Goal: Task Accomplishment & Management: Manage account settings

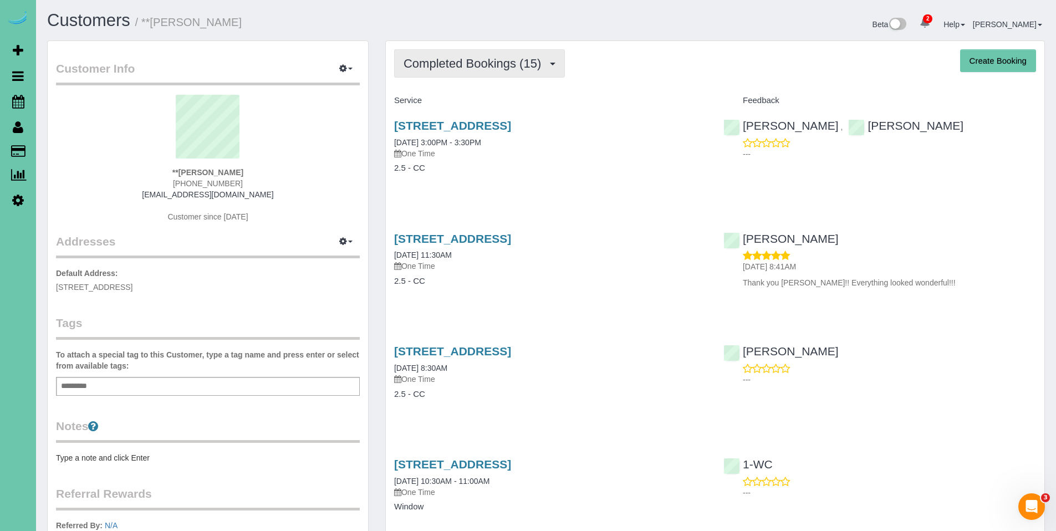
click at [465, 63] on span "Completed Bookings (15)" at bounding box center [475, 64] width 143 height 14
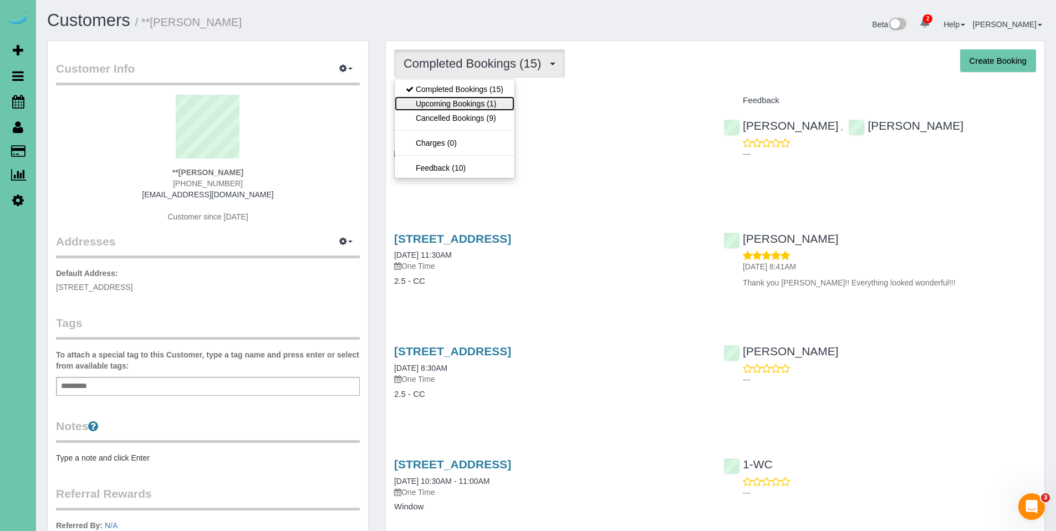
click at [454, 102] on link "Upcoming Bookings (1)" at bounding box center [455, 103] width 120 height 14
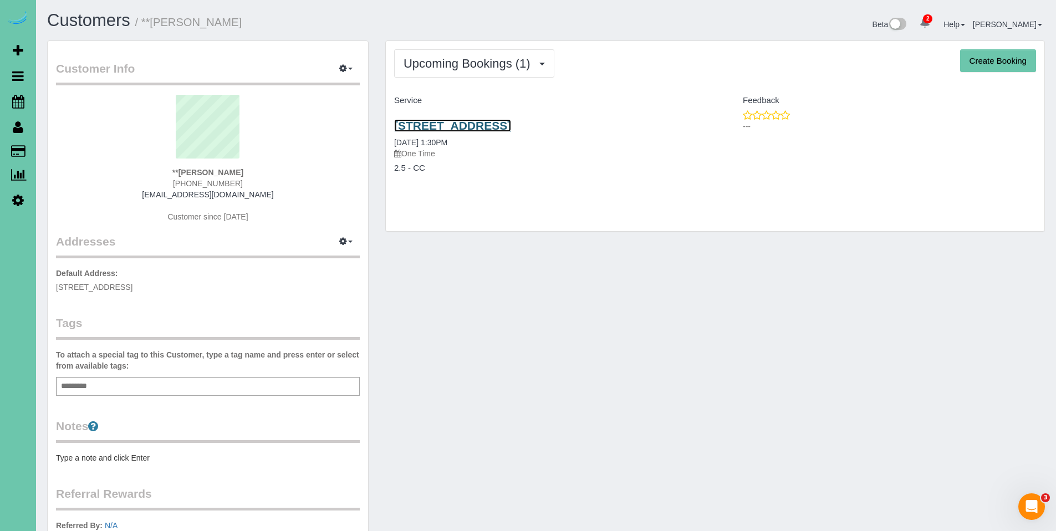
click at [478, 130] on link "6913 Sun Valley Drive, Omaha, NE 68157" at bounding box center [452, 125] width 117 height 13
click at [492, 131] on link "6913 Sun Valley Drive, Omaha, NE 68157" at bounding box center [452, 125] width 117 height 13
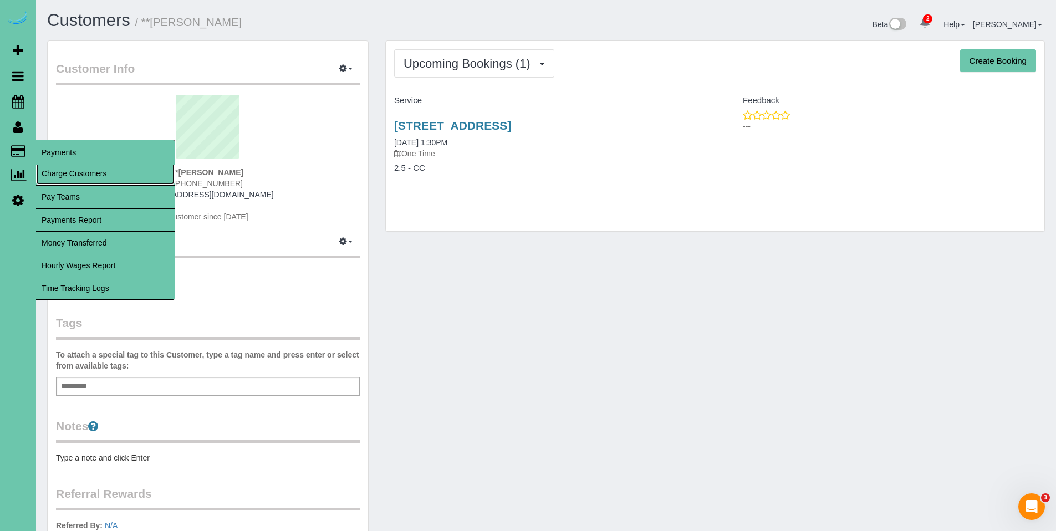
click at [75, 174] on link "Charge Customers" at bounding box center [105, 173] width 139 height 22
select select
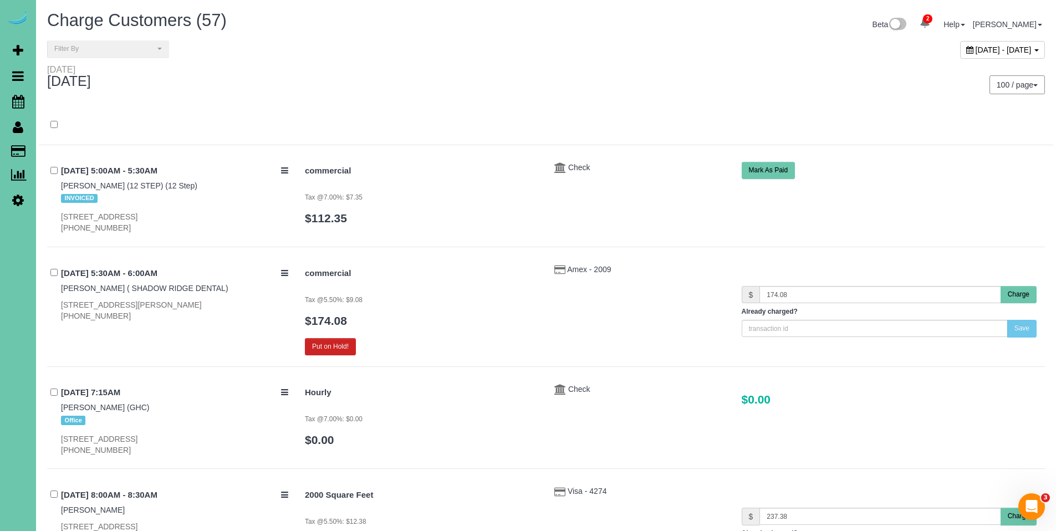
click at [961, 46] on div "August 14, 2025 - August 14, 2025" at bounding box center [1003, 50] width 85 height 18
type input "**********"
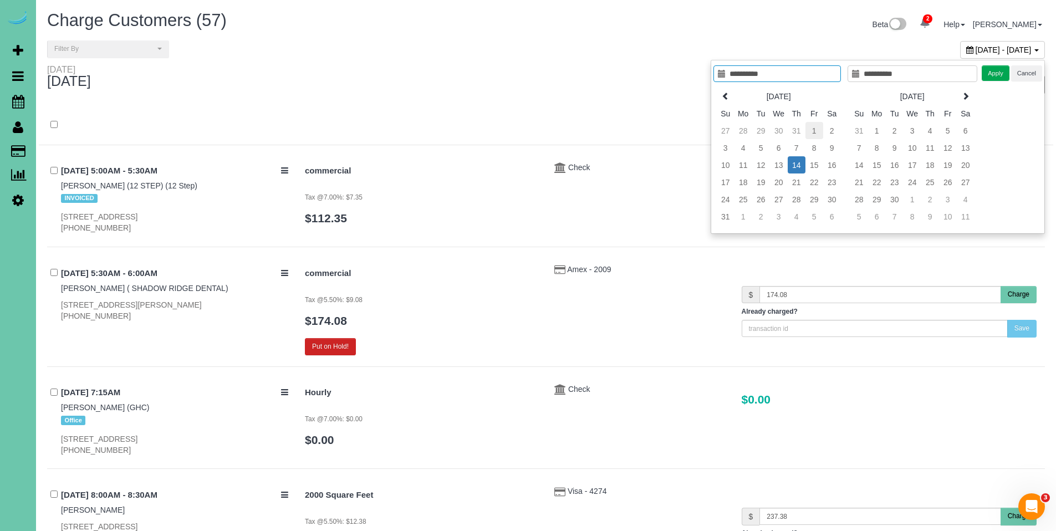
type input "**********"
click at [816, 129] on td "1" at bounding box center [815, 130] width 18 height 17
type input "**********"
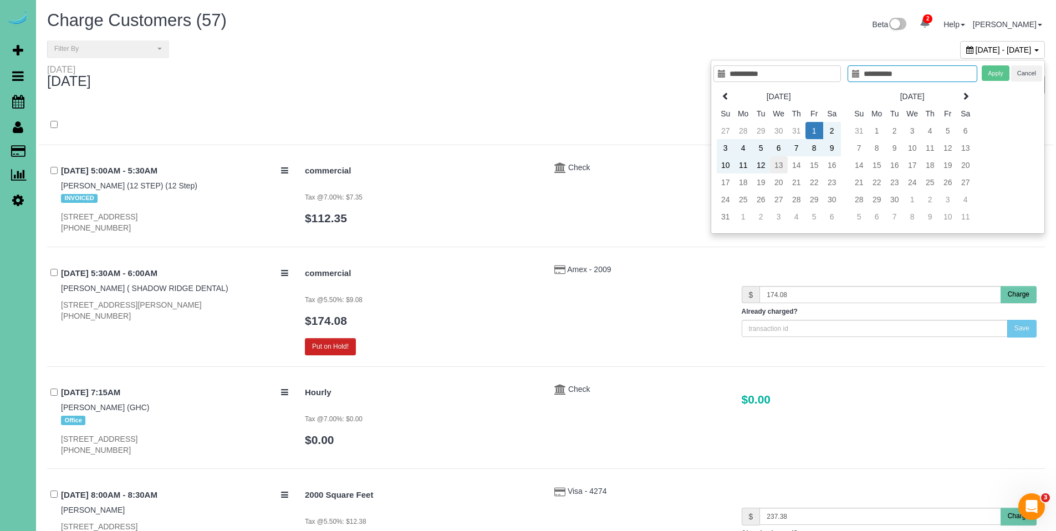
click at [773, 161] on td "13" at bounding box center [779, 164] width 18 height 17
type input "**********"
click at [990, 73] on button "Apply" at bounding box center [996, 73] width 28 height 16
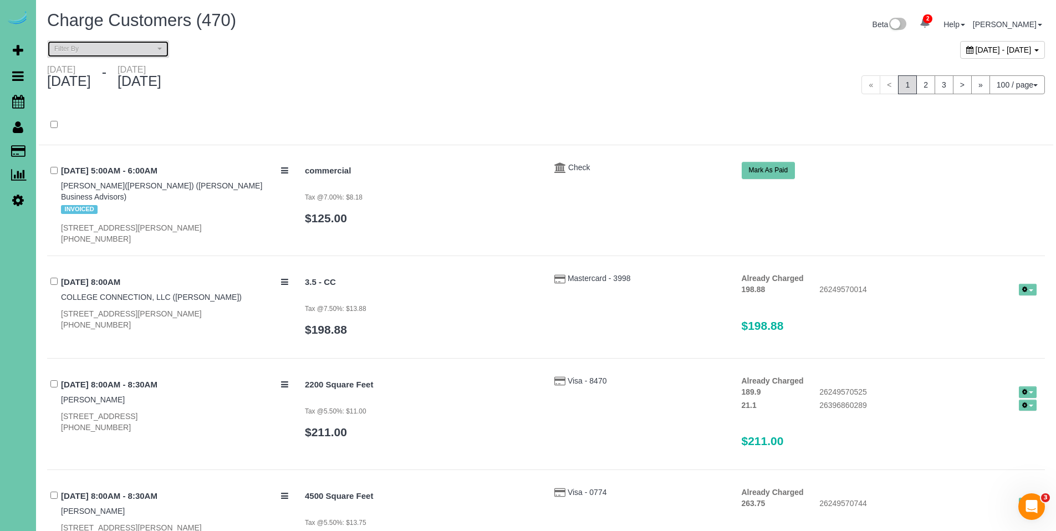
click at [115, 52] on span "Filter By" at bounding box center [104, 48] width 100 height 9
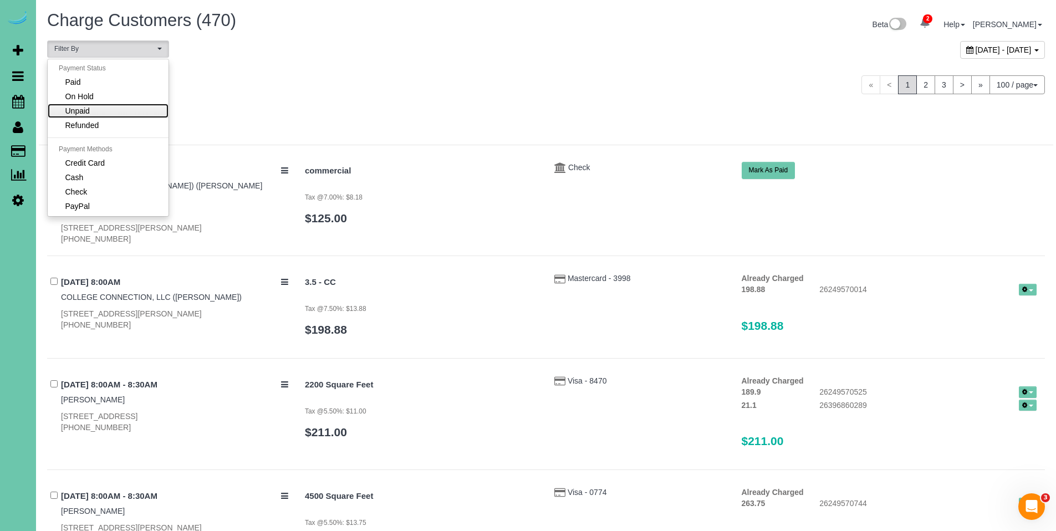
click at [108, 115] on link "Unpaid" at bounding box center [108, 111] width 121 height 14
select select "******"
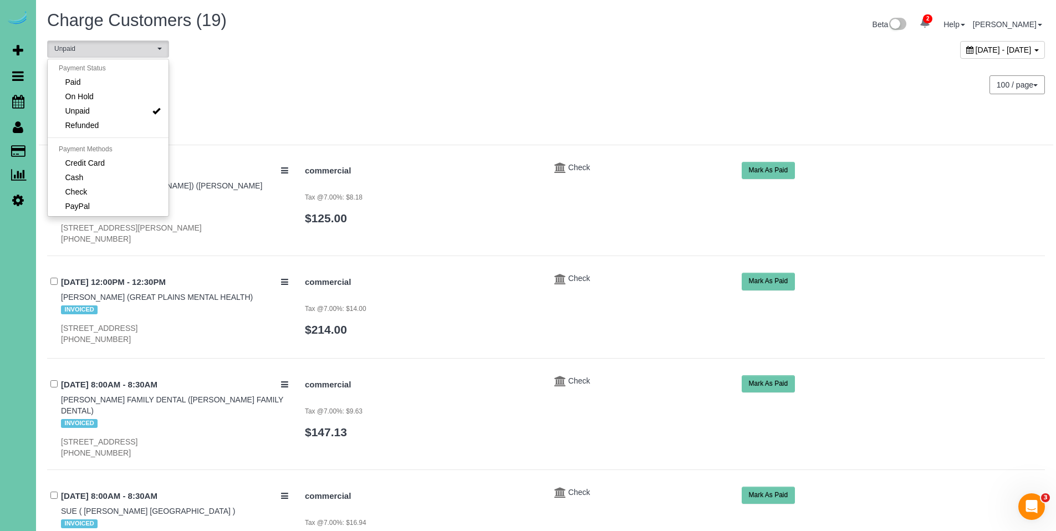
scroll to position [2, 0]
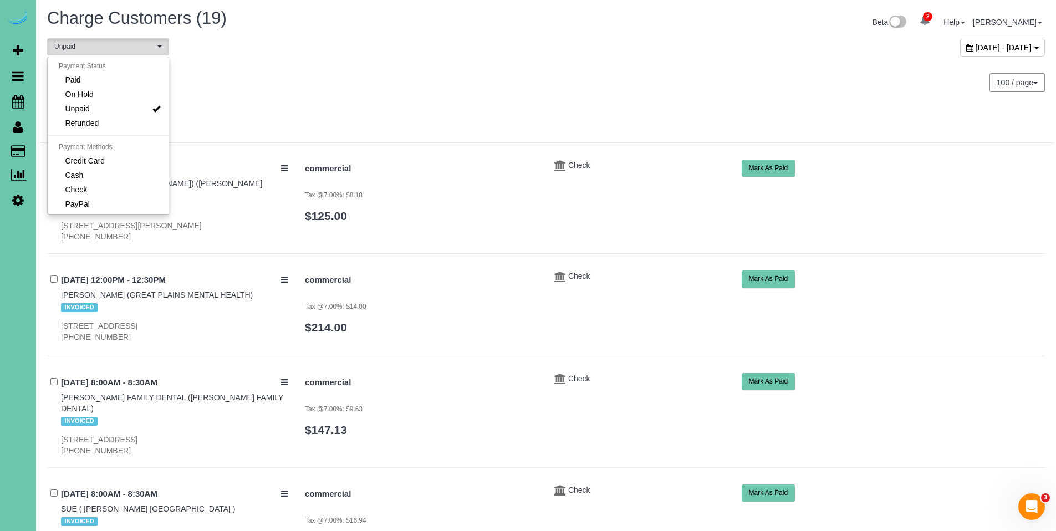
click at [618, 80] on div "100 / page 10 / page 20 / page 30 / page 40 / page 50 / page 100 / page" at bounding box center [800, 82] width 491 height 19
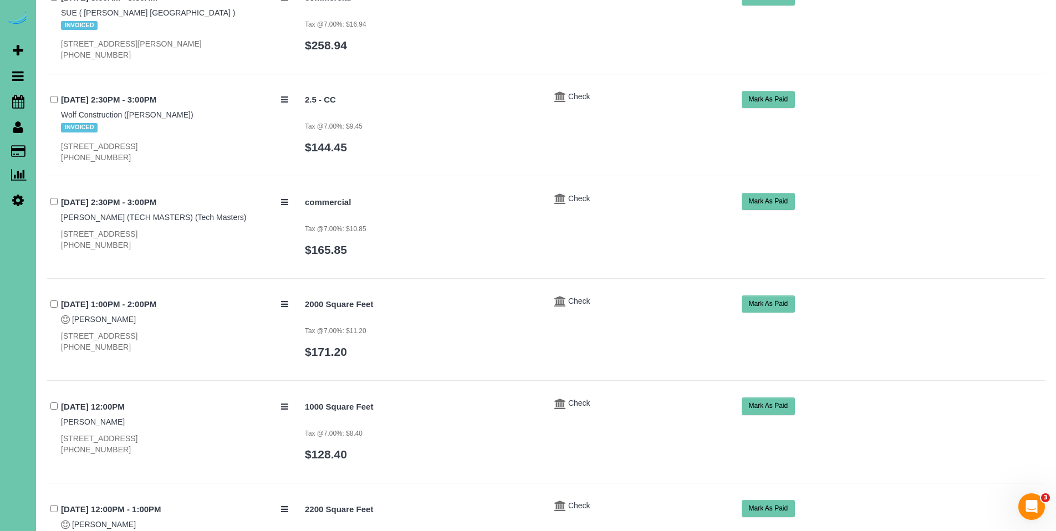
scroll to position [517, 0]
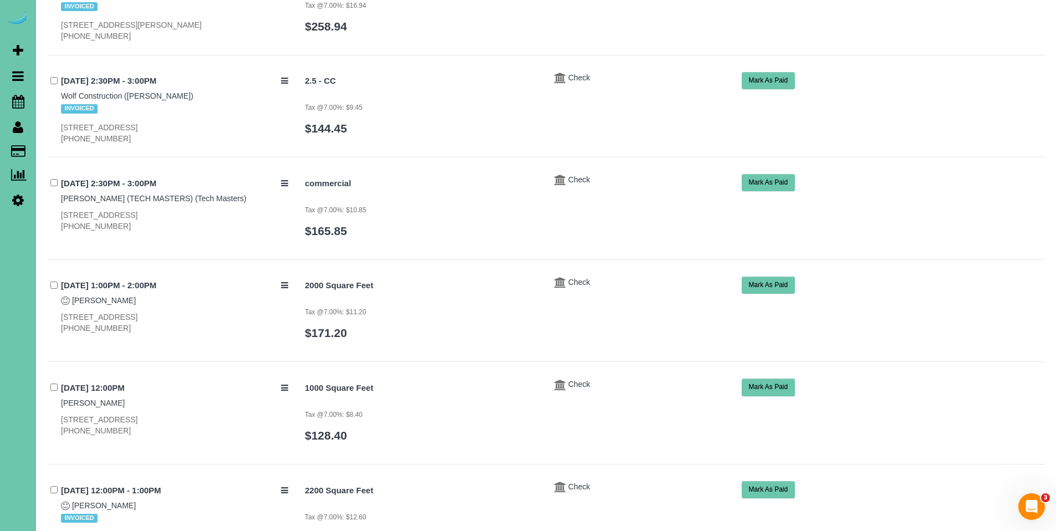
click at [766, 379] on button "Mark As Paid" at bounding box center [769, 387] width 54 height 17
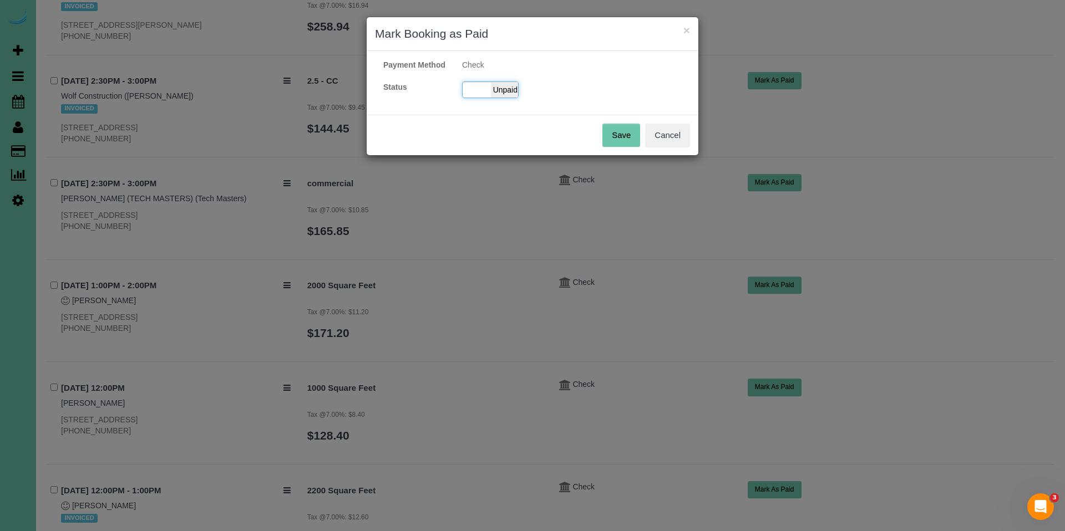
click at [515, 98] on span "Unpaid" at bounding box center [505, 90] width 28 height 16
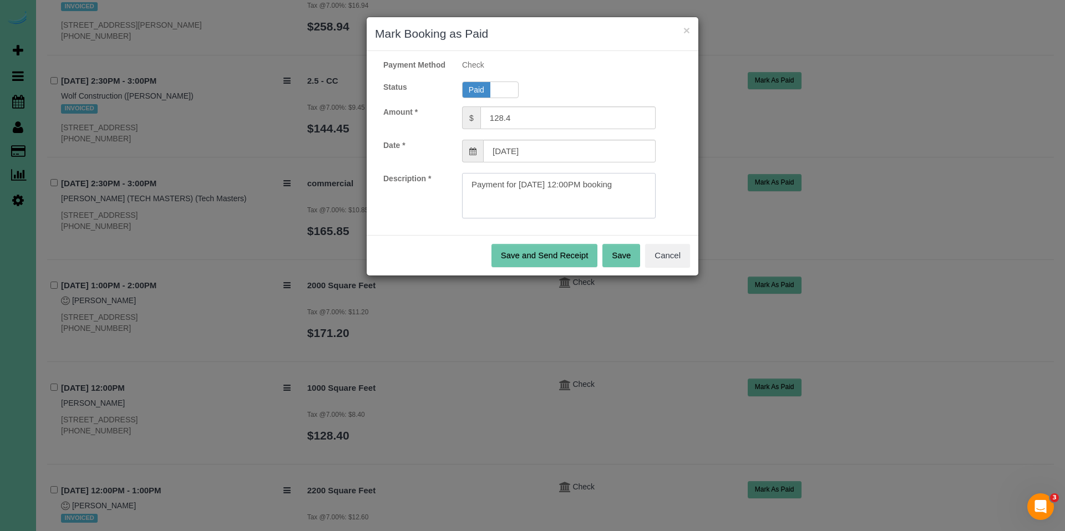
click at [639, 210] on textarea at bounding box center [559, 195] width 194 height 45
type textarea "Payment for 08/07/2025 12:00PM booking. Ck#2334 for $128.40."
click at [634, 267] on button "Save" at bounding box center [621, 255] width 38 height 23
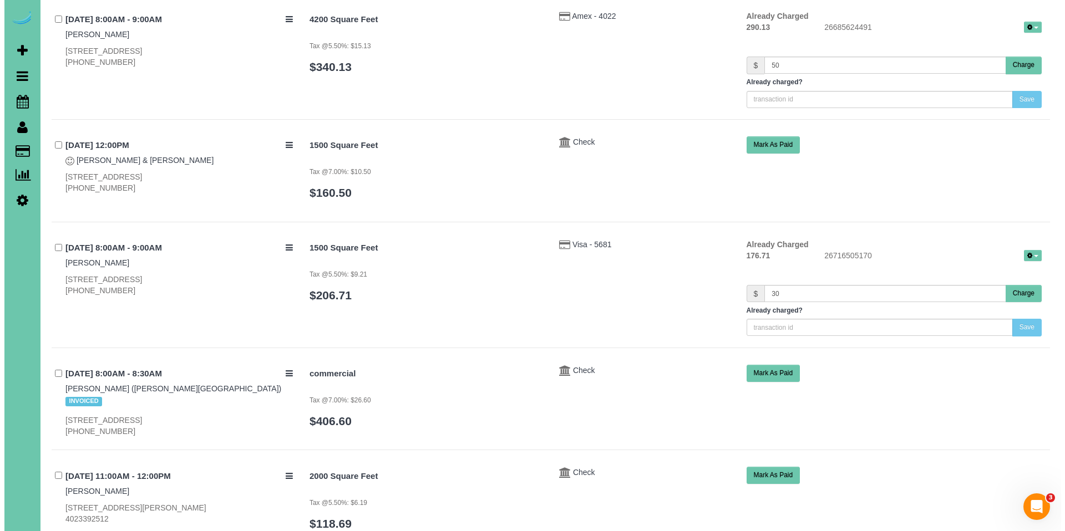
scroll to position [1691, 0]
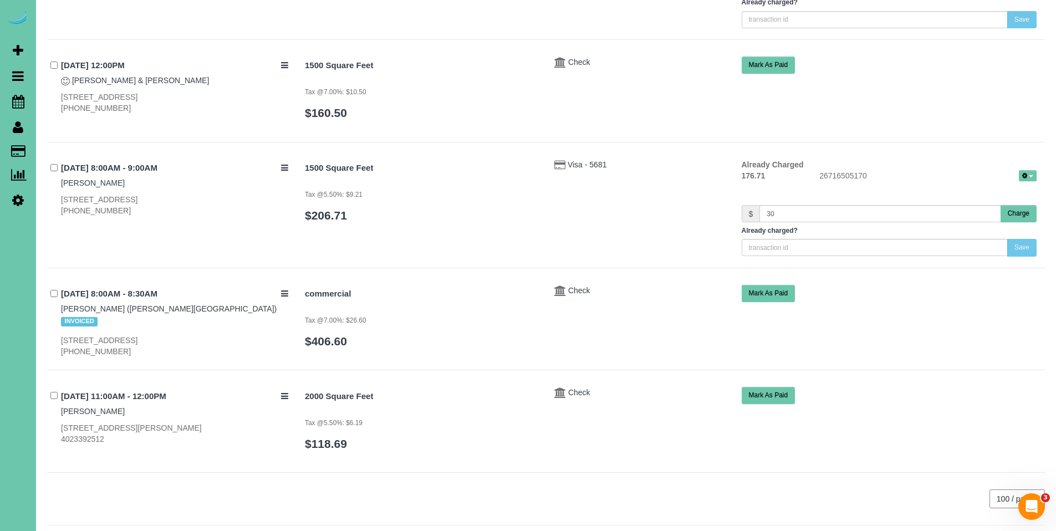
click at [1017, 205] on button "Charge" at bounding box center [1019, 213] width 36 height 17
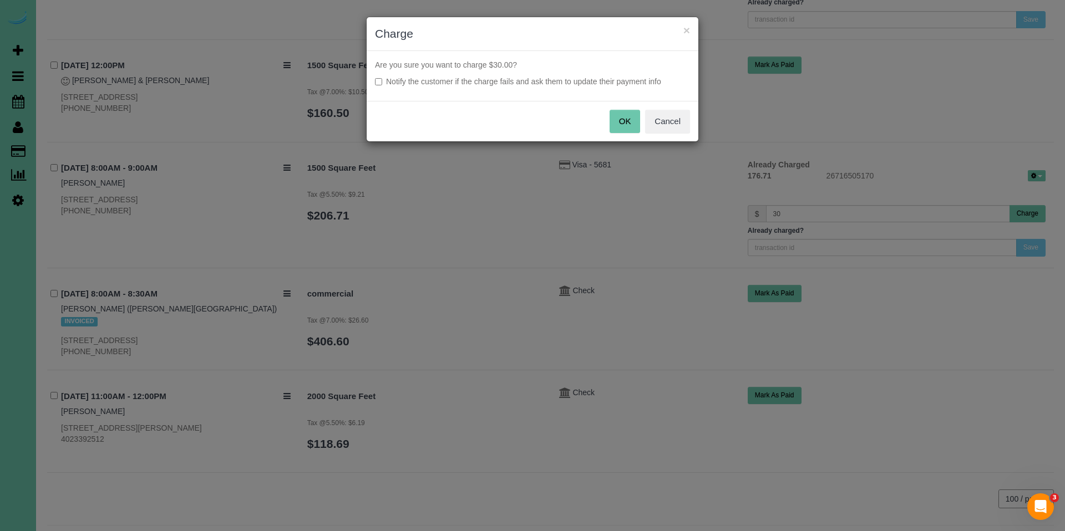
click at [619, 120] on button "OK" at bounding box center [624, 121] width 31 height 23
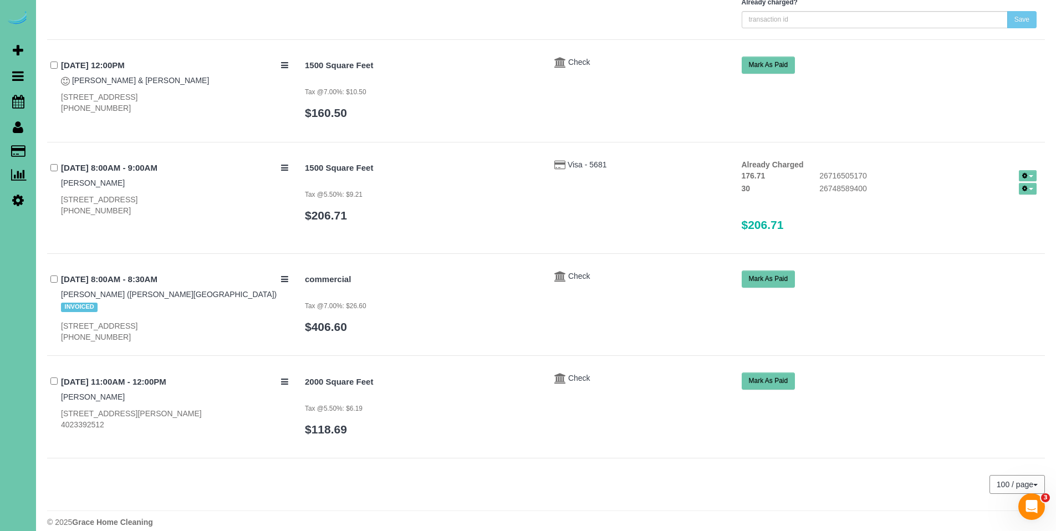
scroll to position [1677, 0]
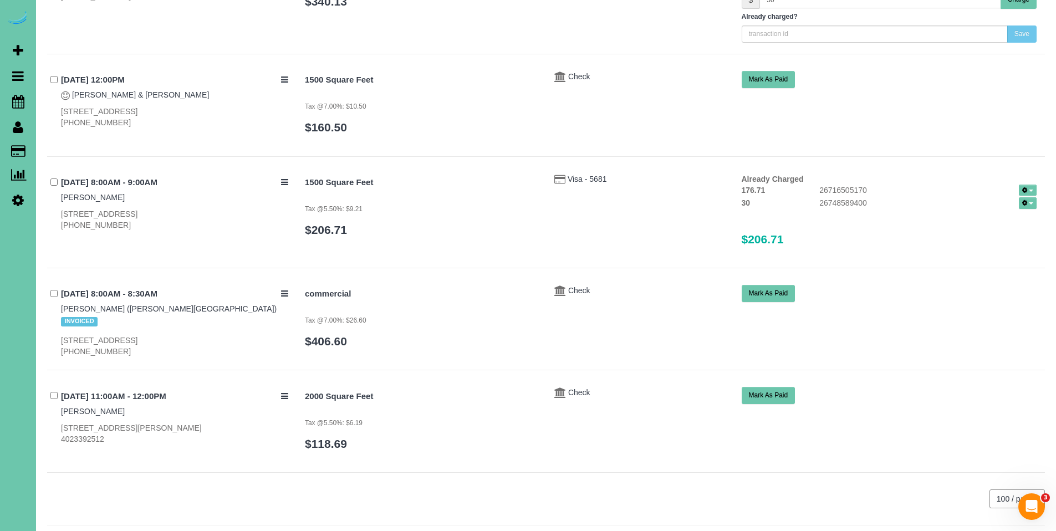
click at [776, 285] on button "Mark As Paid" at bounding box center [769, 293] width 54 height 17
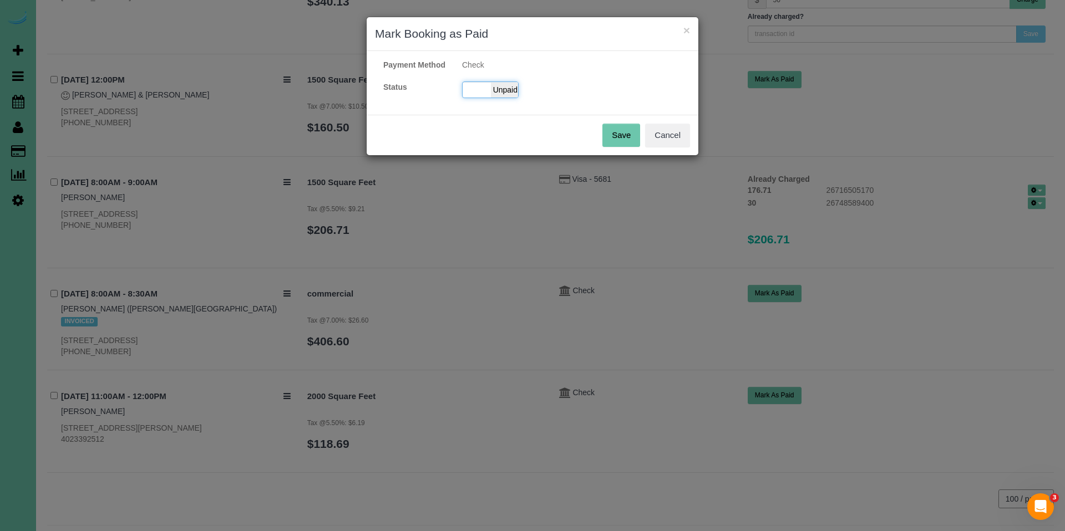
click at [507, 98] on span "Unpaid" at bounding box center [505, 90] width 28 height 16
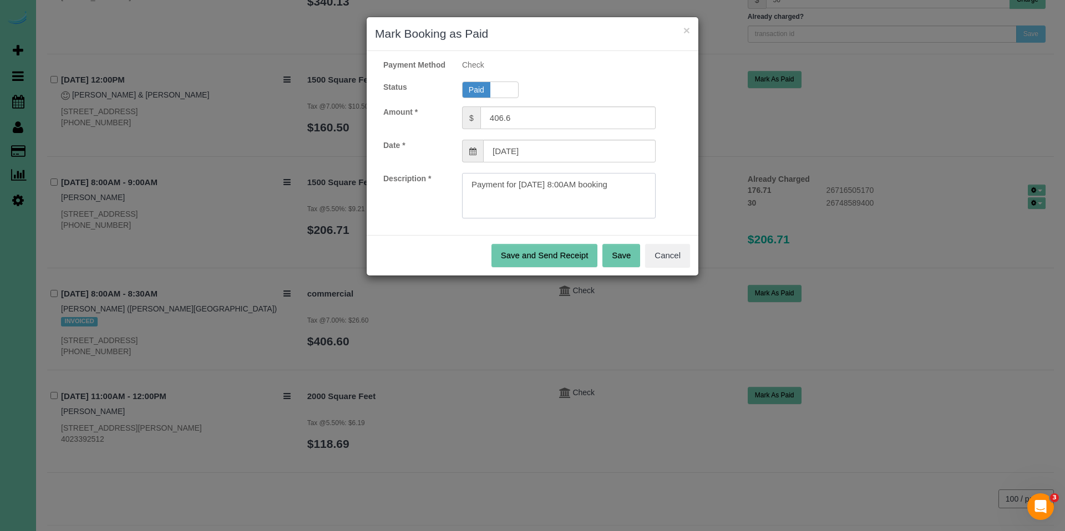
click at [648, 200] on textarea at bounding box center [559, 195] width 194 height 45
paste textarea "Invoice#3967, Ck#327 for $1626.40."
type textarea "Payment for 08/13/2025 8:00AM booking. Invoice#3967, Ck#327 for $1626.40."
click at [621, 267] on button "Save" at bounding box center [621, 255] width 38 height 23
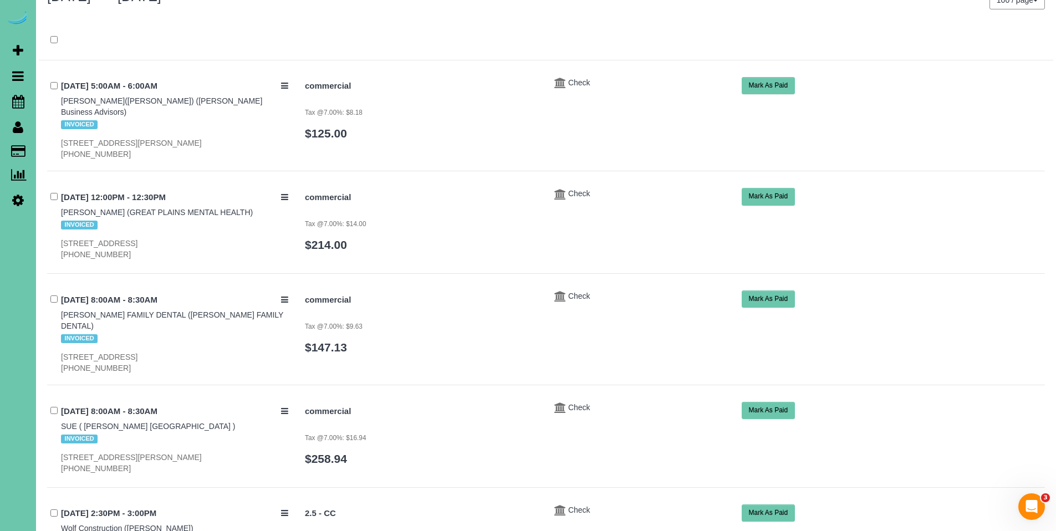
scroll to position [0, 0]
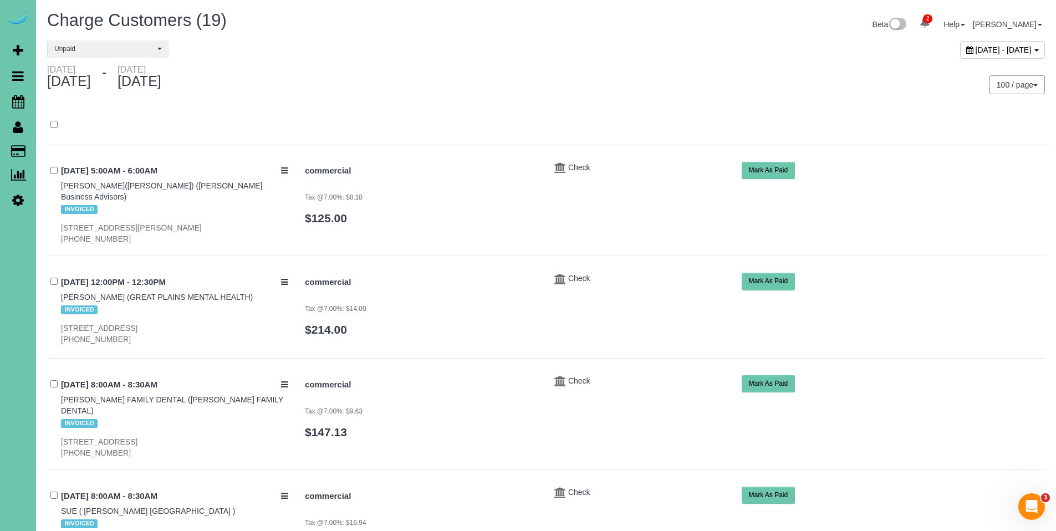
click at [967, 50] on icon at bounding box center [970, 50] width 7 height 8
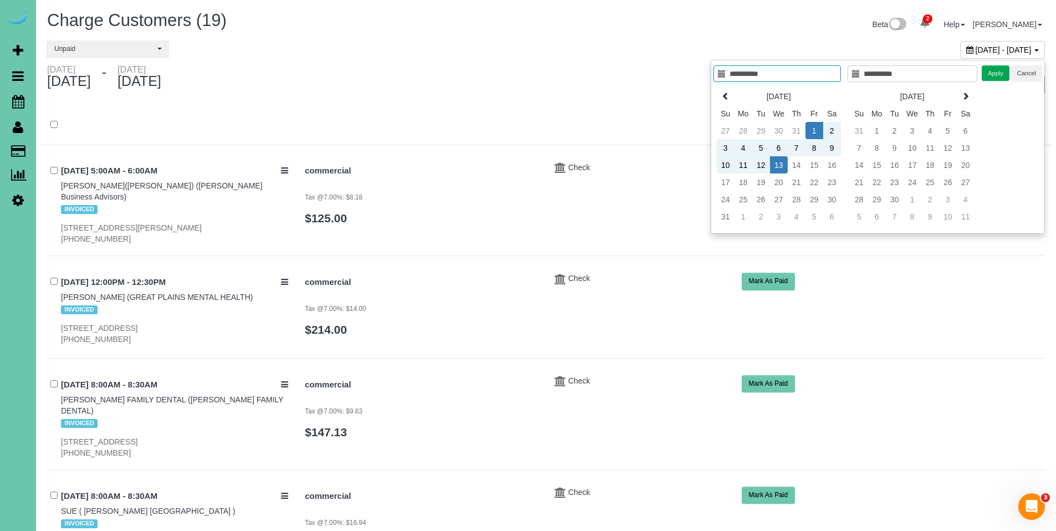
type input "**********"
click at [811, 133] on td "1" at bounding box center [815, 130] width 18 height 17
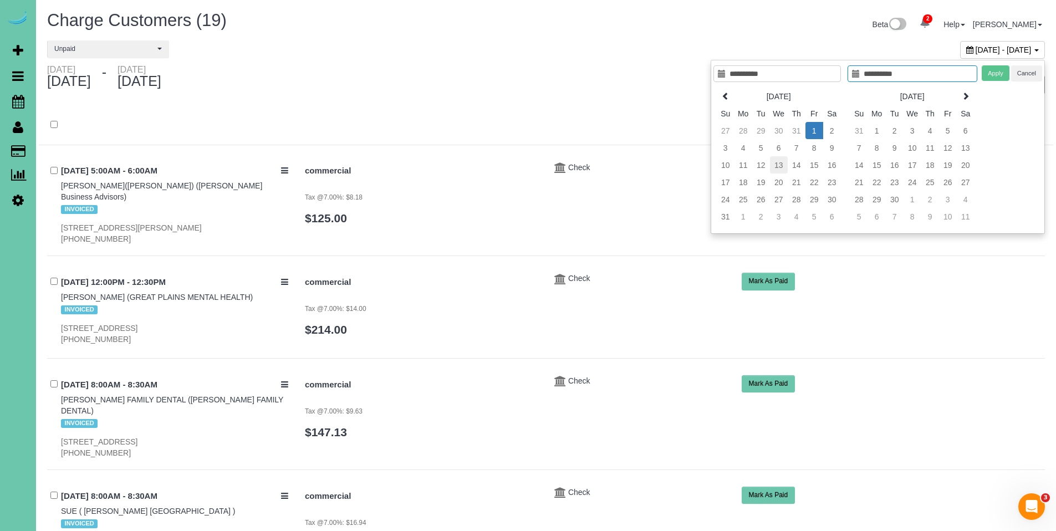
type input "**********"
click at [780, 165] on td "13" at bounding box center [779, 164] width 18 height 17
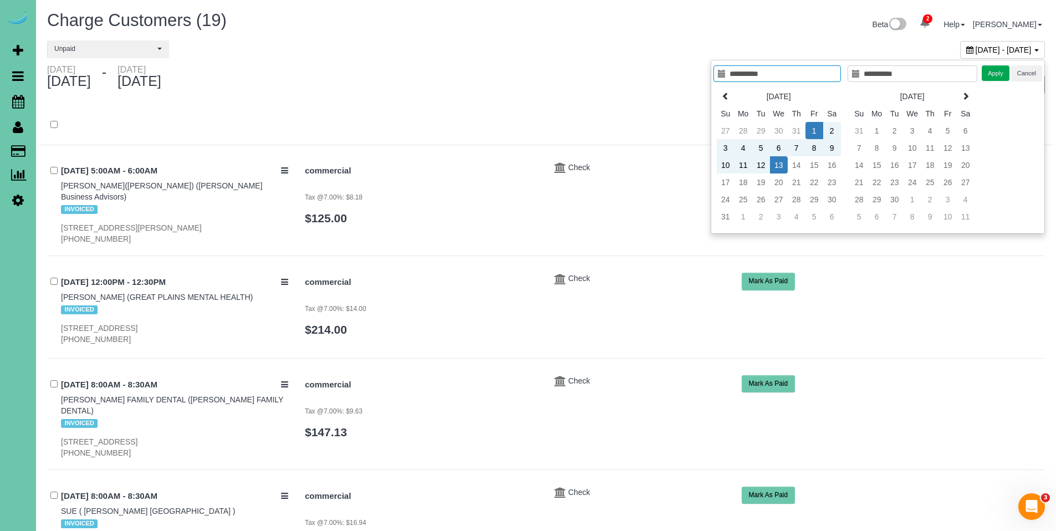
type input "**********"
click at [1000, 71] on button "Apply" at bounding box center [996, 73] width 28 height 16
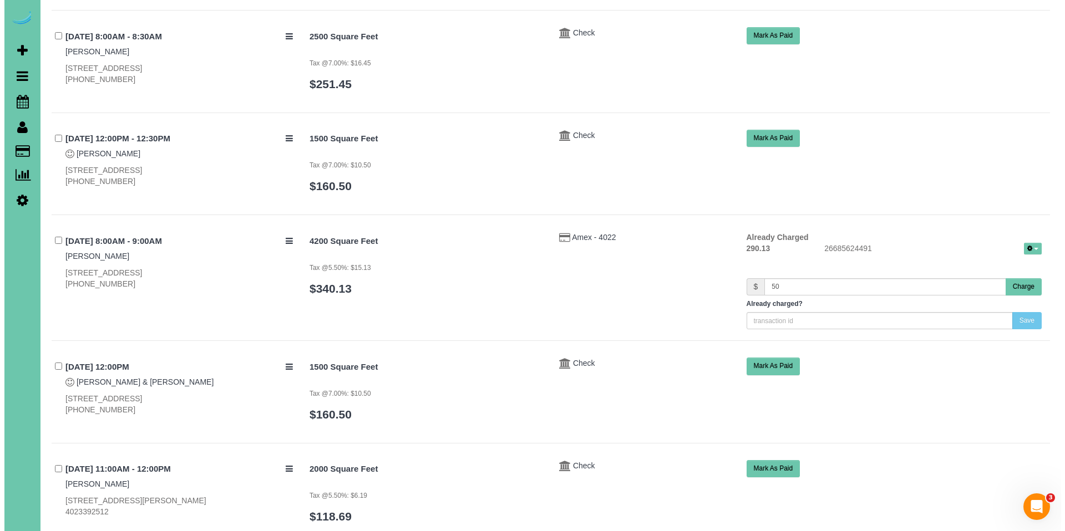
scroll to position [1360, 0]
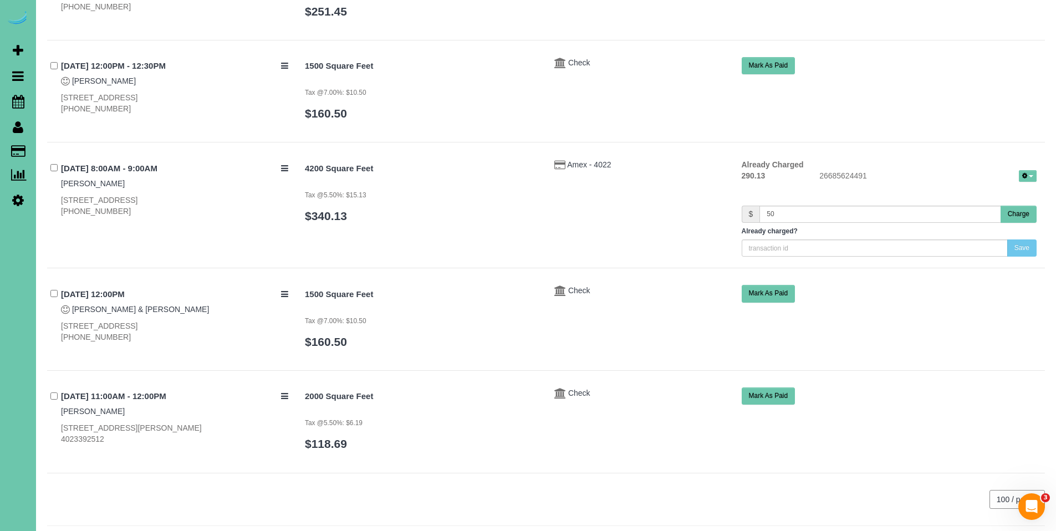
click at [1011, 206] on button "Charge" at bounding box center [1019, 214] width 36 height 17
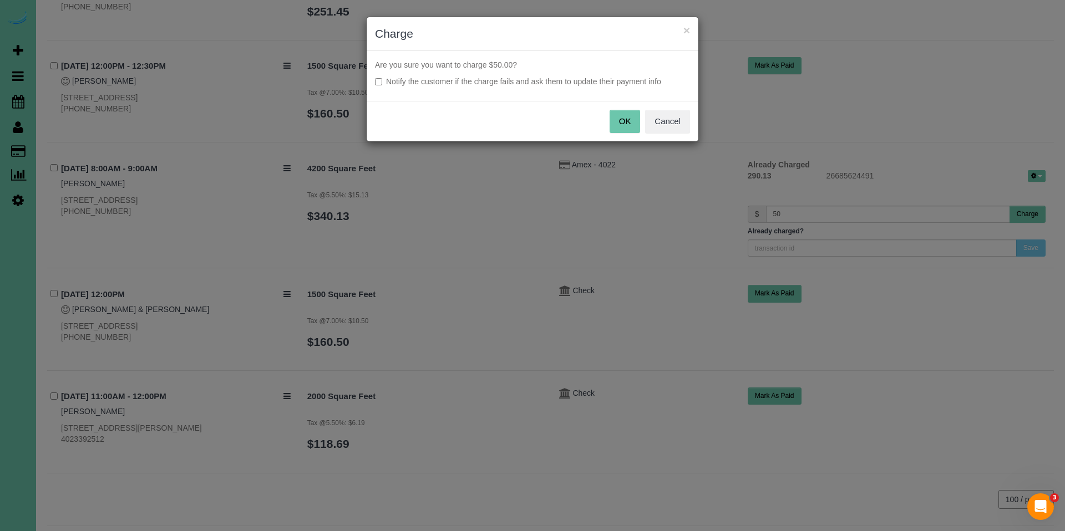
click at [629, 121] on button "OK" at bounding box center [624, 121] width 31 height 23
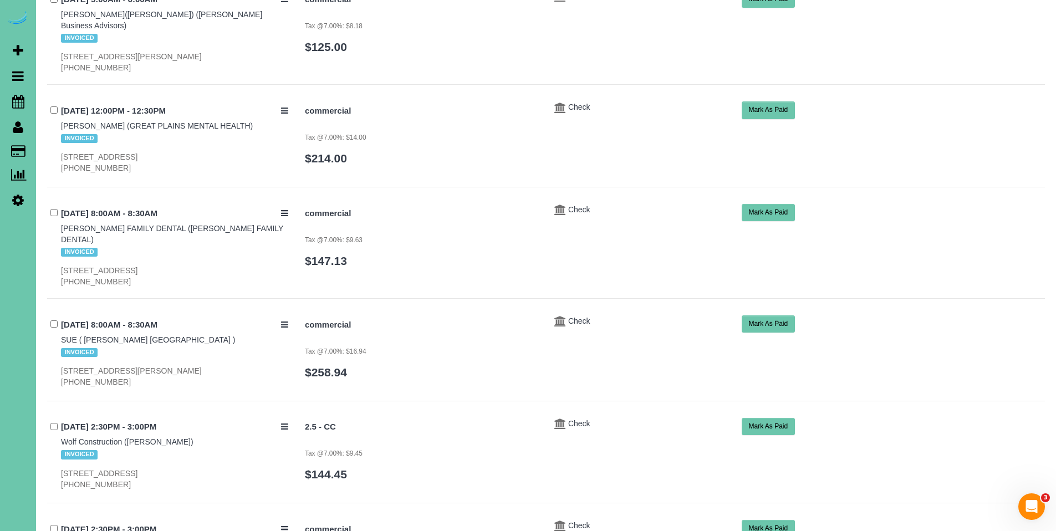
scroll to position [0, 0]
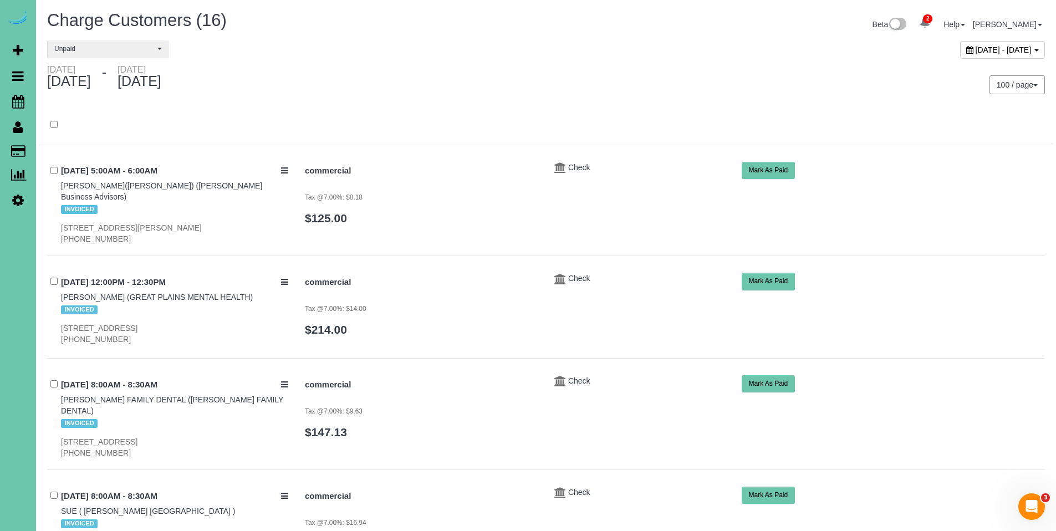
click at [768, 173] on button "Mark As Paid" at bounding box center [769, 170] width 54 height 17
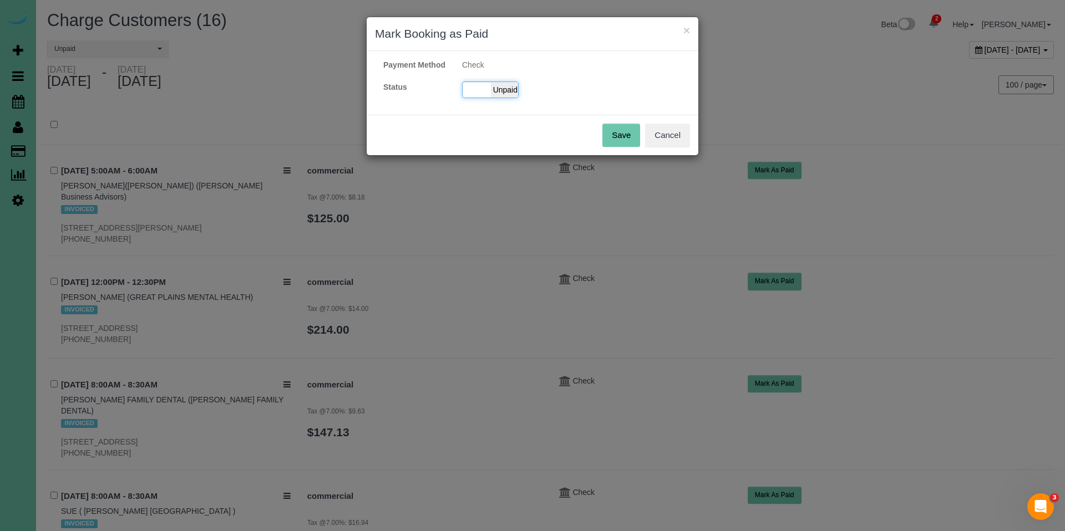
click at [506, 98] on span "Unpaid" at bounding box center [505, 90] width 28 height 16
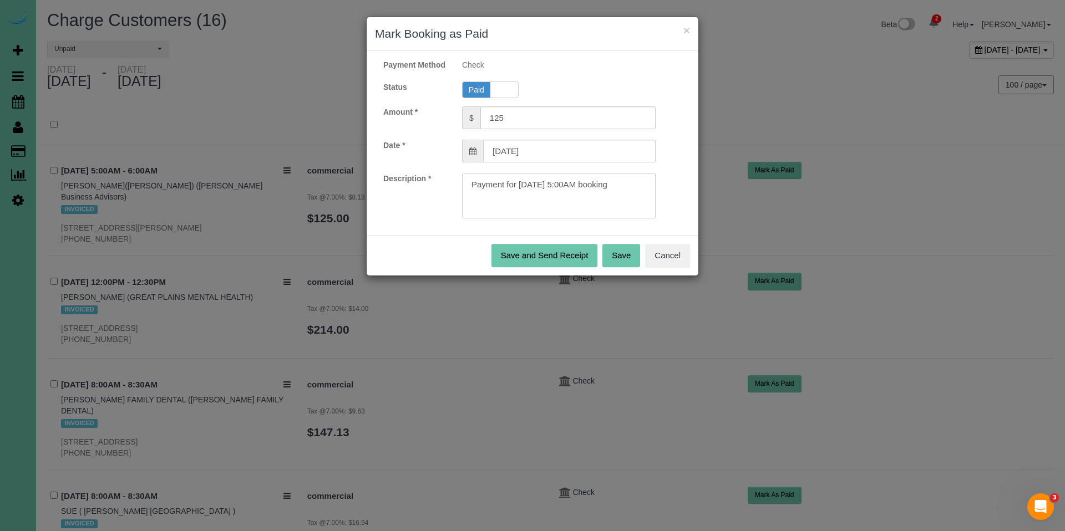
click at [643, 194] on textarea at bounding box center [559, 195] width 194 height 45
paste textarea "Invoice#3972, Invoice#3972 for $290.39."
type textarea "Payment for 08/01/2025 5:00AM booking. Invoice#3972, Invoice#3972 for $290.39."
click at [621, 266] on button "Save" at bounding box center [621, 255] width 38 height 23
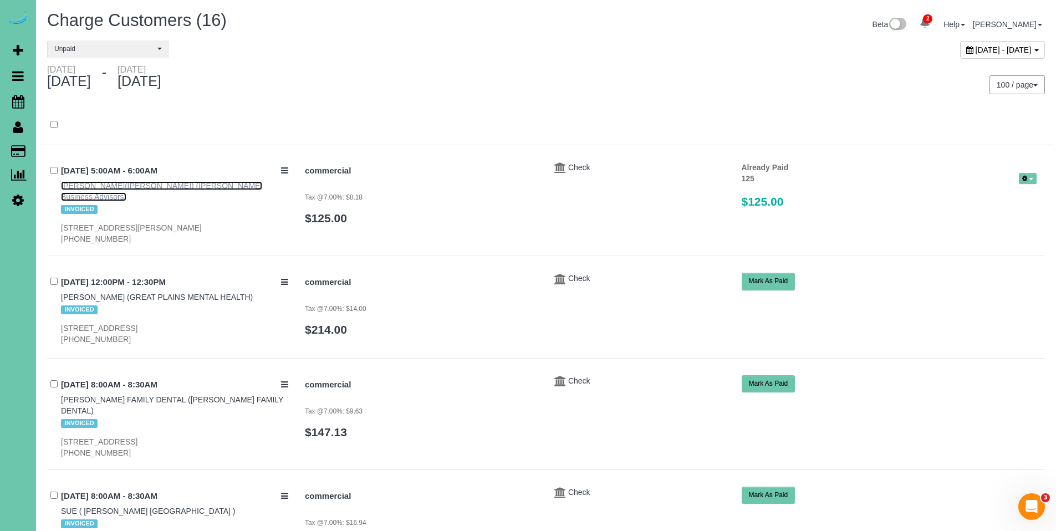
click at [82, 185] on link "SUZI KING(NABITY) (Nabity Business Advisors)" at bounding box center [161, 191] width 201 height 20
click at [88, 52] on span "Unpaid" at bounding box center [104, 48] width 100 height 9
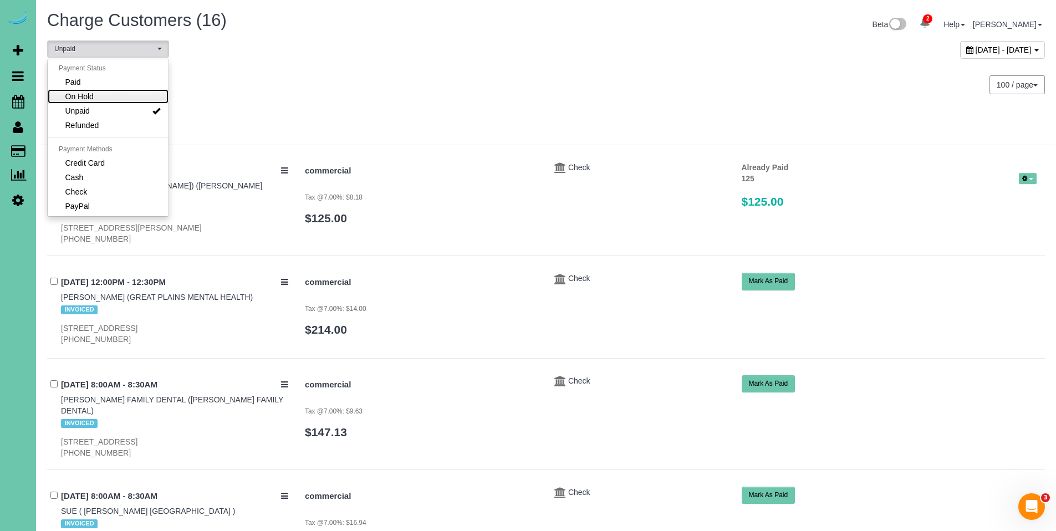
click at [90, 99] on span "On Hold" at bounding box center [79, 96] width 28 height 11
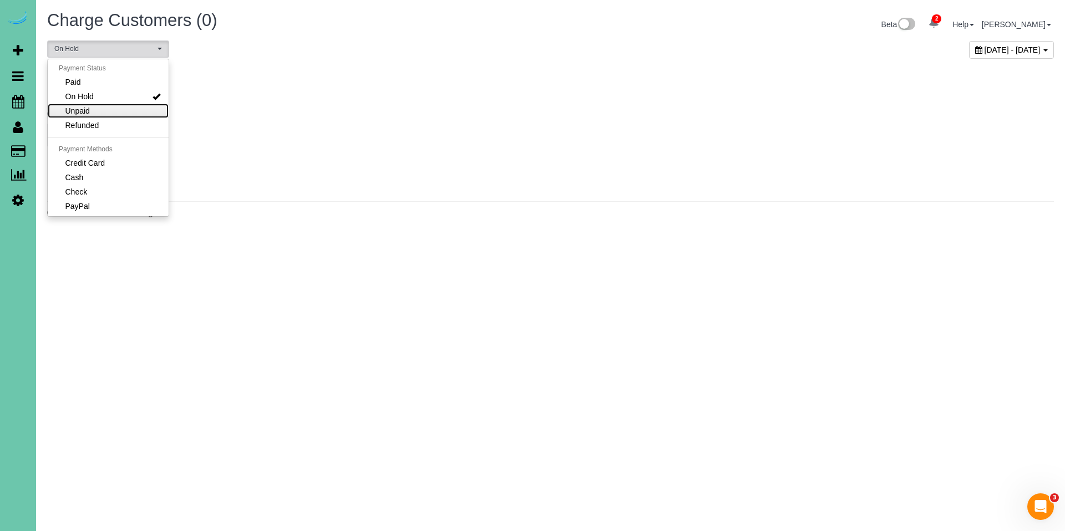
click at [93, 114] on link "Unpaid" at bounding box center [108, 111] width 121 height 14
select select "******"
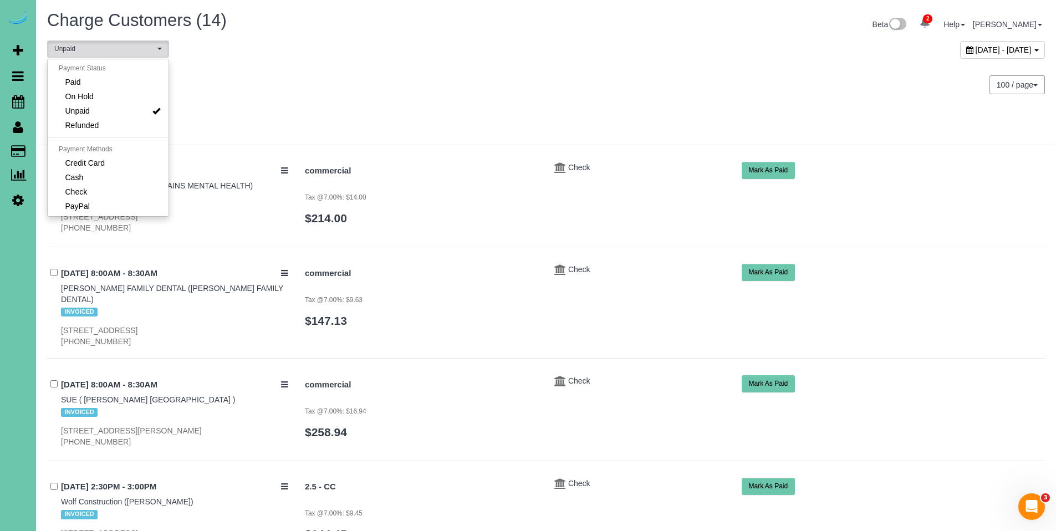
click at [505, 104] on div "Friday August 01, 2025 - Wednesday August 13, 2025 100 / page 10 / page 20 / pa…" at bounding box center [546, 84] width 1015 height 41
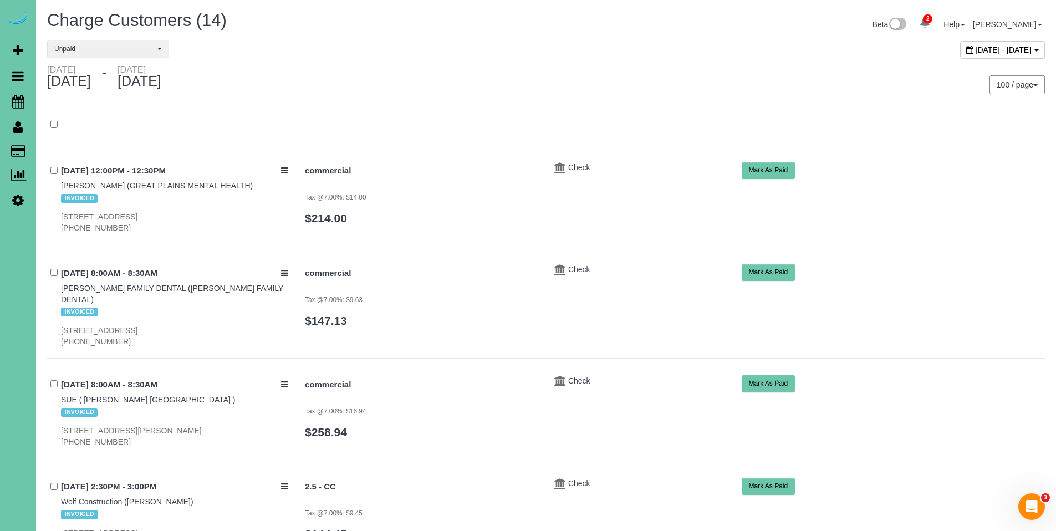
click at [967, 51] on icon at bounding box center [970, 50] width 7 height 8
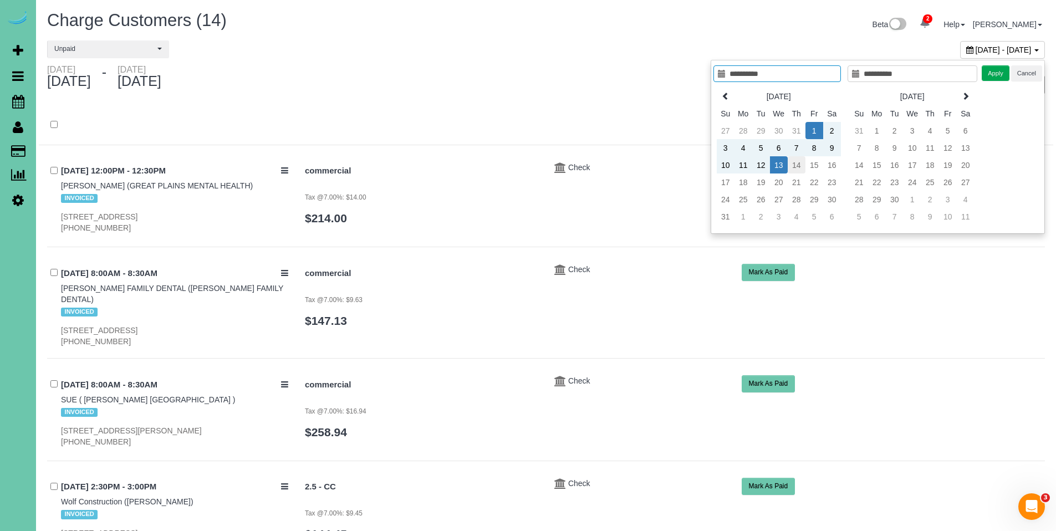
type input "**********"
click at [799, 168] on td "14" at bounding box center [797, 164] width 18 height 17
type input "**********"
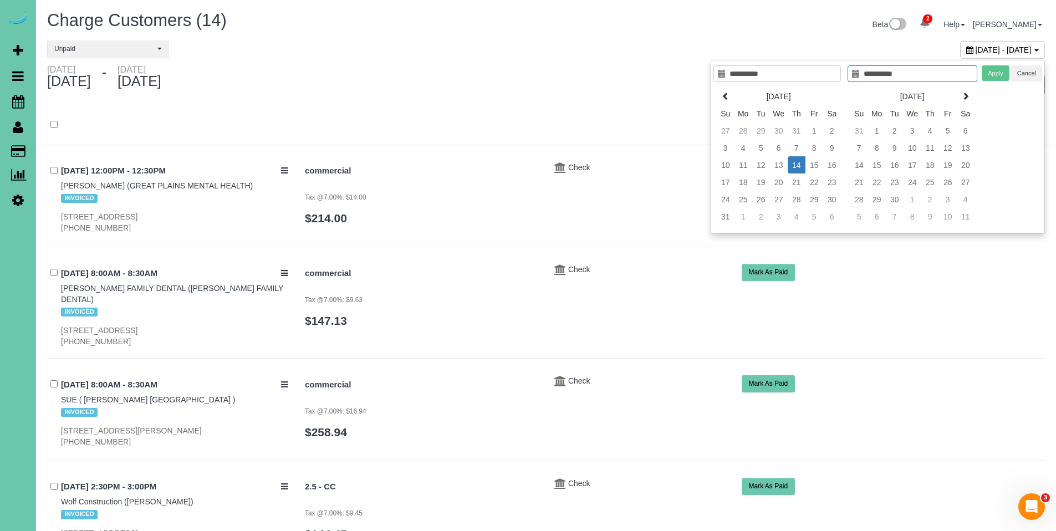
click at [799, 168] on td "14" at bounding box center [797, 164] width 18 height 17
type input "**********"
click at [999, 74] on button "Apply" at bounding box center [996, 73] width 28 height 16
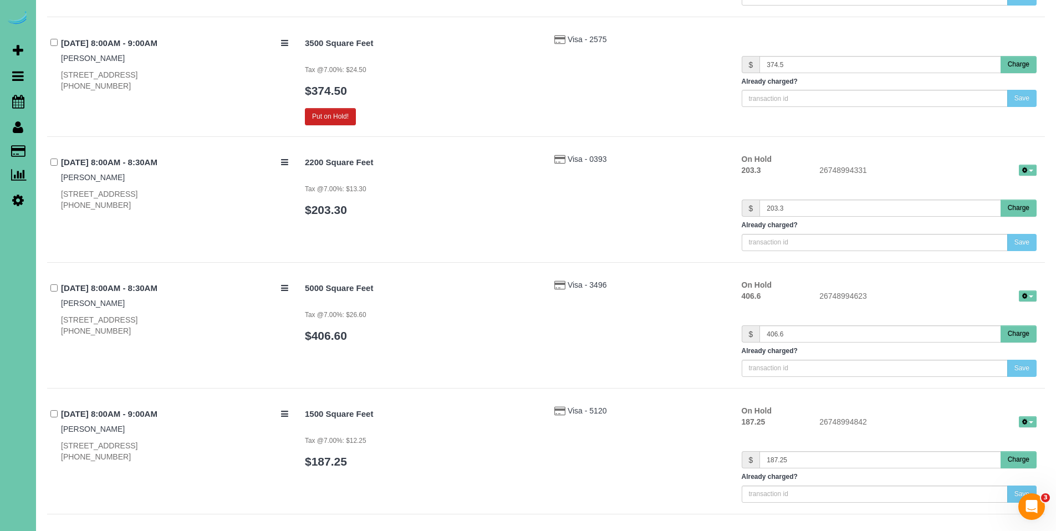
scroll to position [481, 0]
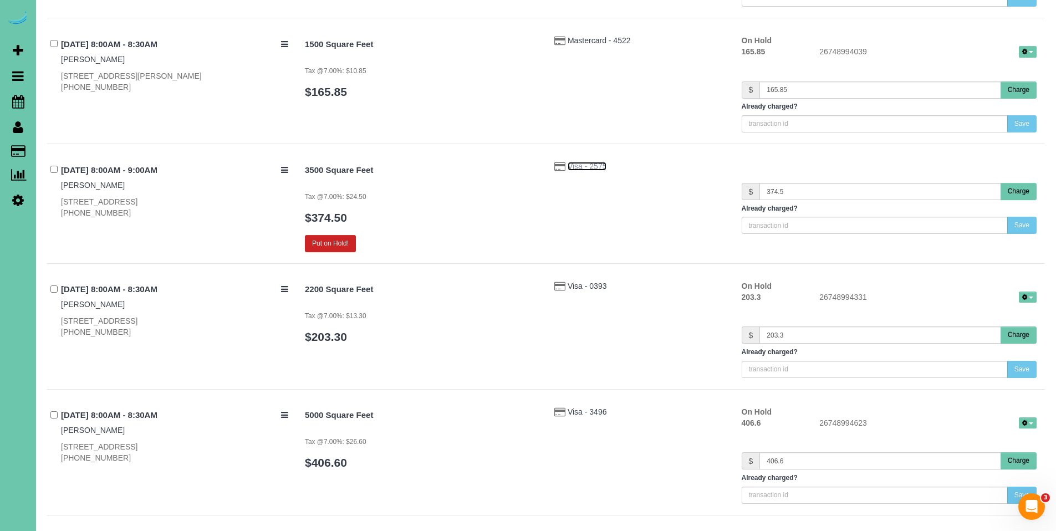
click at [594, 167] on span "Visa - 2575" at bounding box center [587, 166] width 39 height 9
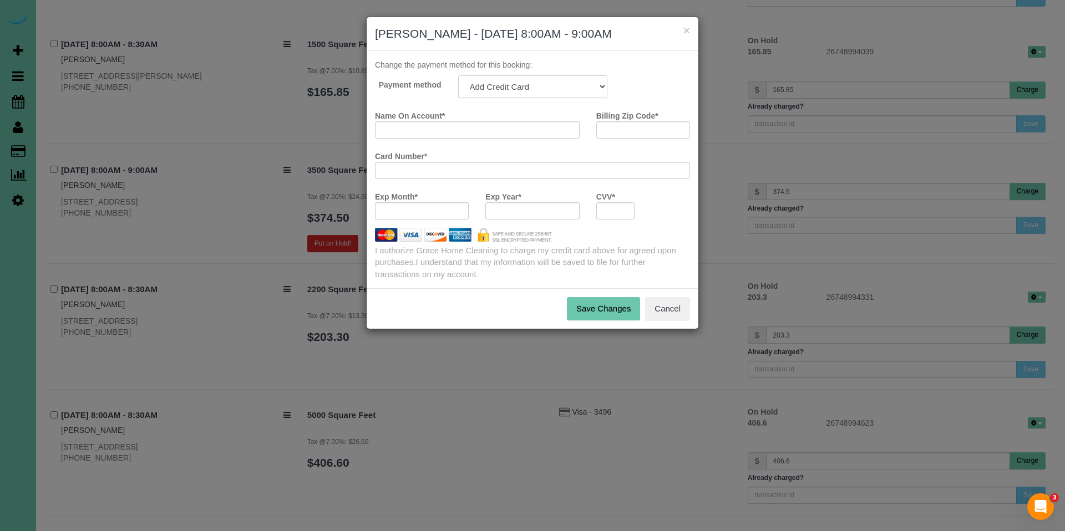
click at [547, 87] on select "Mastercard - 8918 - 07/2029 (Default) Mastercard - 5717 - 05/2028 Add Credit Ca…" at bounding box center [532, 86] width 149 height 23
select select "string:fspay-722aa9fa-f05d-4342-b316-76824e6ea879"
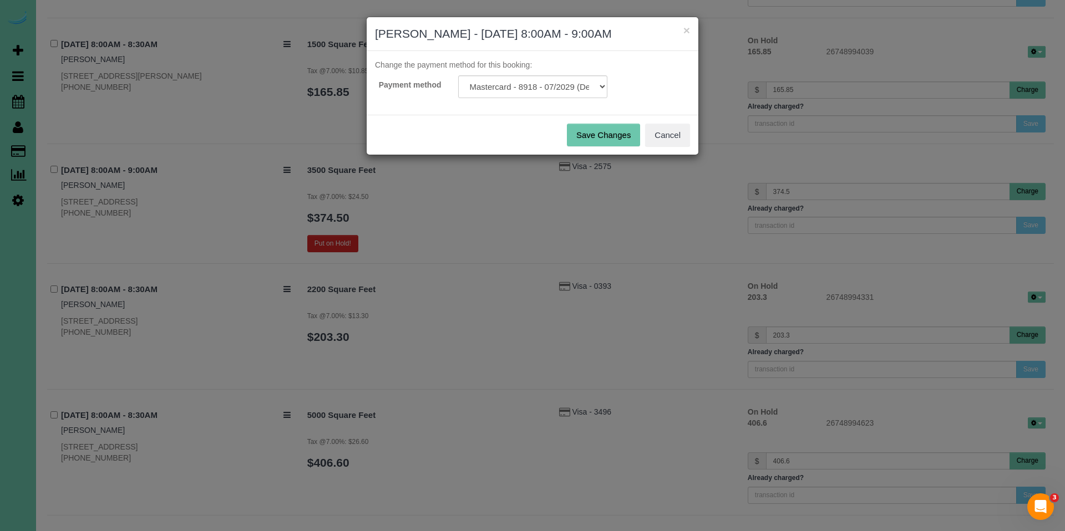
click at [598, 141] on button "Save Changes" at bounding box center [603, 135] width 73 height 23
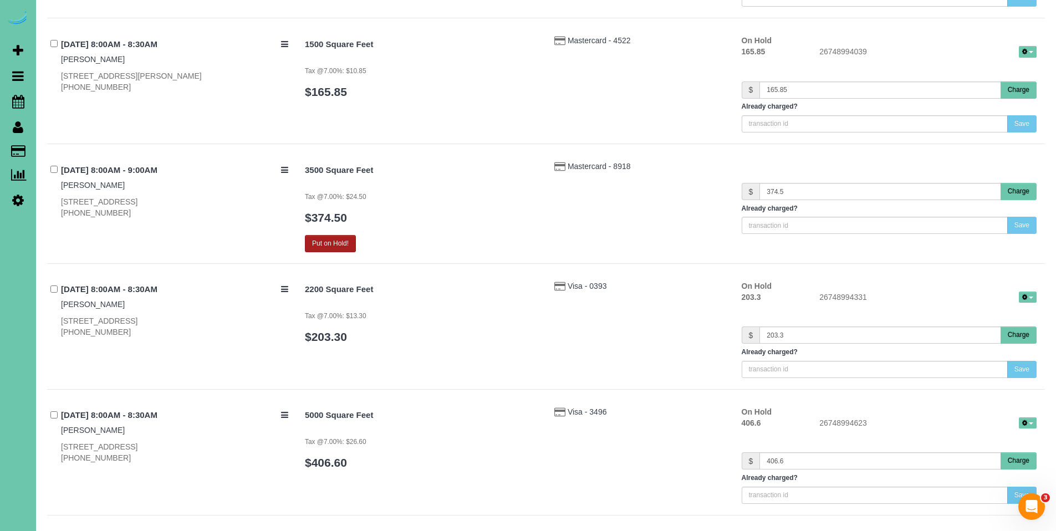
click at [333, 287] on h4 "2200 Square Feet" at bounding box center [421, 289] width 233 height 9
click at [319, 245] on button "Put on Hold!" at bounding box center [330, 243] width 51 height 17
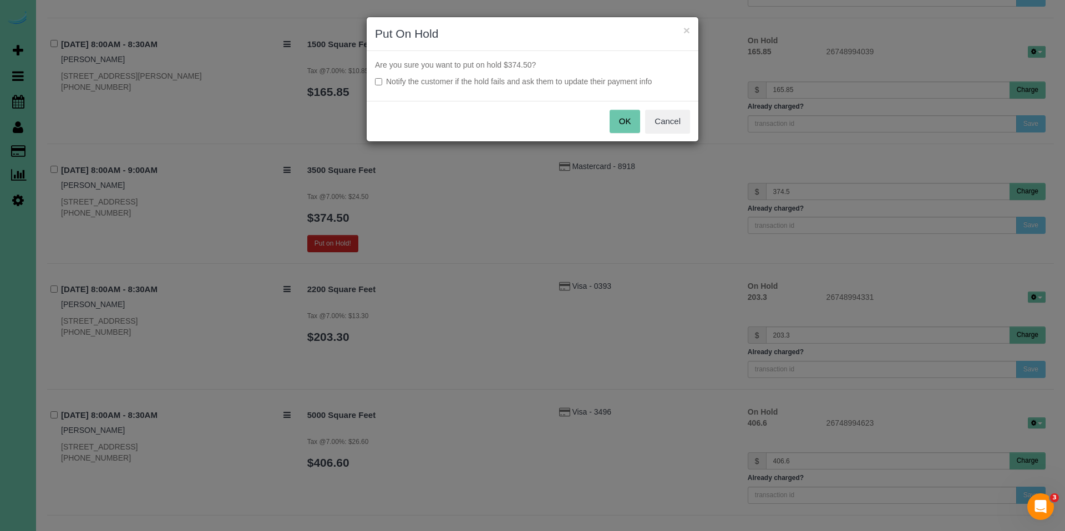
click at [623, 116] on button "OK" at bounding box center [624, 121] width 31 height 23
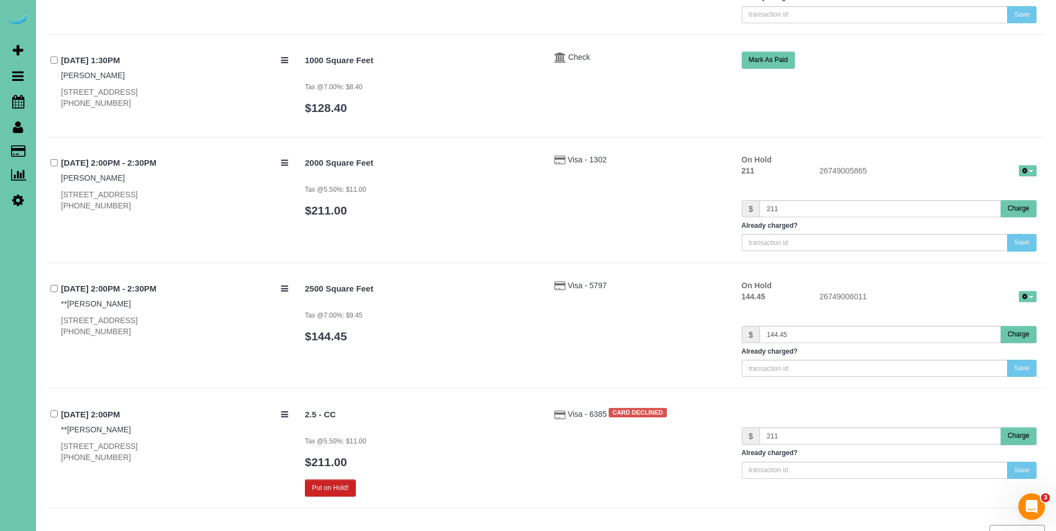
scroll to position [6394, 0]
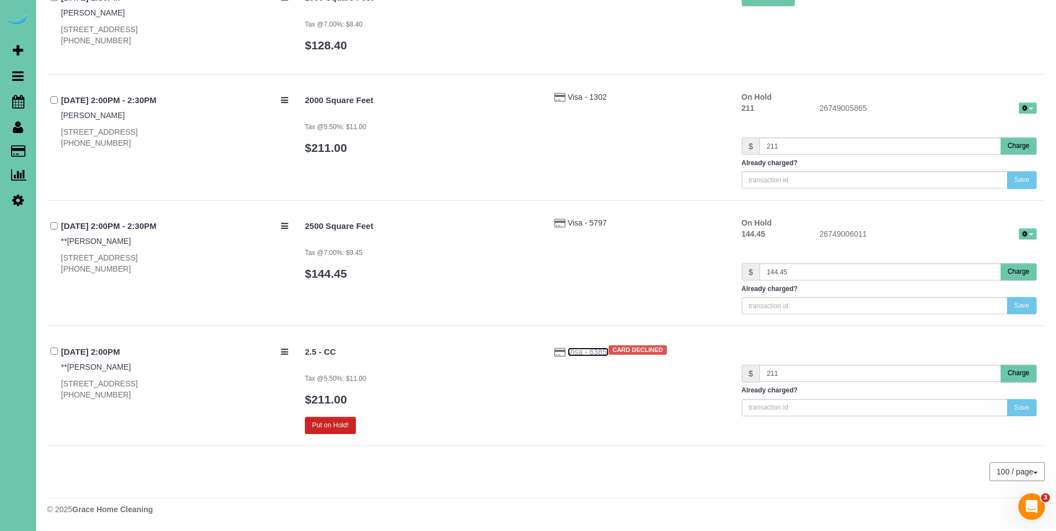
click at [576, 353] on span "Visa - 6385" at bounding box center [588, 352] width 41 height 9
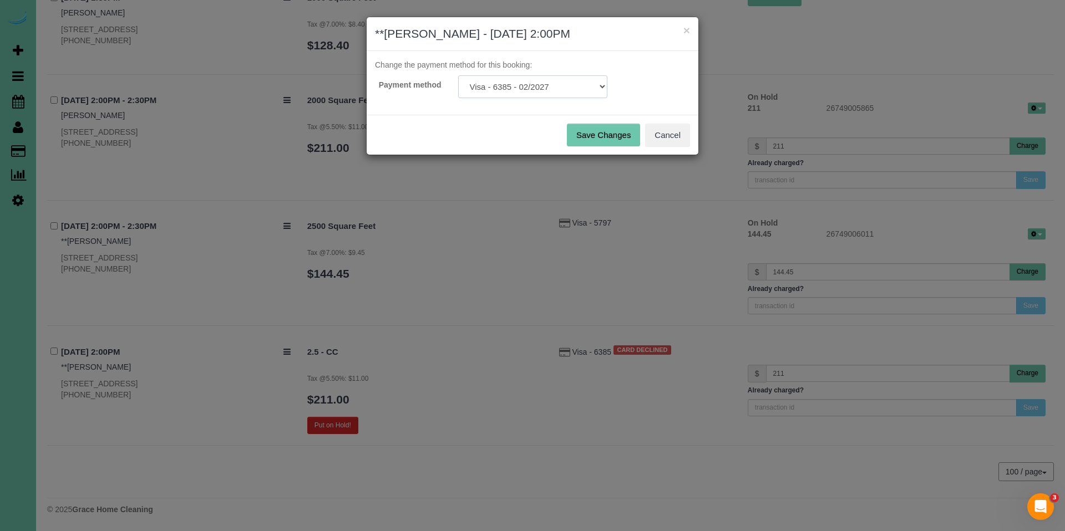
click at [524, 90] on select "Visa - 8188 - 12/2026 Visa - 6385 - 02/2027 Add Credit Card ─────────────── Cas…" at bounding box center [532, 86] width 149 height 23
click at [538, 90] on select "Visa - 8188 - 12/2026 Visa - 6385 - 02/2027 Add Credit Card ─────────────── Cas…" at bounding box center [532, 86] width 149 height 23
select select "string:fspay-c7a1b892-5c45-49b3-8329-6a4d134c62fd"
drag, startPoint x: 508, startPoint y: 448, endPoint x: 527, endPoint y: 446, distance: 18.9
click at [508, 448] on div "× **Krista Barton - 08/14/2025 2:00PM Change the payment method for this bookin…" at bounding box center [532, 265] width 1065 height 531
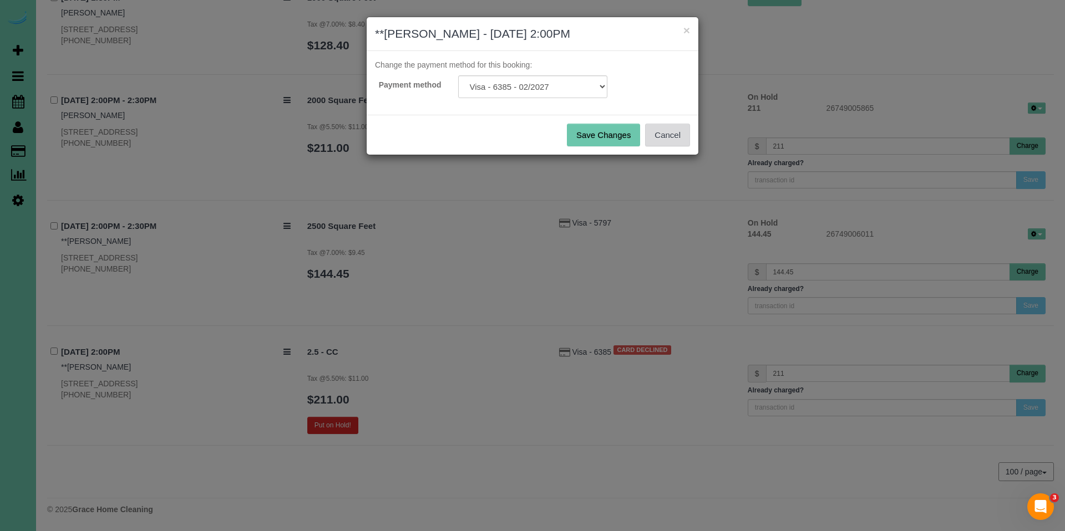
click at [659, 132] on button "Cancel" at bounding box center [667, 135] width 45 height 23
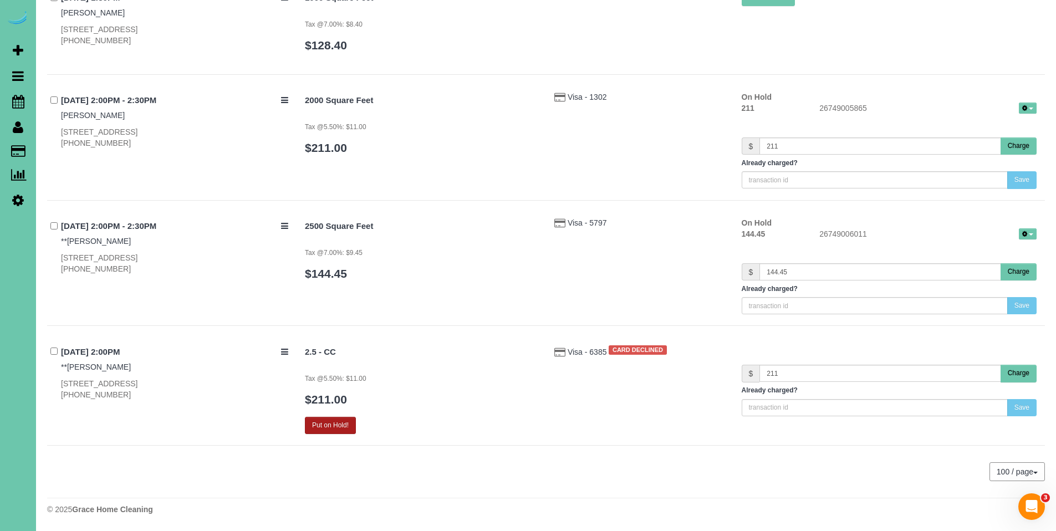
click at [326, 425] on button "Put on Hold!" at bounding box center [330, 425] width 51 height 17
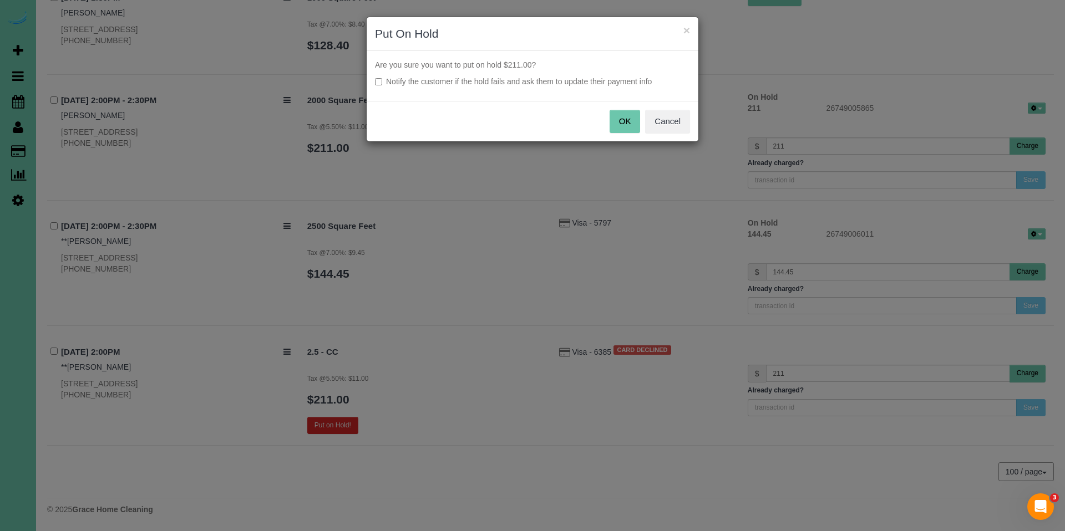
click at [611, 120] on button "OK" at bounding box center [624, 121] width 31 height 23
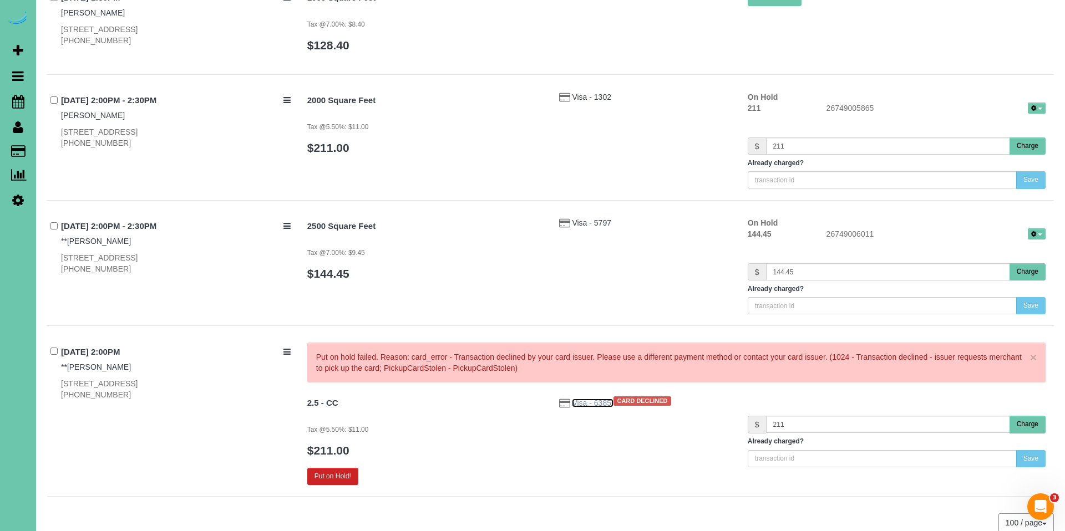
click at [572, 401] on span "Visa - 6385" at bounding box center [592, 403] width 41 height 9
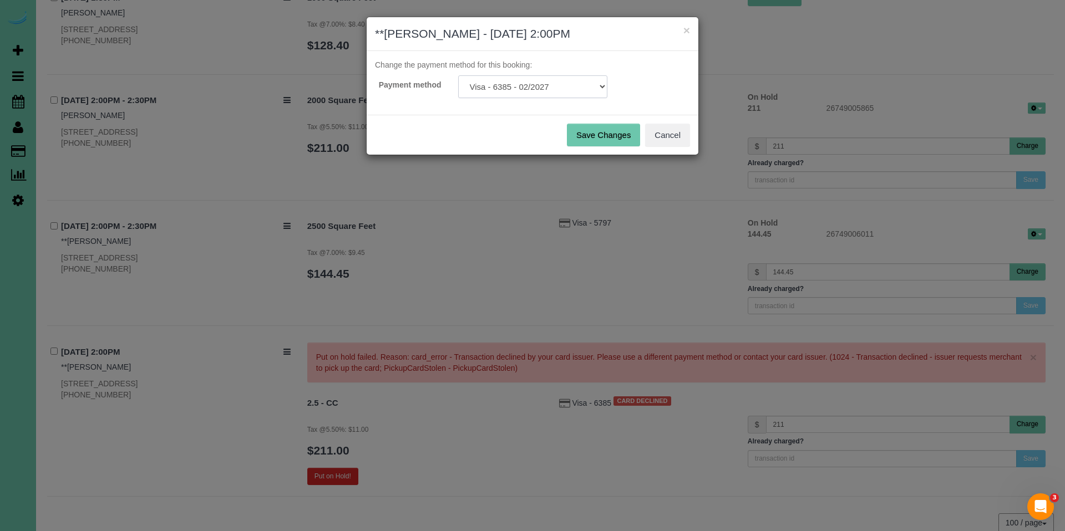
click at [528, 88] on select "Visa - 8188 - 12/2026 Visa - 6385 - 02/2027 Add Credit Card ─────────────── Cas…" at bounding box center [532, 86] width 149 height 23
select select "string:fspay-249f8999-ee2e-41a3-92d5-d3eae58e01e1"
click at [603, 129] on button "Save Changes" at bounding box center [603, 135] width 73 height 23
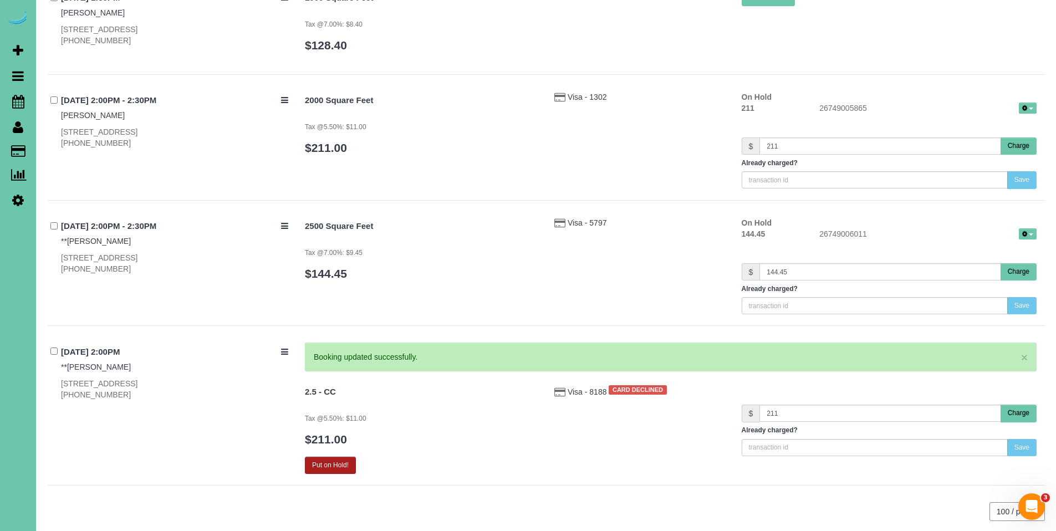
click at [338, 466] on button "Put on Hold!" at bounding box center [330, 465] width 51 height 17
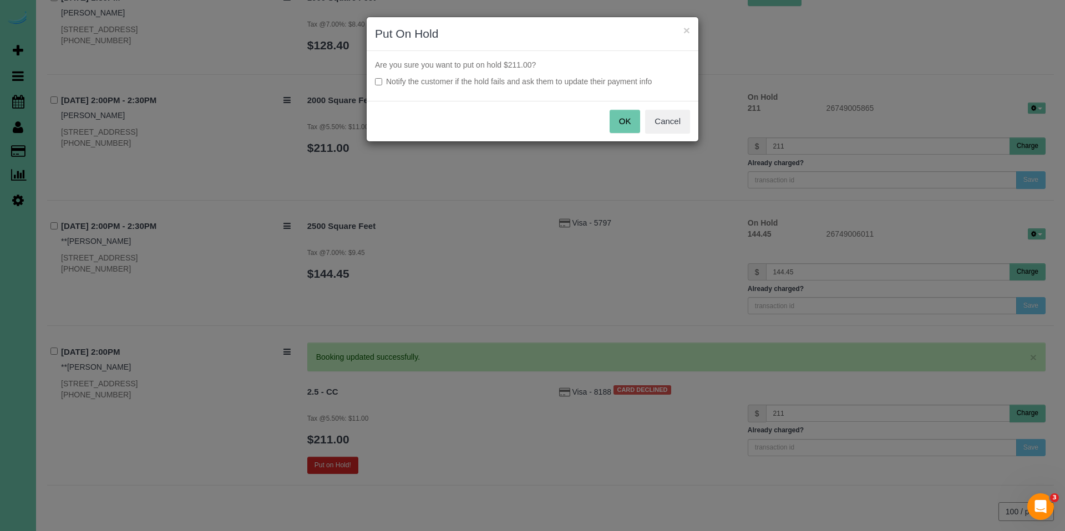
click at [626, 125] on button "OK" at bounding box center [624, 121] width 31 height 23
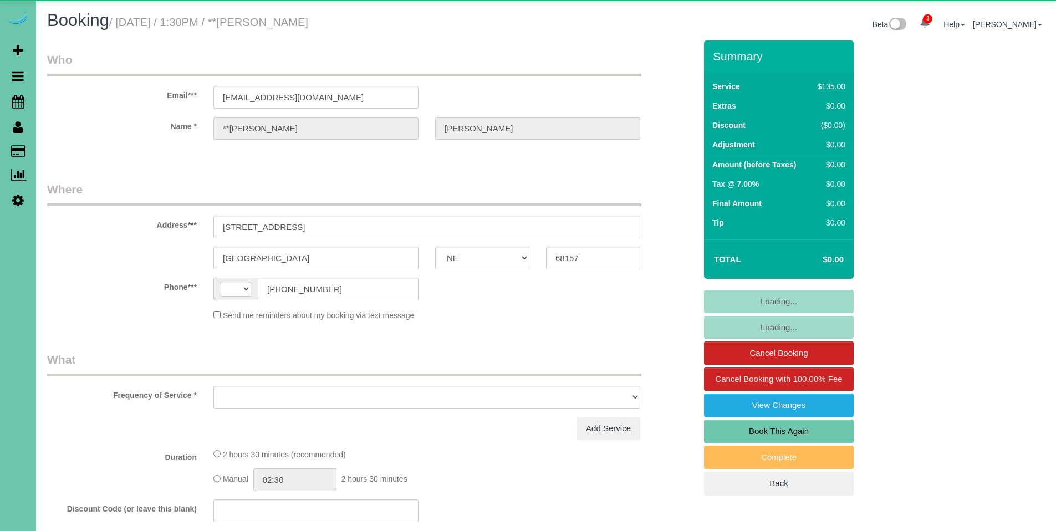
select select "NE"
select select "string:[GEOGRAPHIC_DATA]"
select select "object:647"
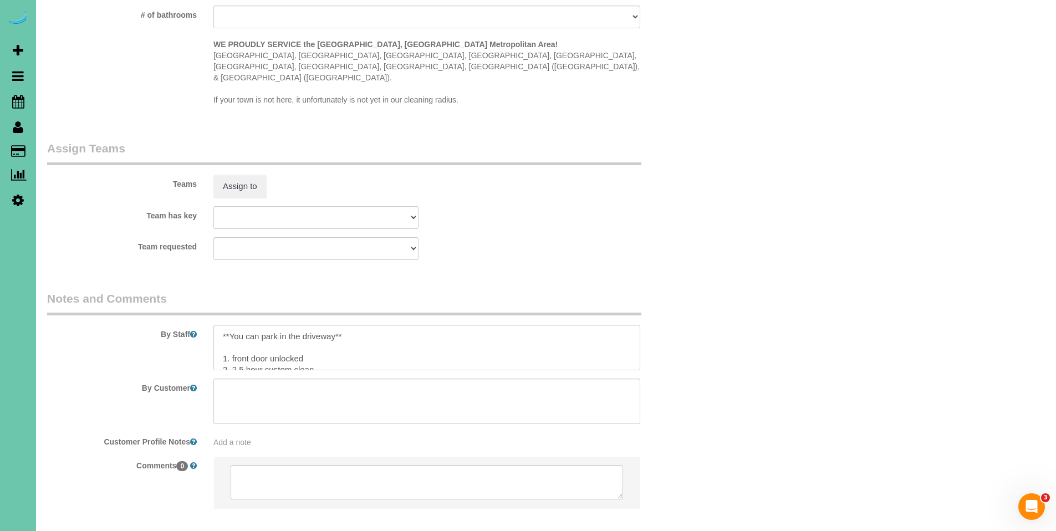
scroll to position [1070, 0]
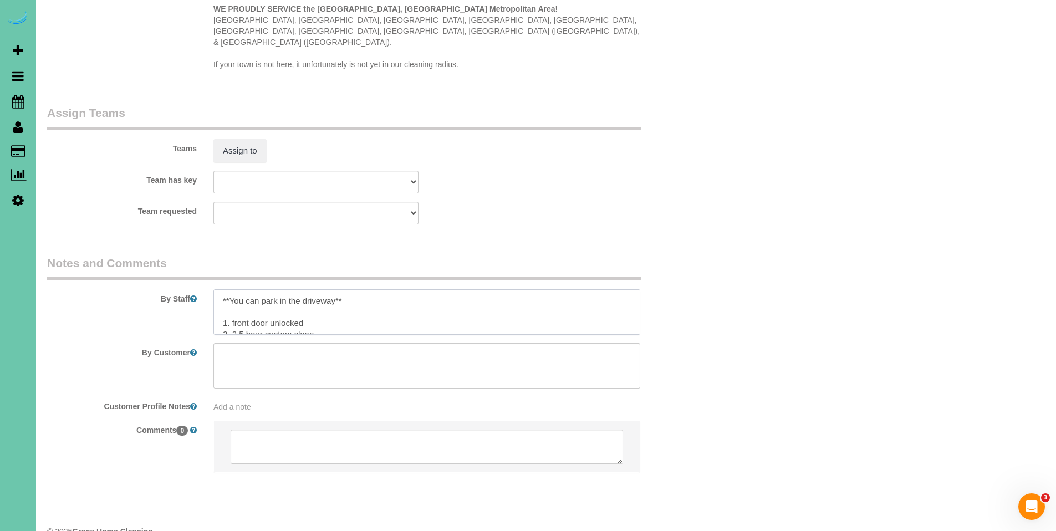
click at [471, 289] on textarea at bounding box center [427, 311] width 427 height 45
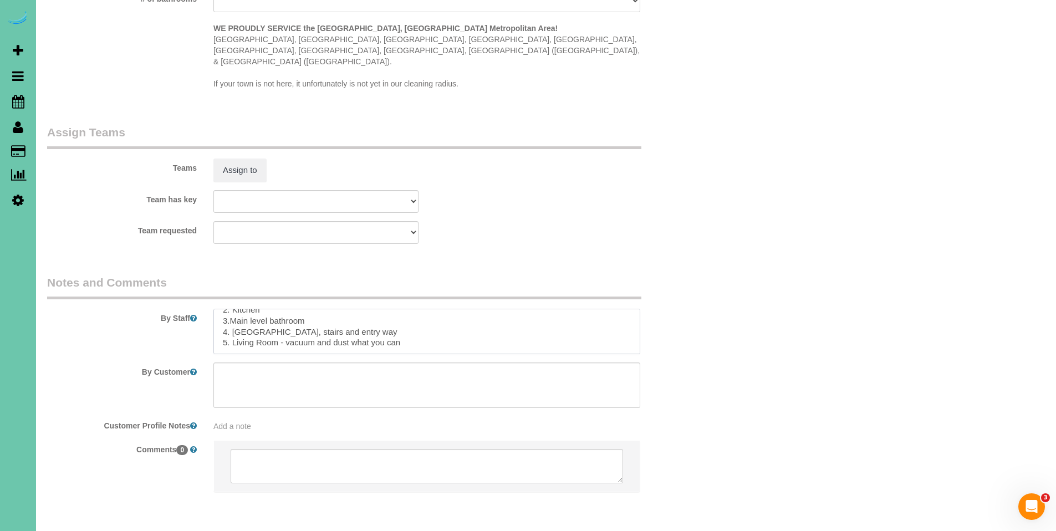
scroll to position [1050, 0]
click at [568, 310] on textarea at bounding box center [427, 332] width 427 height 45
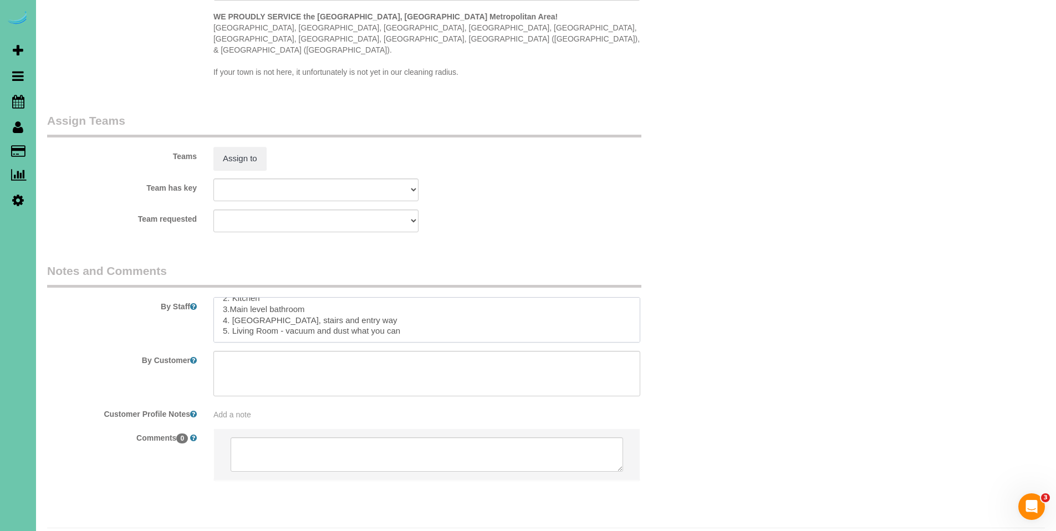
scroll to position [1070, 0]
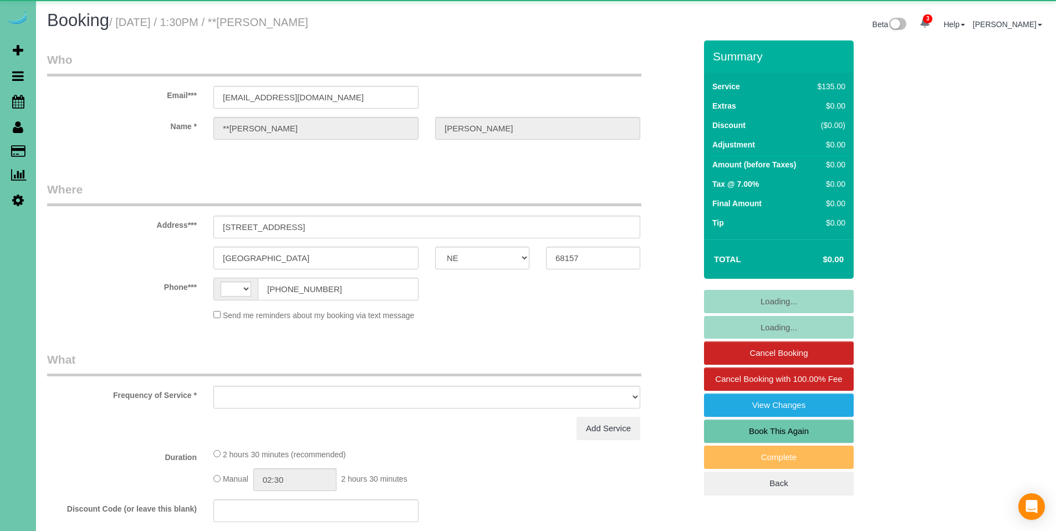
select select "NE"
select select "string:US"
select select "object:632"
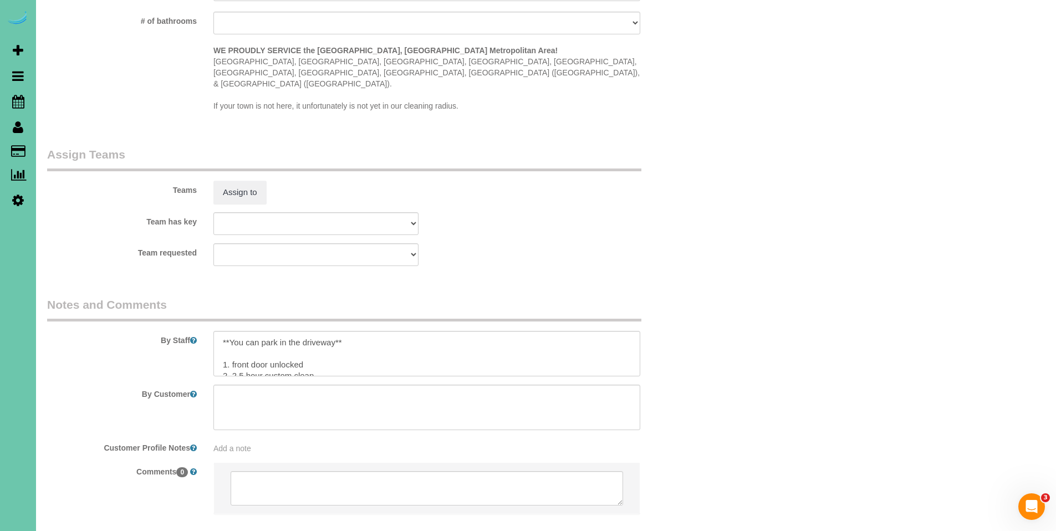
scroll to position [1070, 0]
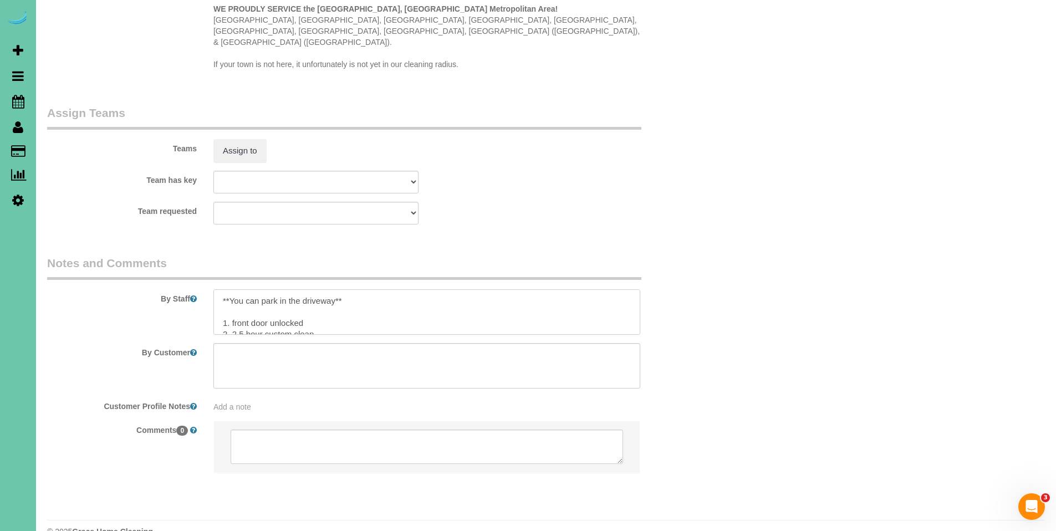
click at [368, 289] on textarea at bounding box center [427, 311] width 427 height 45
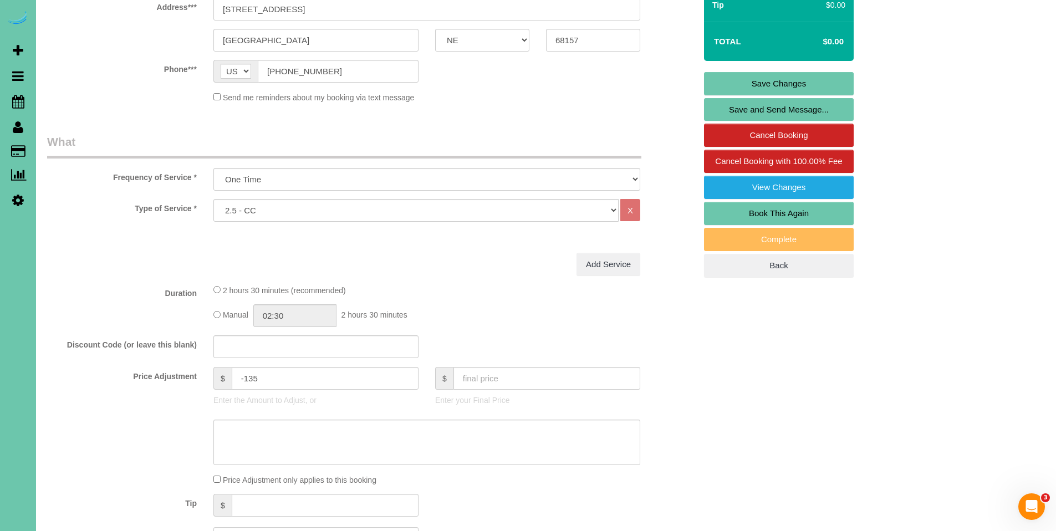
scroll to position [0, 0]
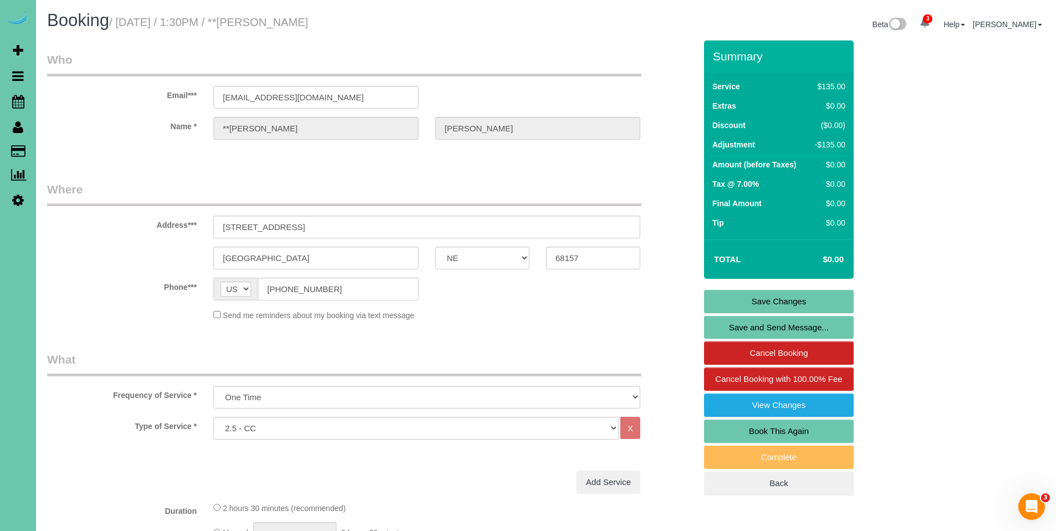
type textarea "**You can park in the driveway** **Do not touch light switches that have covers…"
click at [787, 299] on link "Save Changes" at bounding box center [779, 301] width 150 height 23
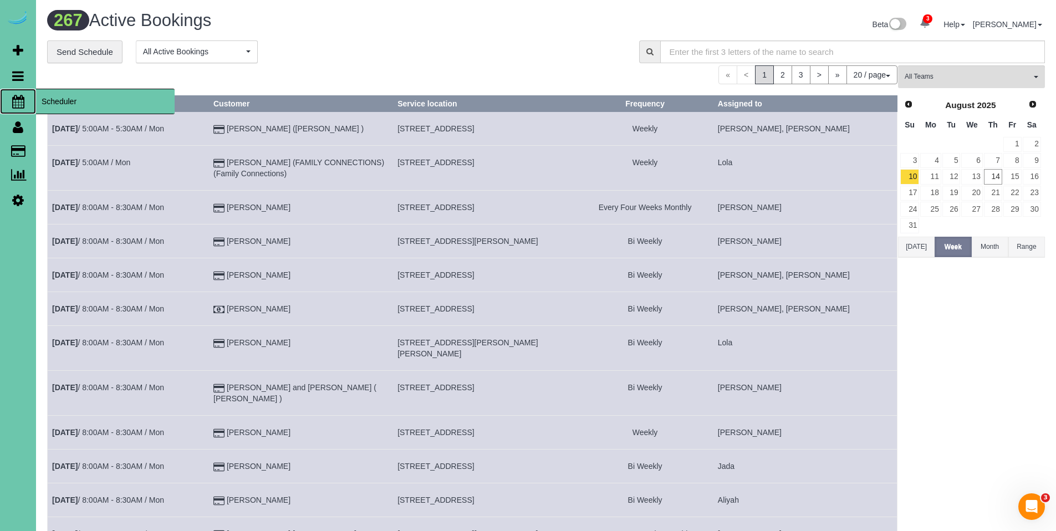
click at [72, 101] on span "Scheduler" at bounding box center [105, 102] width 139 height 26
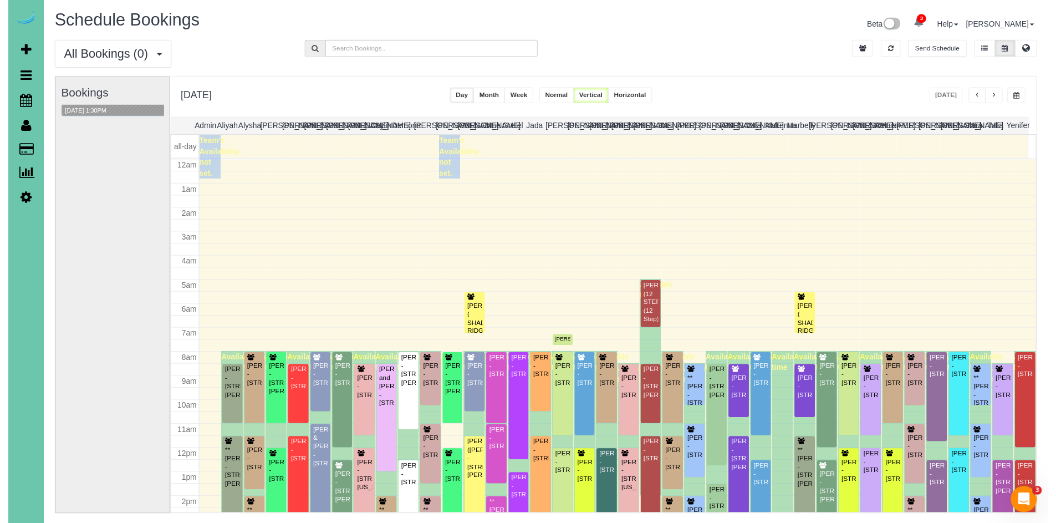
scroll to position [147, 0]
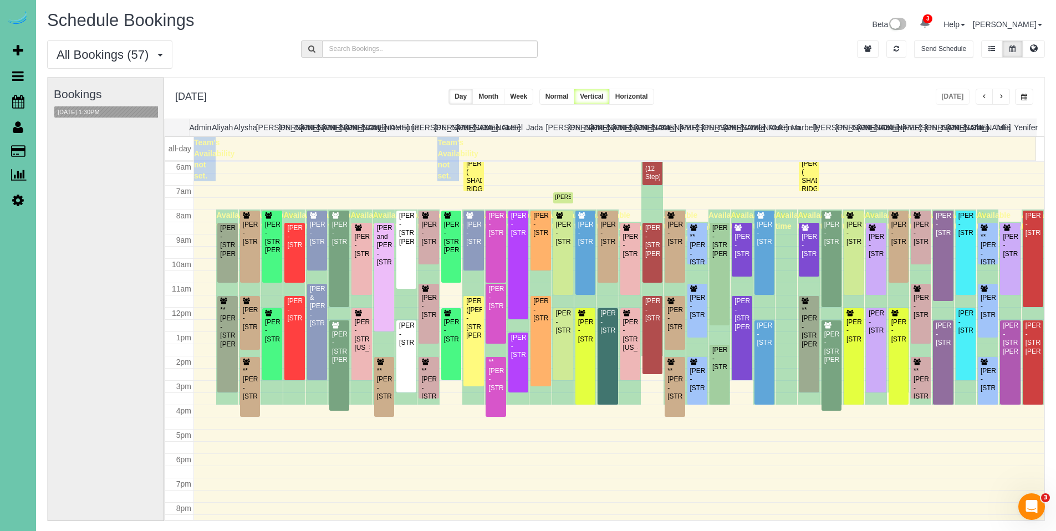
click at [1026, 98] on span "button" at bounding box center [1025, 97] width 6 height 7
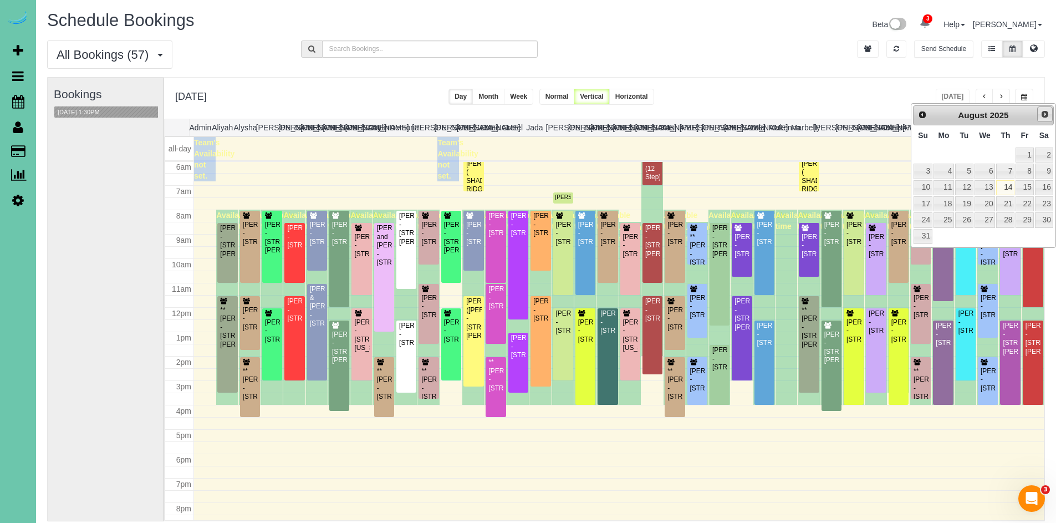
click at [1039, 113] on link "Next" at bounding box center [1046, 114] width 16 height 16
click at [996, 220] on link "31" at bounding box center [985, 219] width 21 height 15
type input "**********"
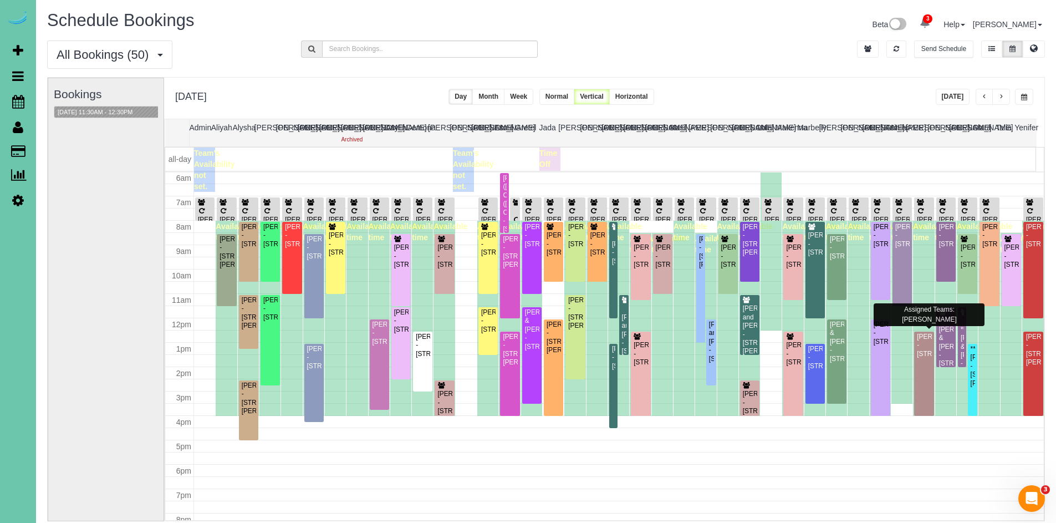
click at [983, 99] on span "button" at bounding box center [985, 97] width 6 height 7
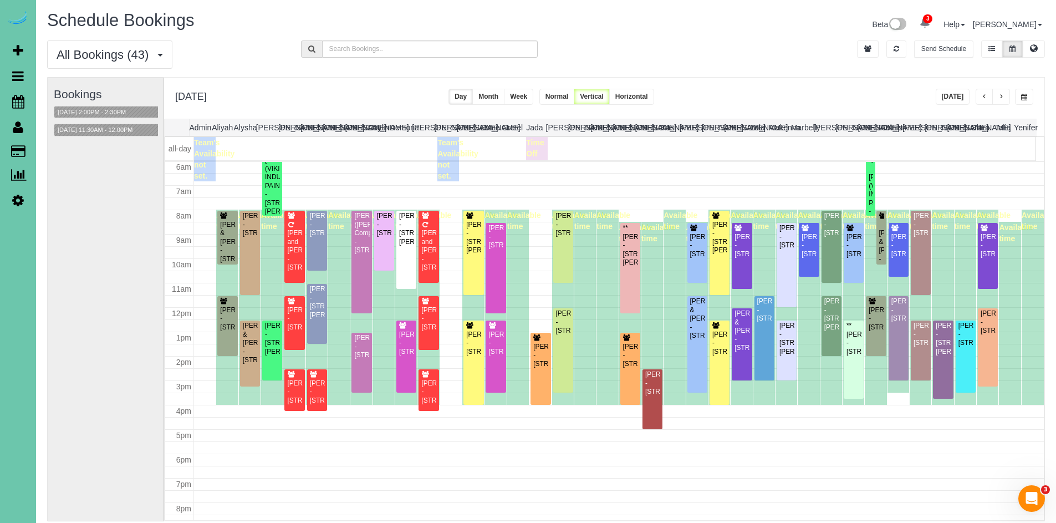
click at [984, 95] on span "button" at bounding box center [985, 97] width 6 height 7
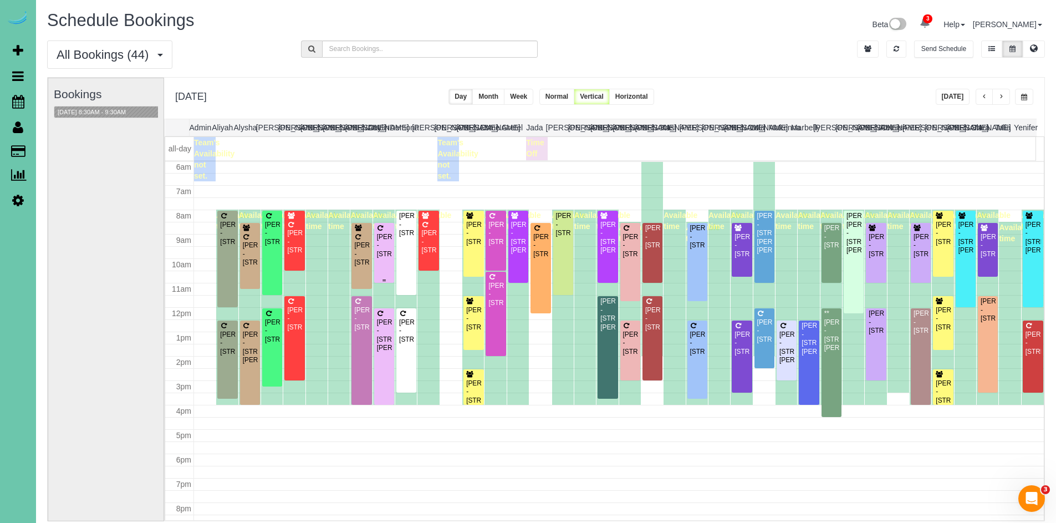
click at [383, 250] on div "Liz Lambert - 3219 Wilhelminia Drive, Bellevue, NE 68123" at bounding box center [385, 246] width 16 height 26
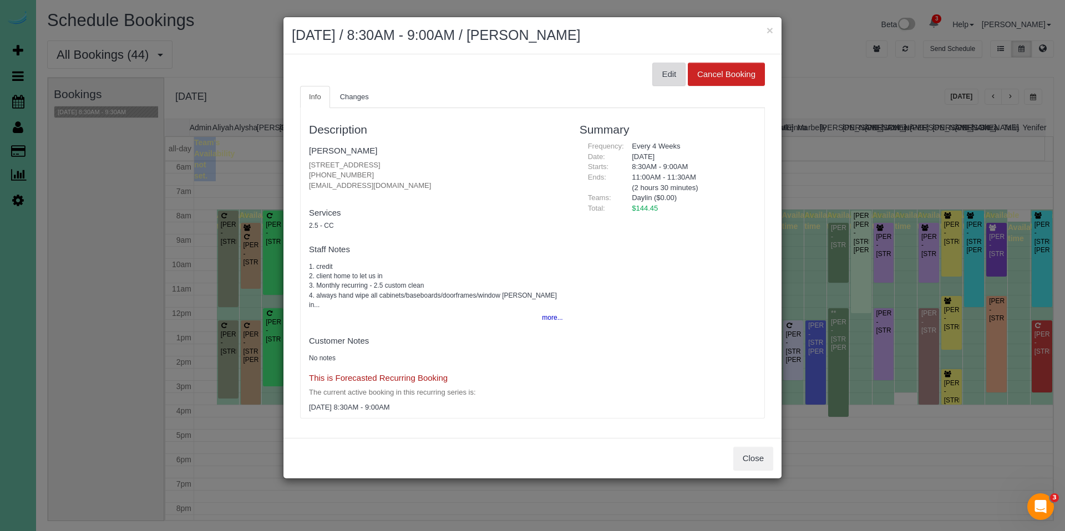
click at [671, 77] on button "Edit" at bounding box center [668, 74] width 33 height 23
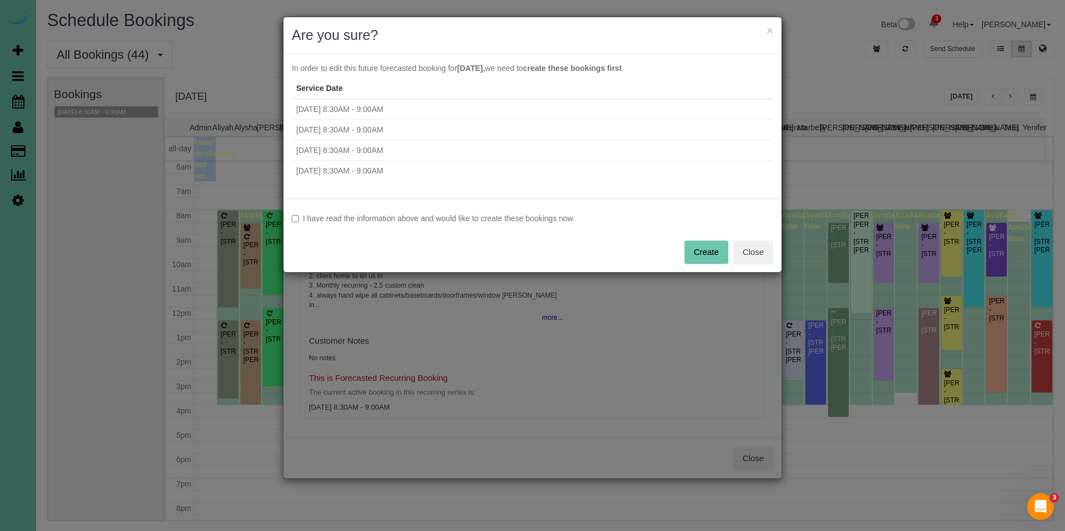
click at [551, 222] on label "I have read the information above and would like to create these bookings now." at bounding box center [532, 218] width 481 height 11
click at [702, 249] on button "Create" at bounding box center [706, 252] width 44 height 23
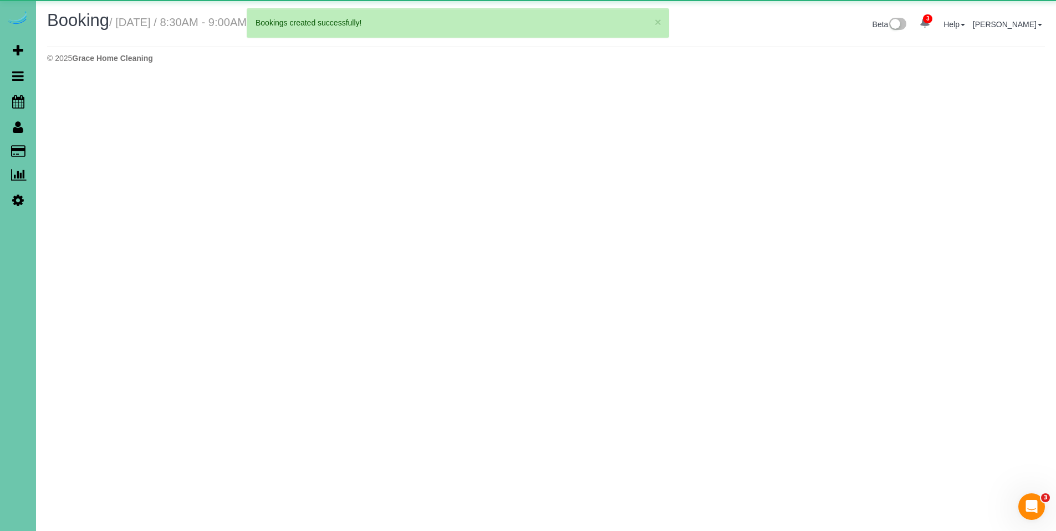
select select "NE"
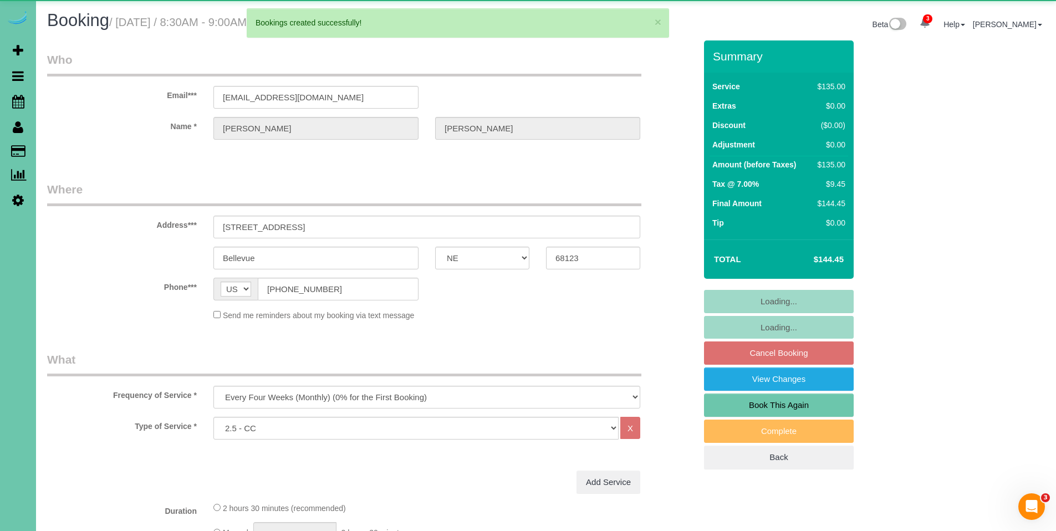
select select "object:2404"
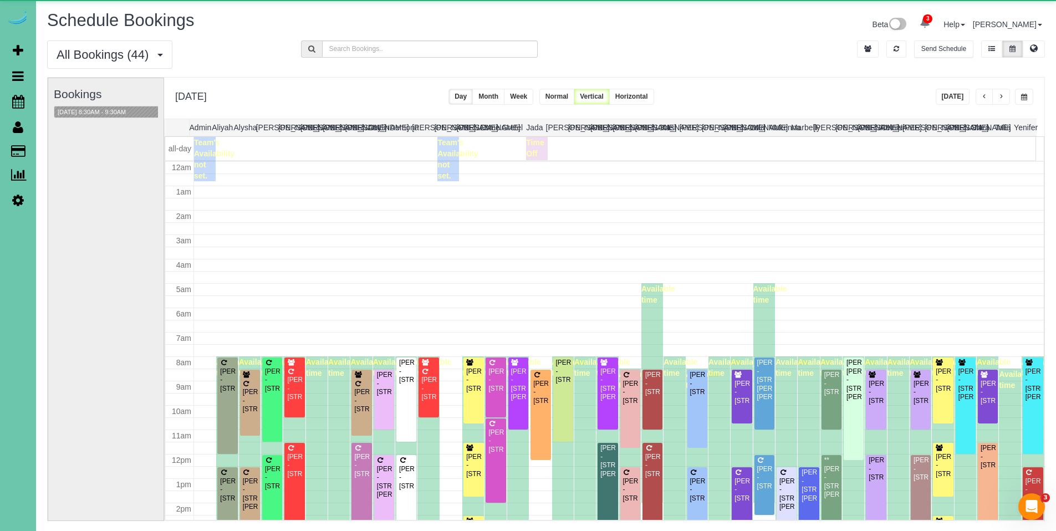
scroll to position [147, 0]
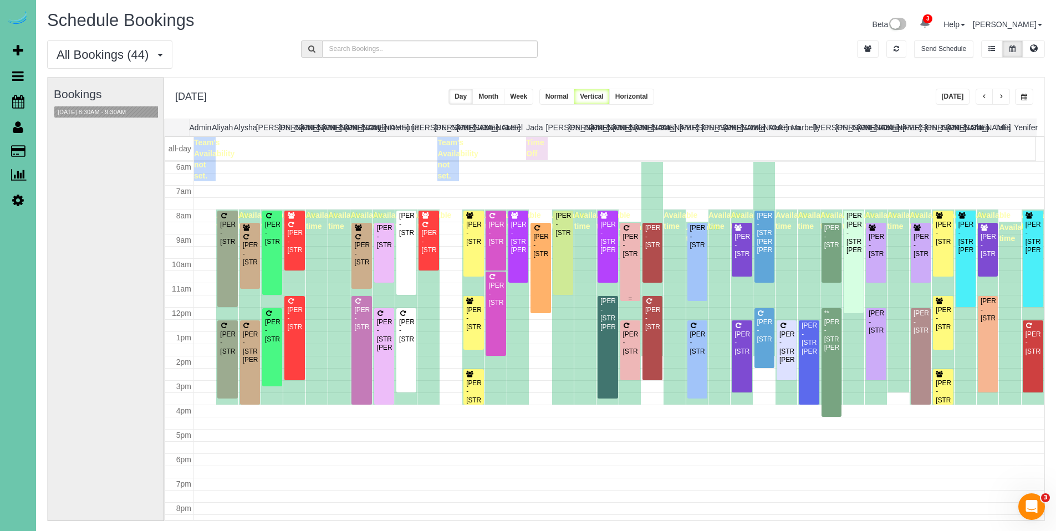
click at [623, 258] on div "Ellen Cook - 3001 Lynnwood Drive, Bellevue, NE 68123" at bounding box center [631, 246] width 16 height 26
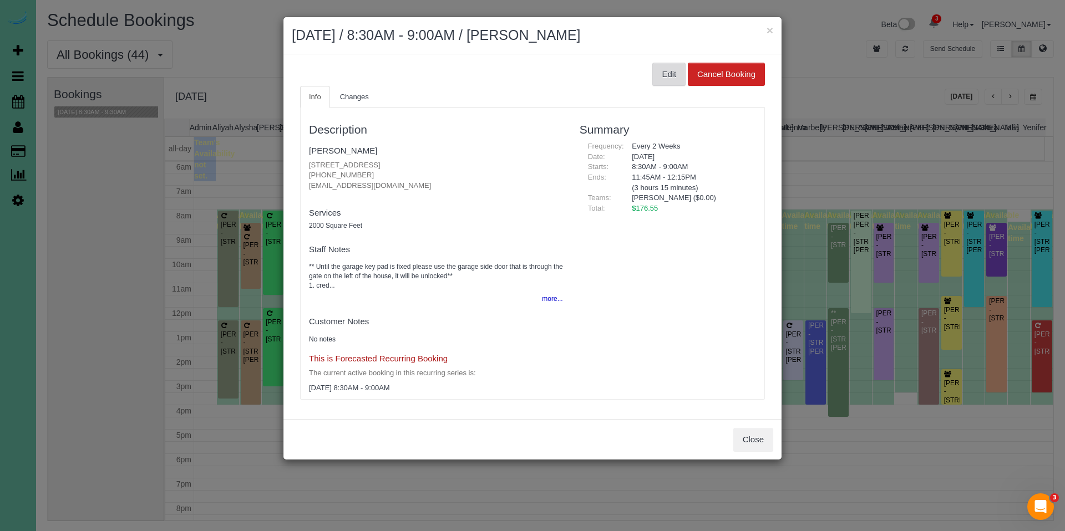
click at [668, 84] on button "Edit" at bounding box center [668, 74] width 33 height 23
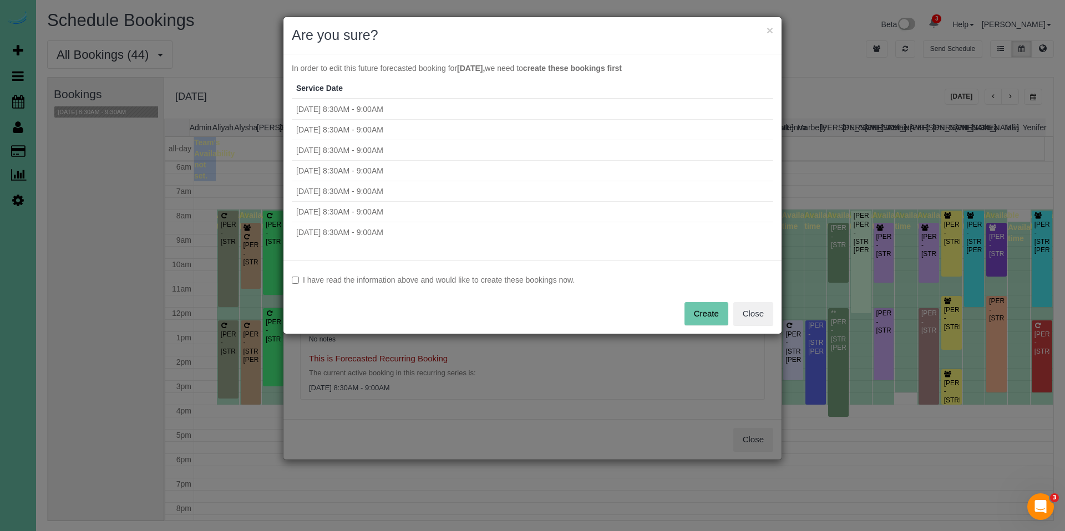
click at [339, 287] on div "I have read the information above and would like to create these bookings now. …" at bounding box center [532, 297] width 498 height 74
click at [341, 284] on label "I have read the information above and would like to create these bookings now." at bounding box center [532, 280] width 481 height 11
click at [697, 312] on button "Create" at bounding box center [706, 313] width 44 height 23
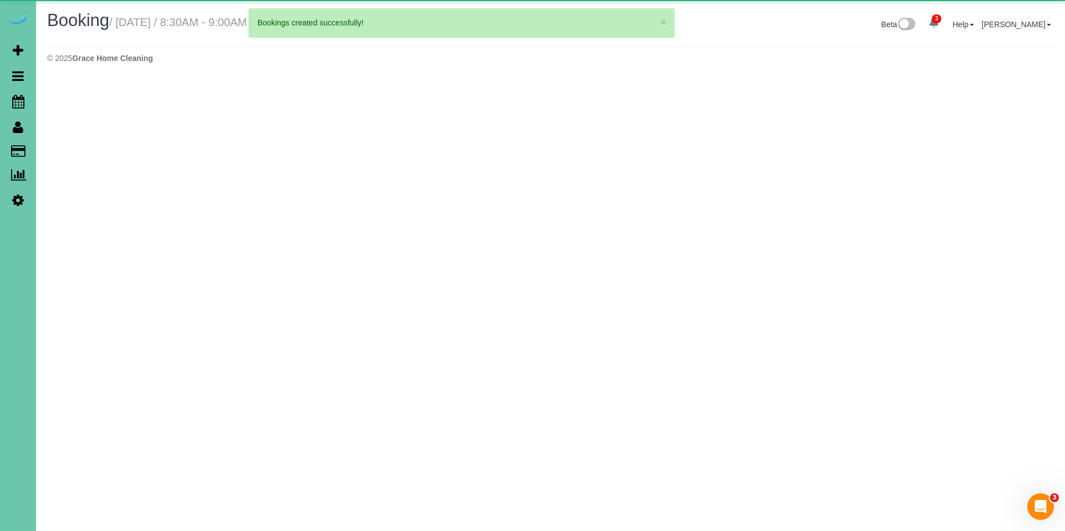
select select "NE"
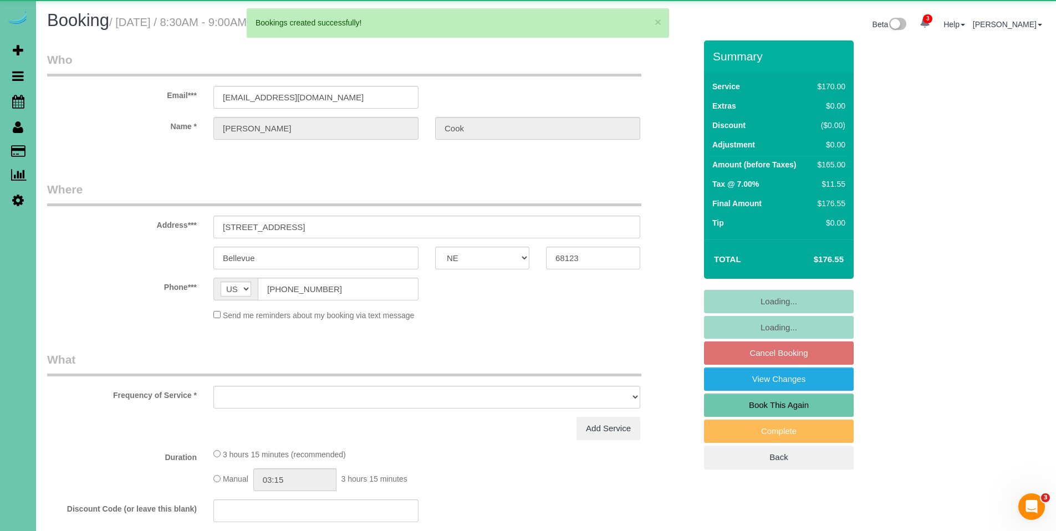
select select "string:fspay-c772c6d7-b06e-4ec4-96d0-555bd63ffcf4"
select select "object:3799"
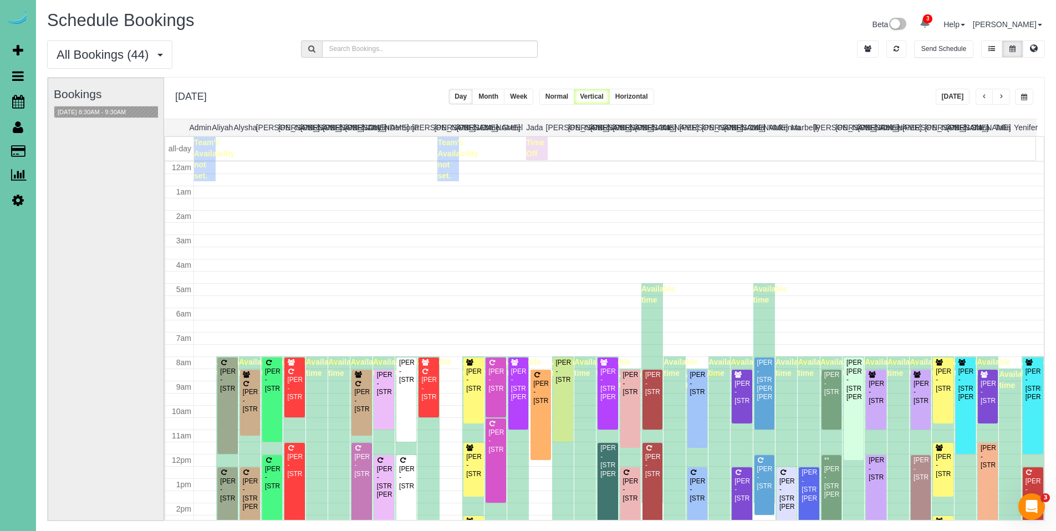
scroll to position [147, 0]
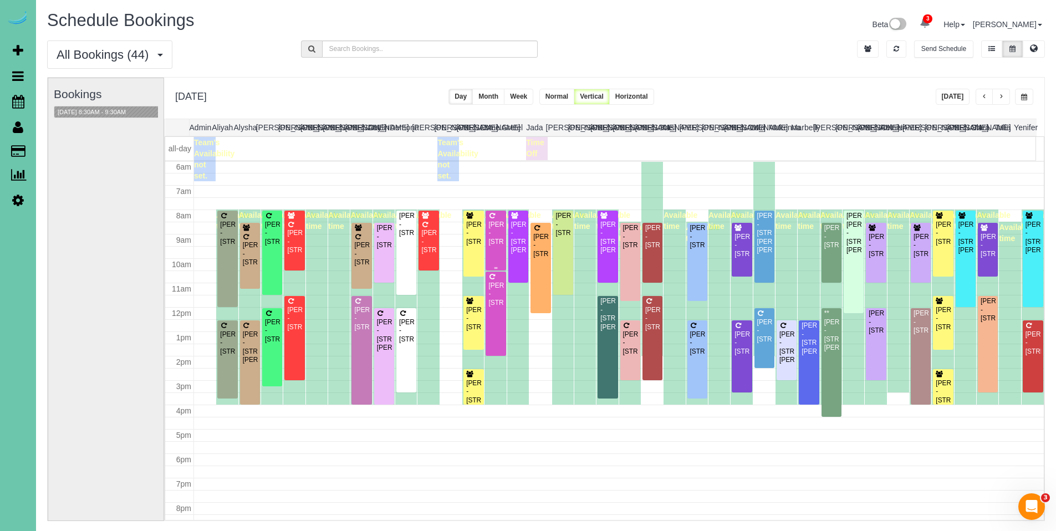
click at [495, 222] on div "Deb Munro - 15846 Leavenworth St, Omaha, NE 68118" at bounding box center [496, 234] width 16 height 26
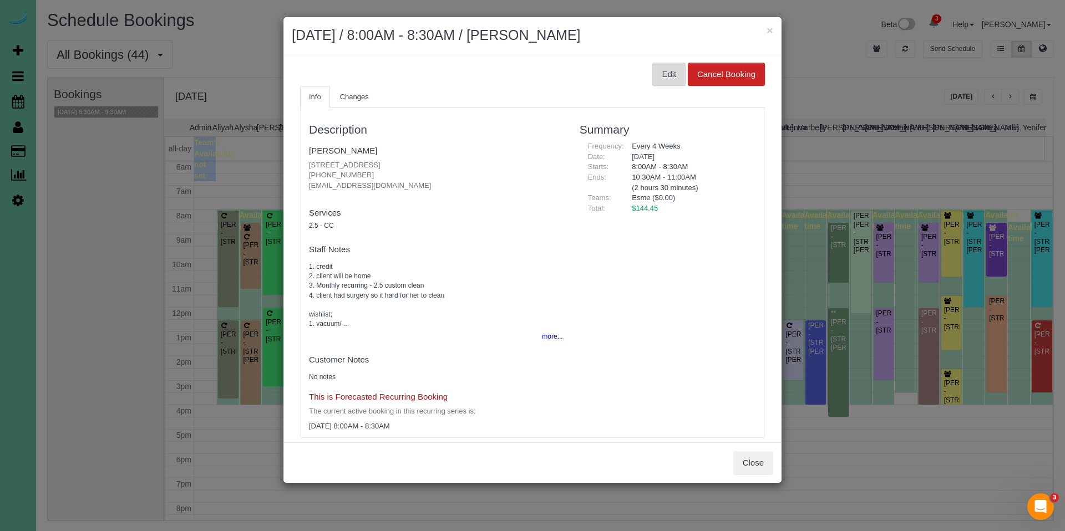
click at [657, 75] on button "Edit" at bounding box center [668, 74] width 33 height 23
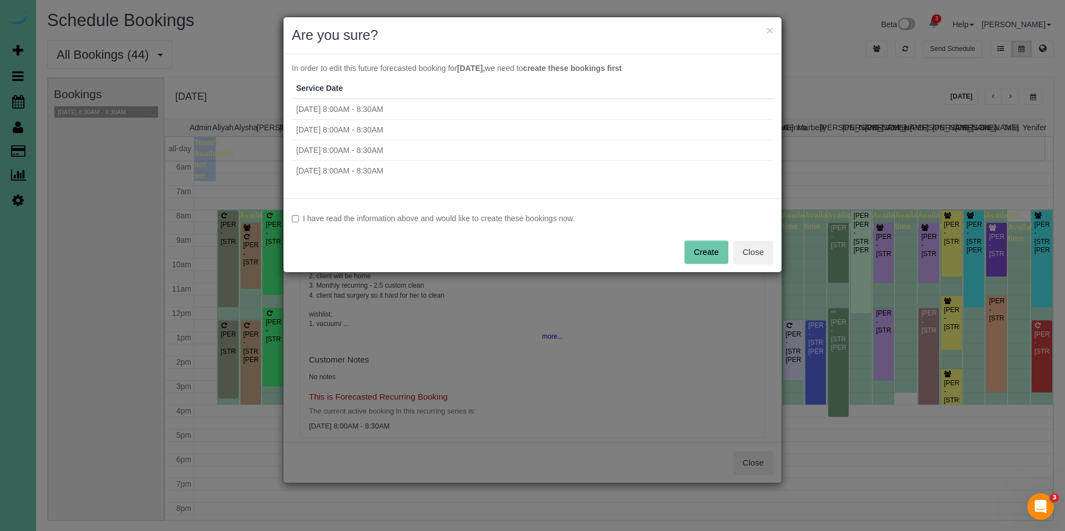
click at [415, 217] on label "I have read the information above and would like to create these bookings now." at bounding box center [532, 218] width 481 height 11
click at [702, 246] on button "Create" at bounding box center [706, 252] width 44 height 23
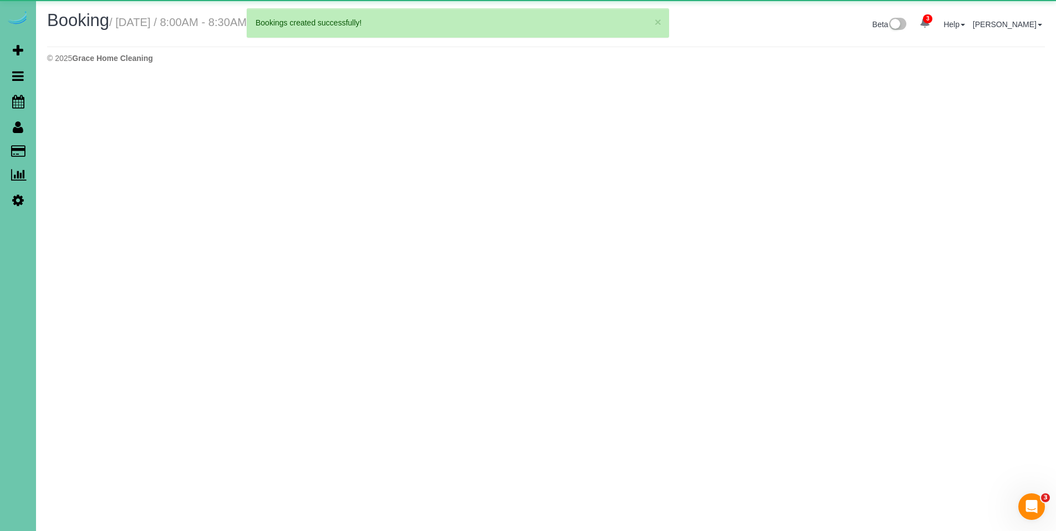
select select "NE"
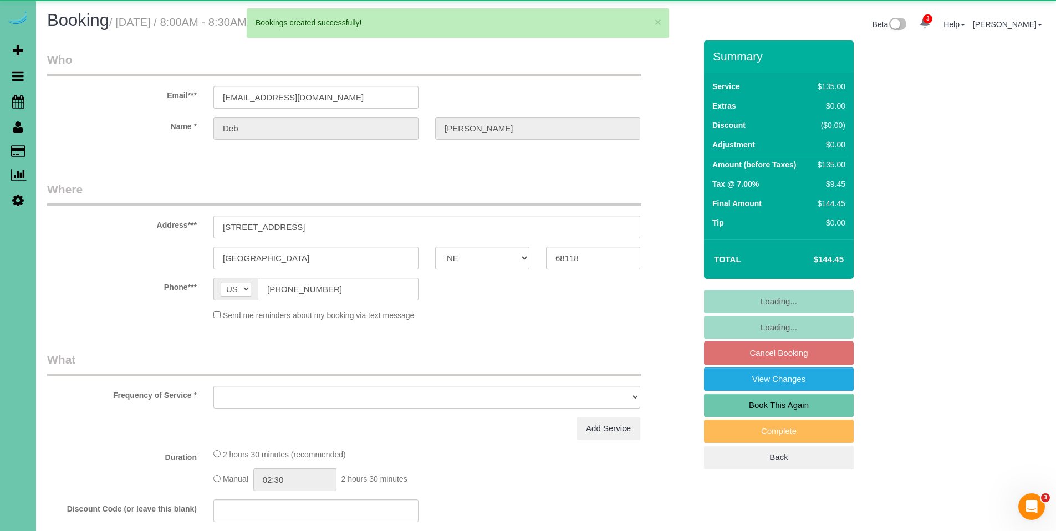
select select "object:5225"
select select "number:36"
select select "number:42"
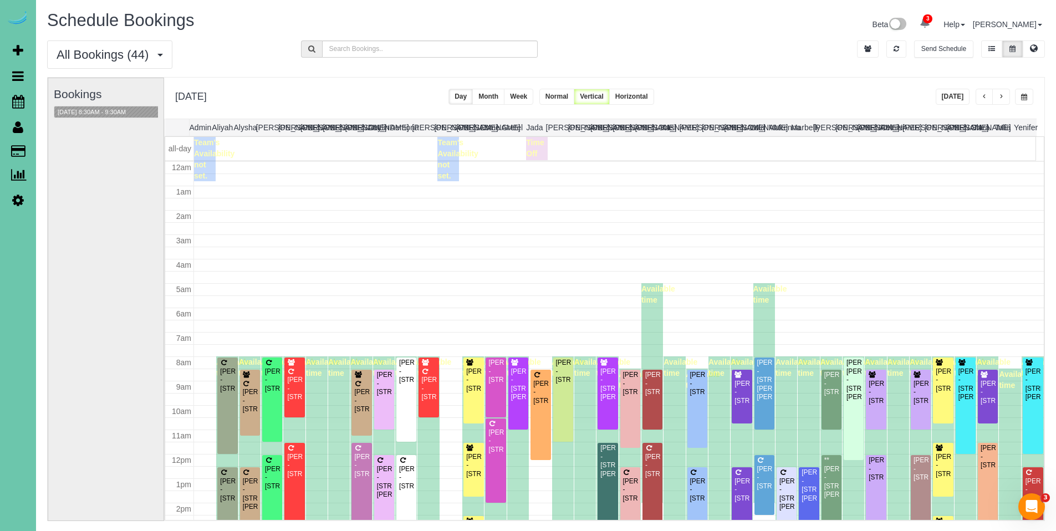
scroll to position [147, 0]
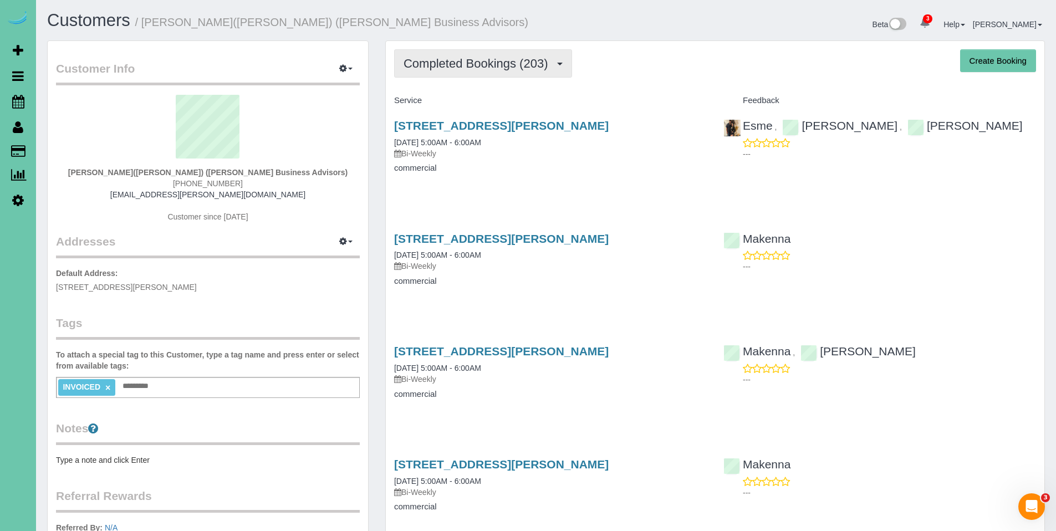
click at [464, 67] on span "Completed Bookings (203)" at bounding box center [479, 64] width 150 height 14
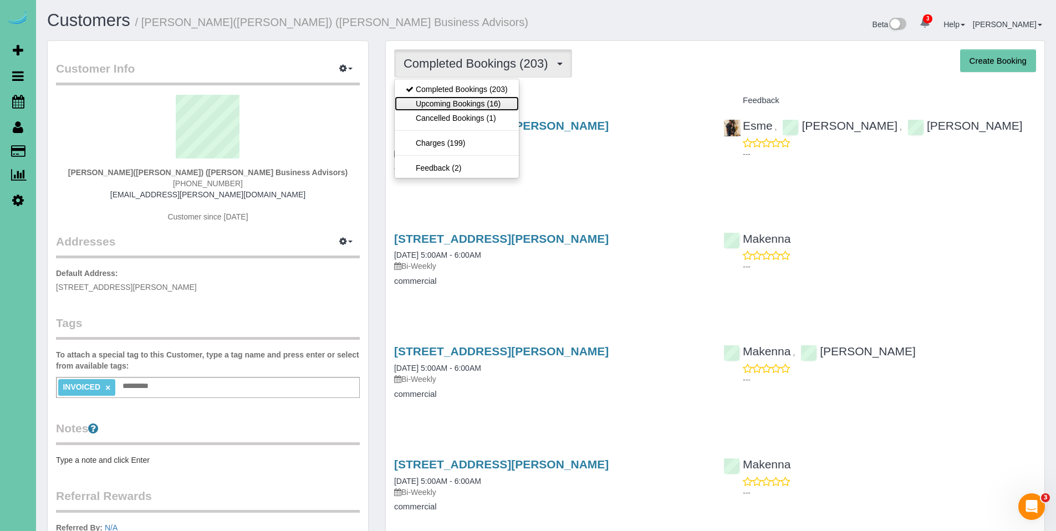
click at [455, 105] on link "Upcoming Bookings (16)" at bounding box center [457, 103] width 124 height 14
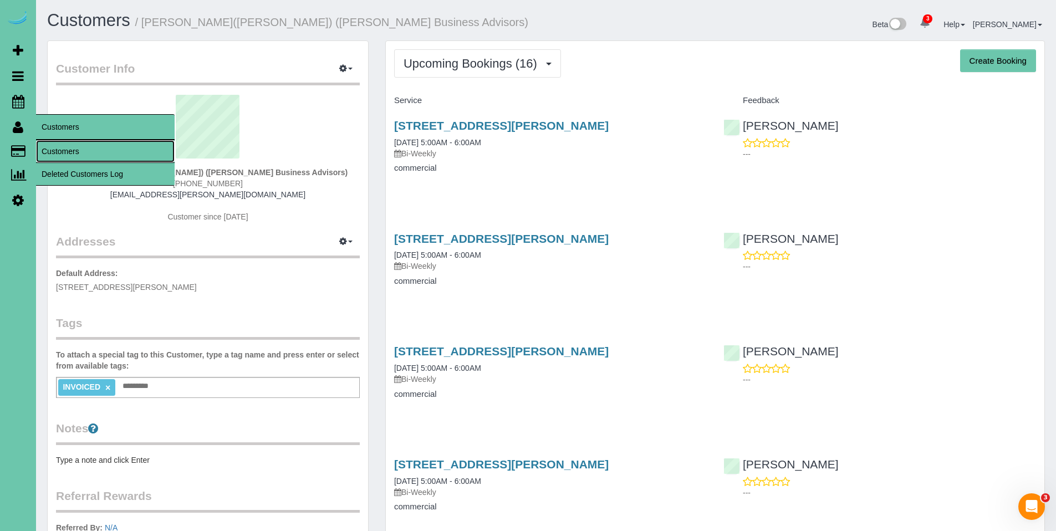
click at [70, 153] on link "Customers" at bounding box center [105, 151] width 139 height 22
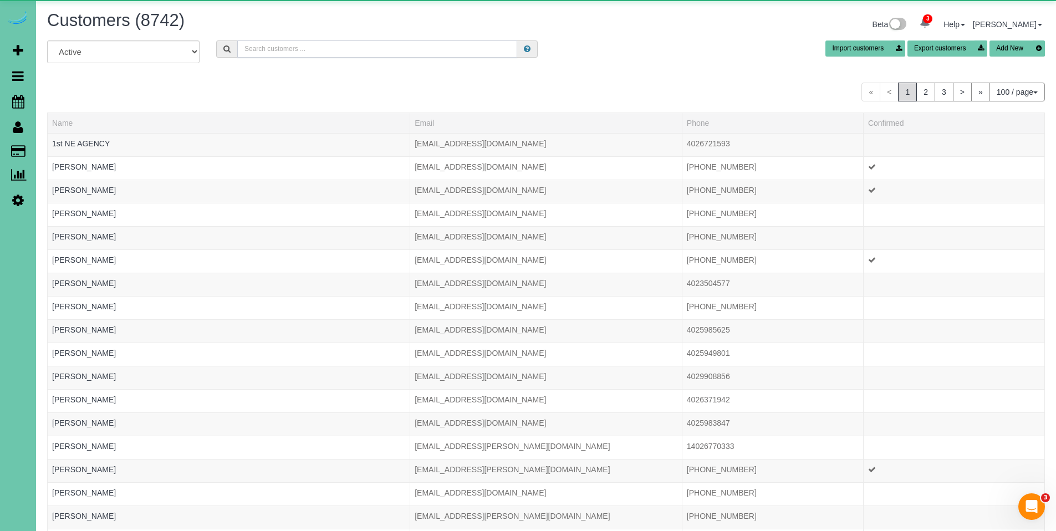
click at [355, 46] on input "text" at bounding box center [377, 48] width 280 height 17
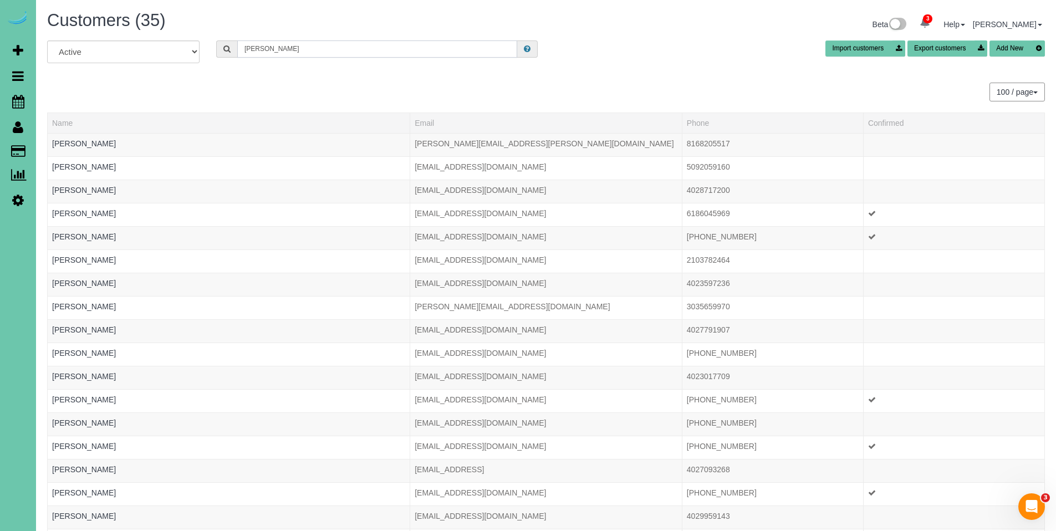
type input "Jamie k"
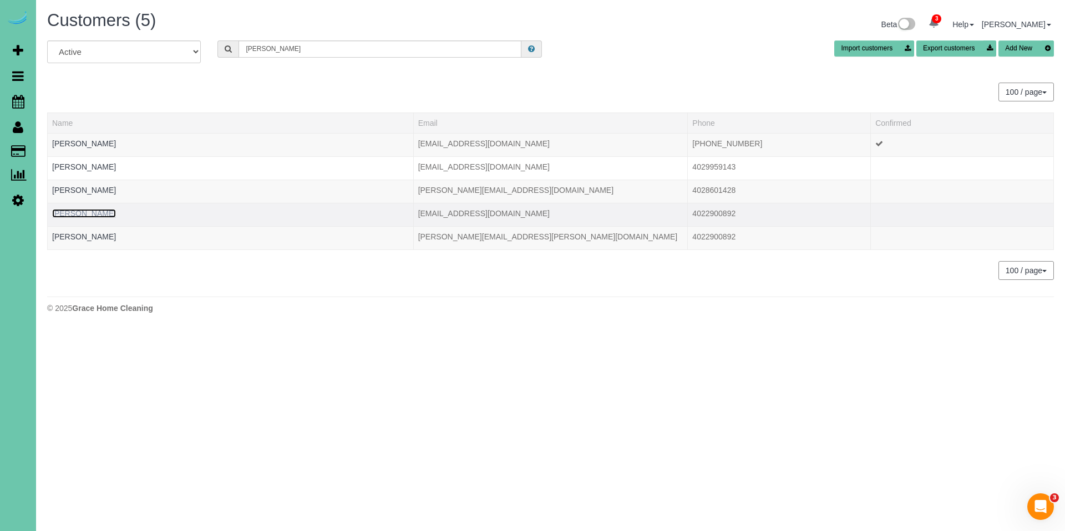
click at [73, 211] on link "Jamie Kratky" at bounding box center [84, 213] width 64 height 9
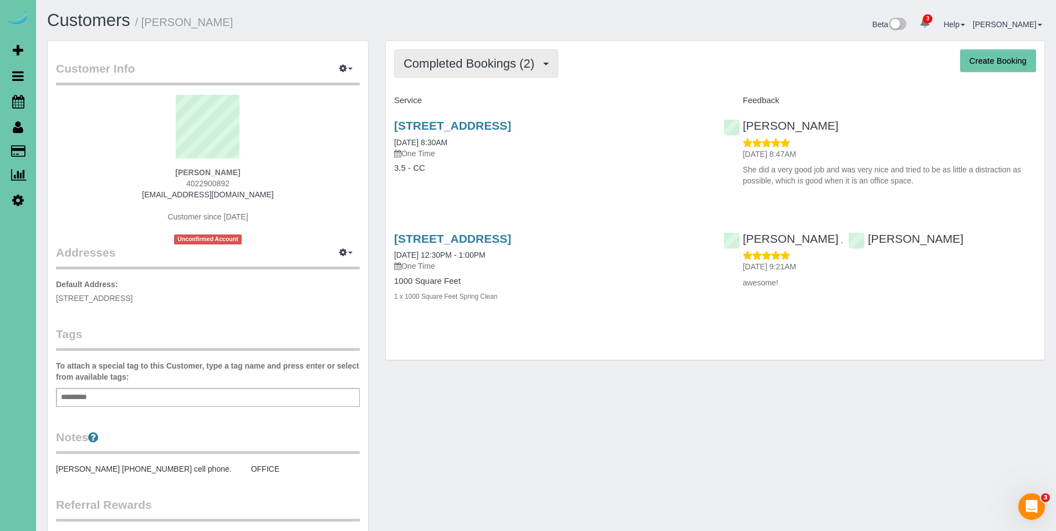
click at [455, 72] on button "Completed Bookings (2)" at bounding box center [476, 63] width 164 height 28
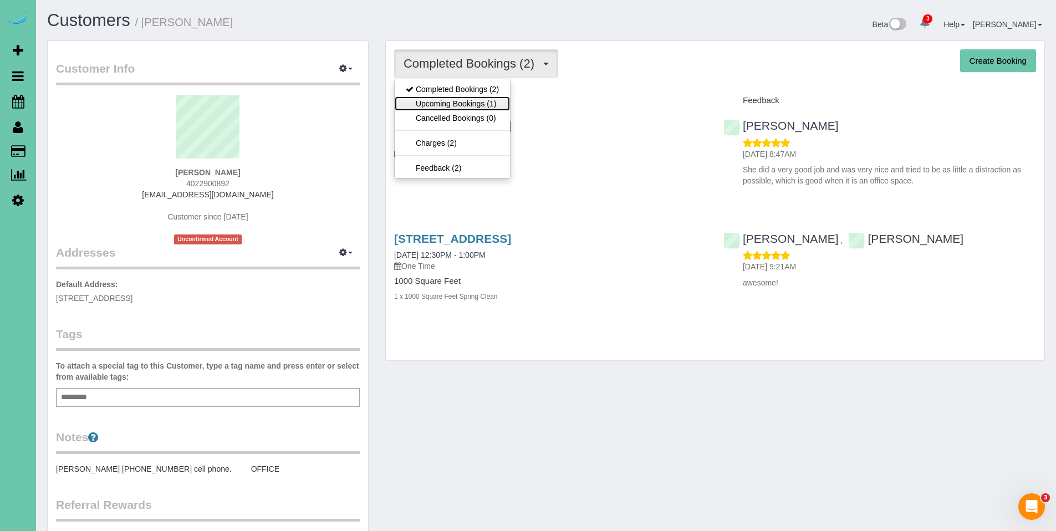
click at [454, 100] on link "Upcoming Bookings (1)" at bounding box center [452, 103] width 115 height 14
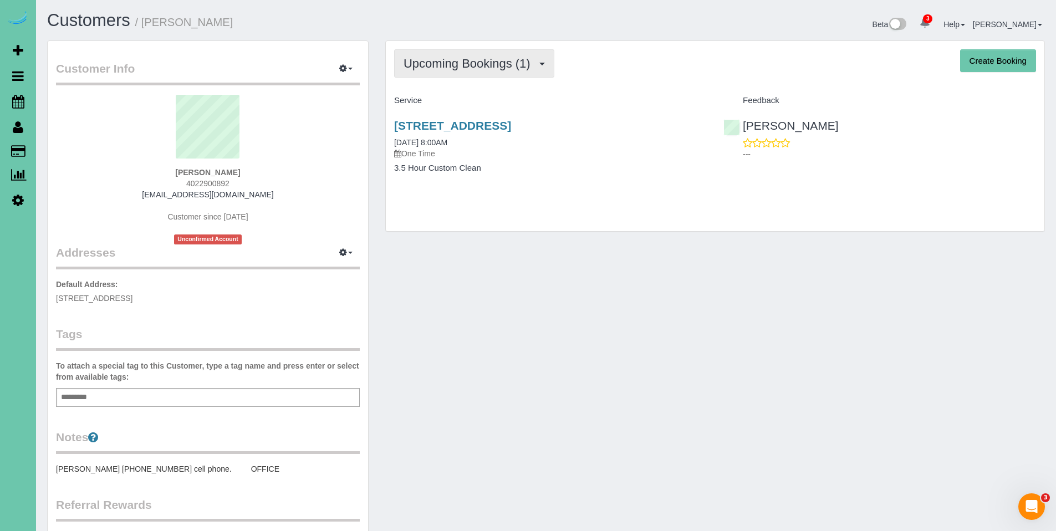
click at [431, 58] on span "Upcoming Bookings (1)" at bounding box center [470, 64] width 133 height 14
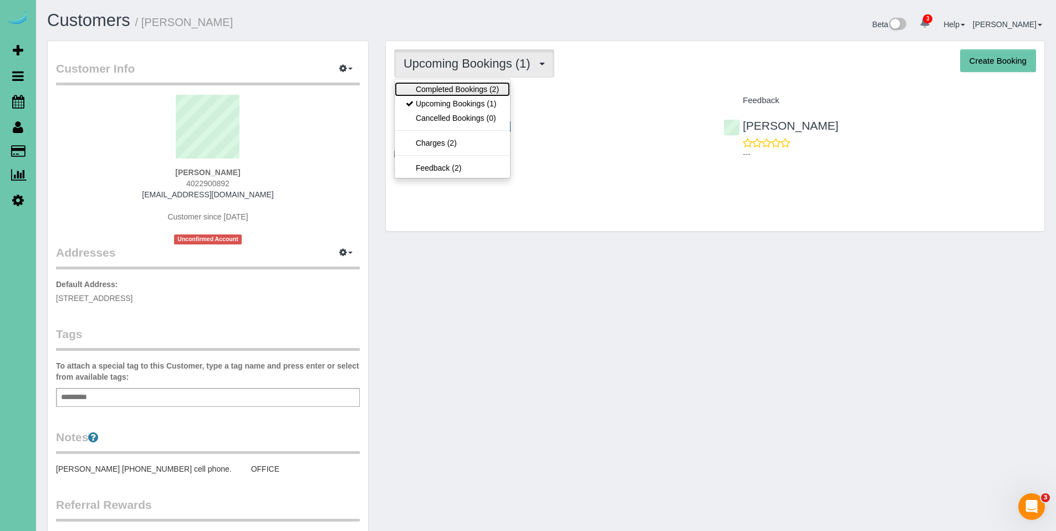
click at [431, 93] on link "Completed Bookings (2)" at bounding box center [452, 89] width 115 height 14
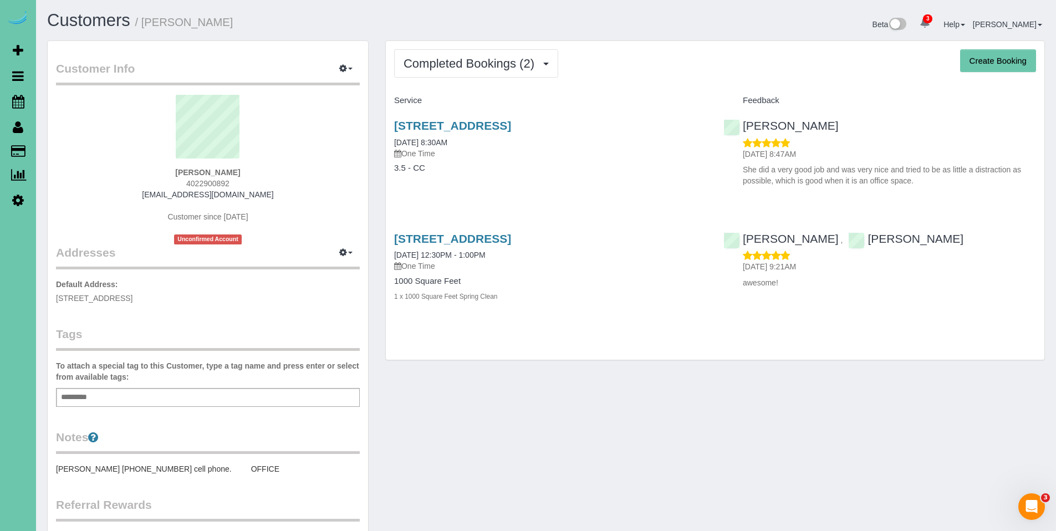
click at [474, 78] on div "Completed Bookings (2) Completed Bookings (2) Upcoming Bookings (1) Cancelled B…" at bounding box center [715, 200] width 659 height 319
click at [474, 74] on button "Completed Bookings (2)" at bounding box center [476, 63] width 164 height 28
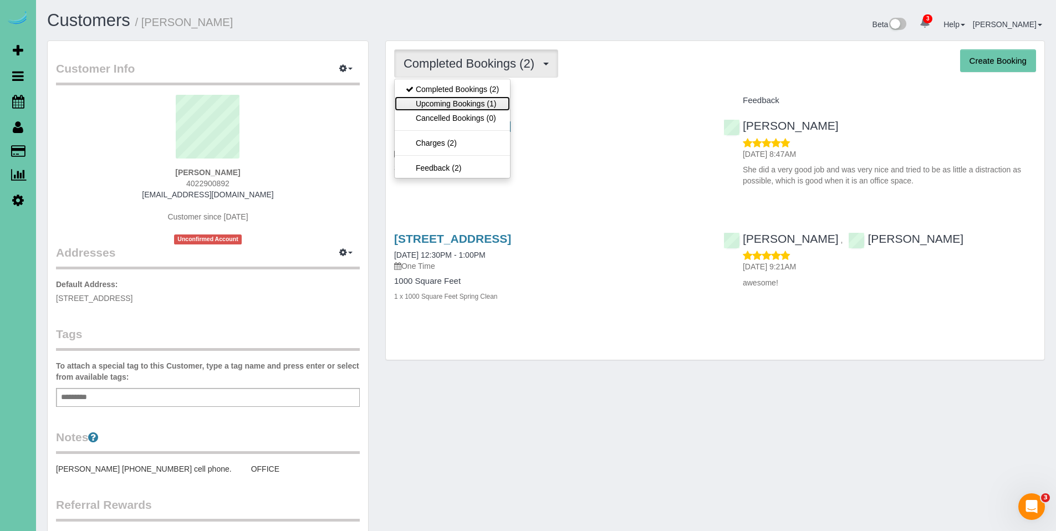
click at [468, 100] on link "Upcoming Bookings (1)" at bounding box center [452, 103] width 115 height 14
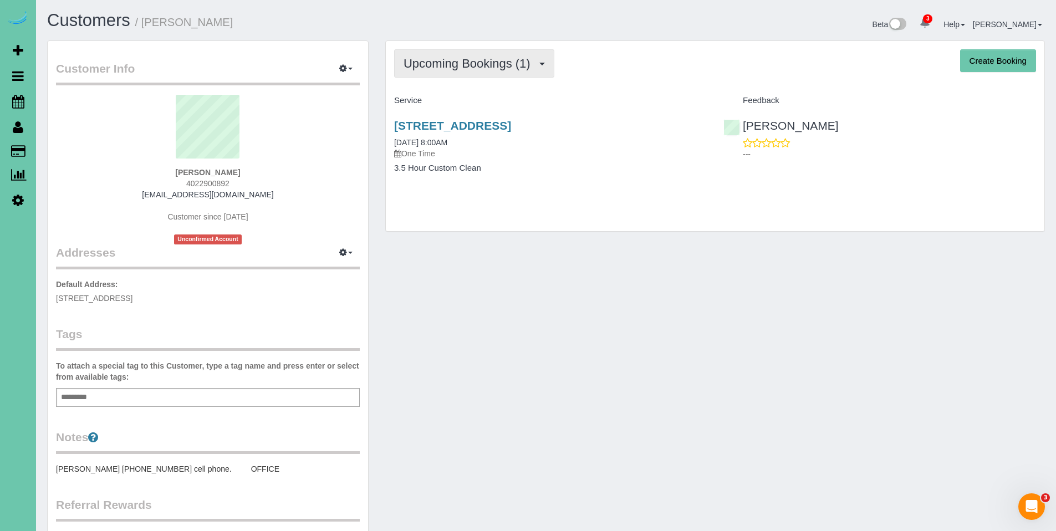
click at [458, 67] on span "Upcoming Bookings (1)" at bounding box center [470, 64] width 133 height 14
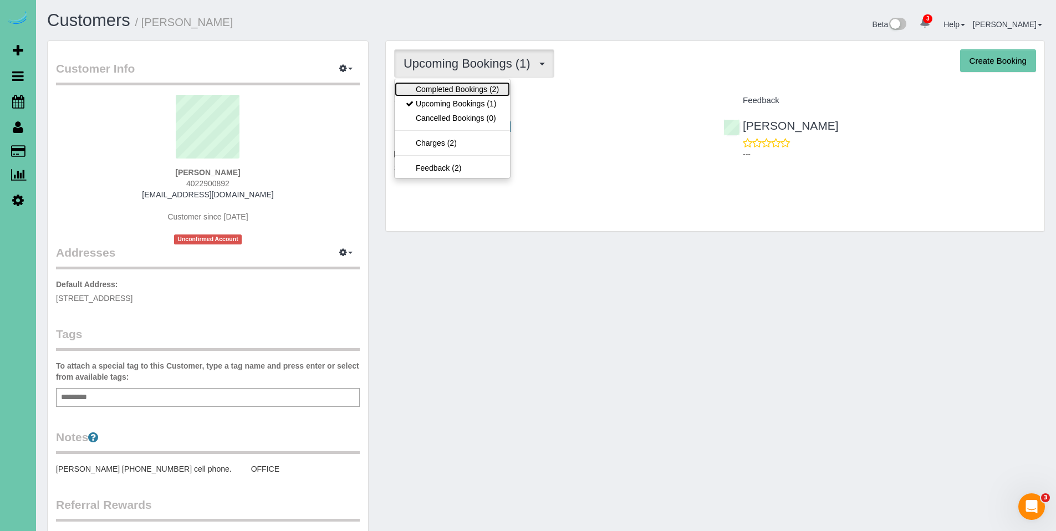
click at [454, 88] on link "Completed Bookings (2)" at bounding box center [452, 89] width 115 height 14
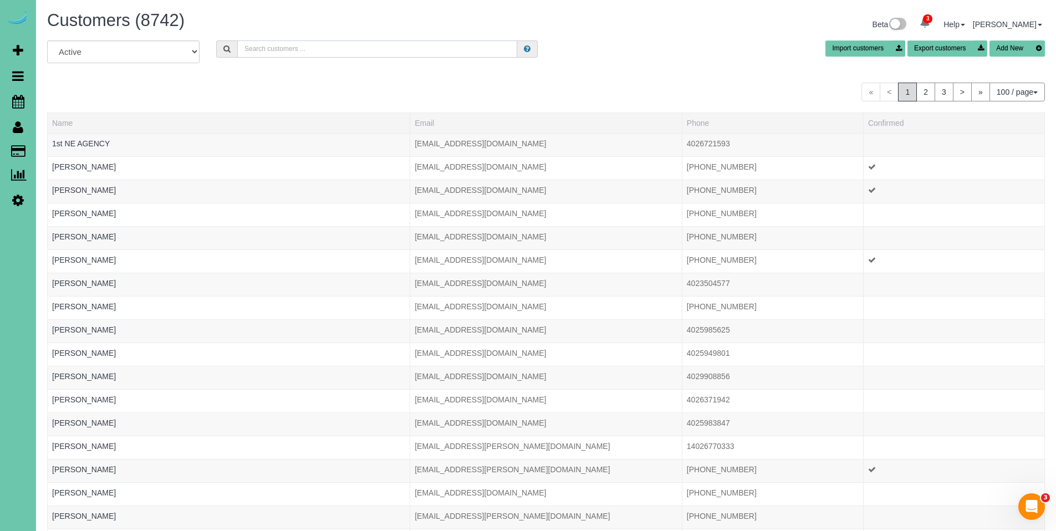
click at [277, 55] on input "text" at bounding box center [377, 48] width 280 height 17
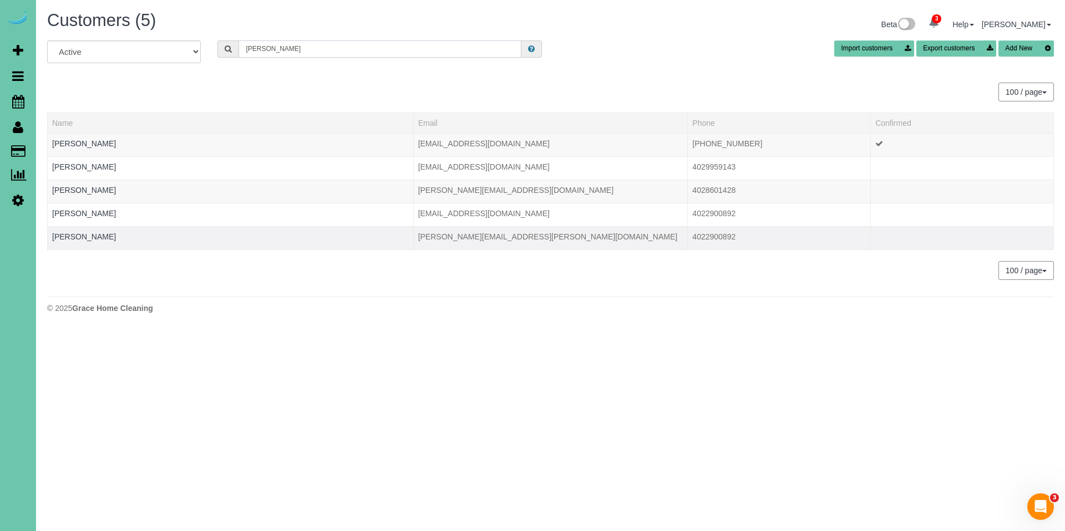
type input "jamie k"
click at [98, 237] on td "Jamie Kratky" at bounding box center [231, 237] width 366 height 23
click at [84, 237] on link "Jamie Kratky" at bounding box center [84, 236] width 64 height 9
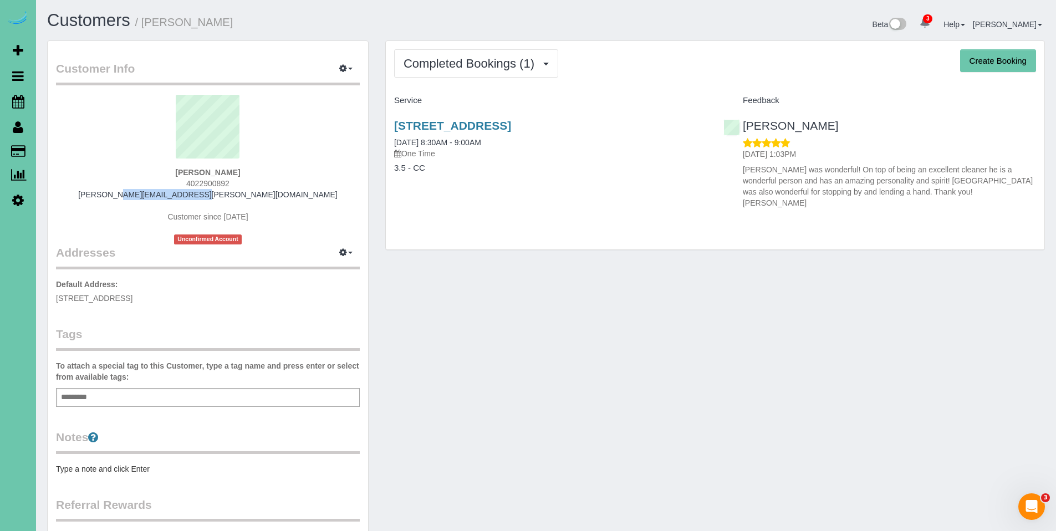
drag, startPoint x: 262, startPoint y: 196, endPoint x: 161, endPoint y: 195, distance: 100.9
click at [161, 195] on div "Jamie Kratky 4022900892 jamiekratky@cox.net Customer since 2024 Unconfirmed Acc…" at bounding box center [208, 170] width 304 height 150
copy link "jamiekratky@cox.net"
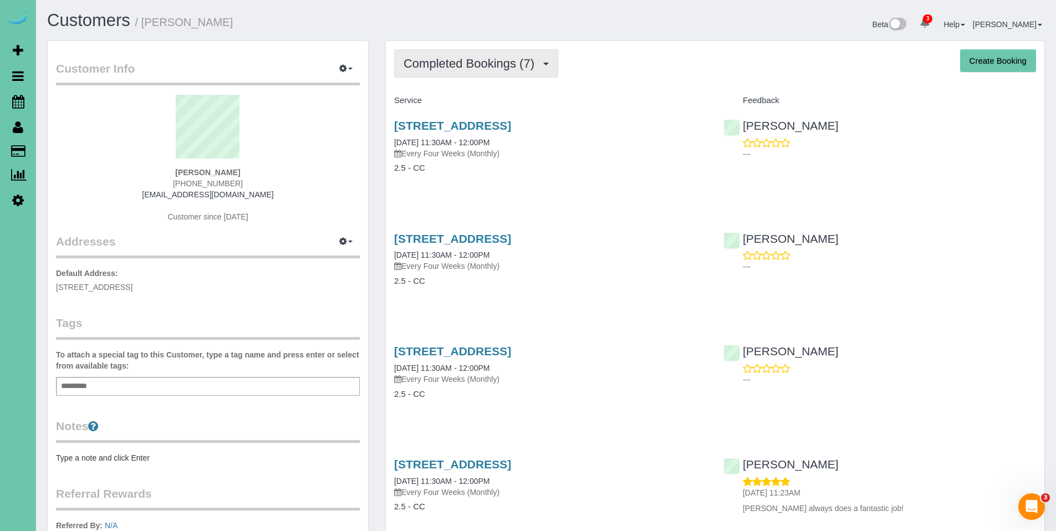
click at [466, 65] on span "Completed Bookings (7)" at bounding box center [472, 64] width 136 height 14
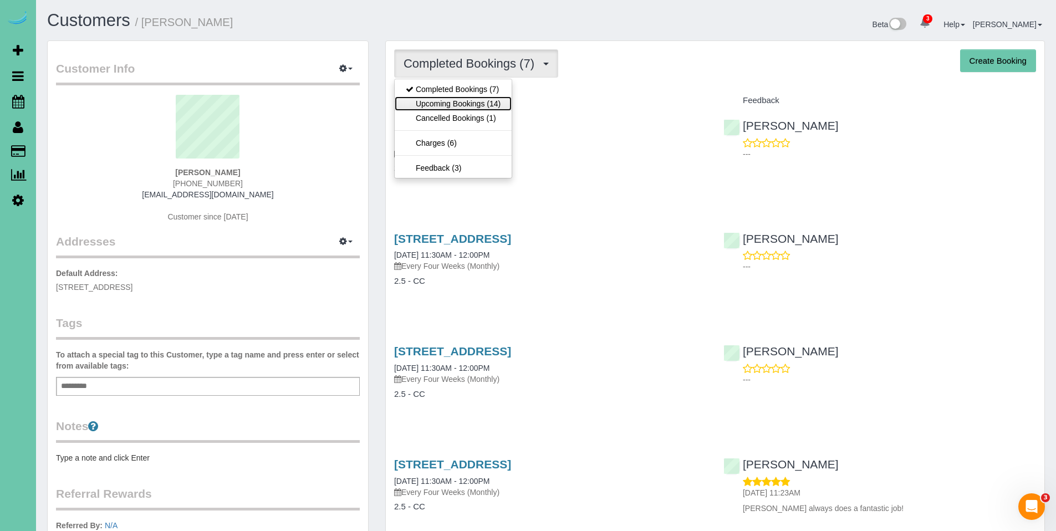
click at [454, 99] on link "Upcoming Bookings (14)" at bounding box center [453, 103] width 117 height 14
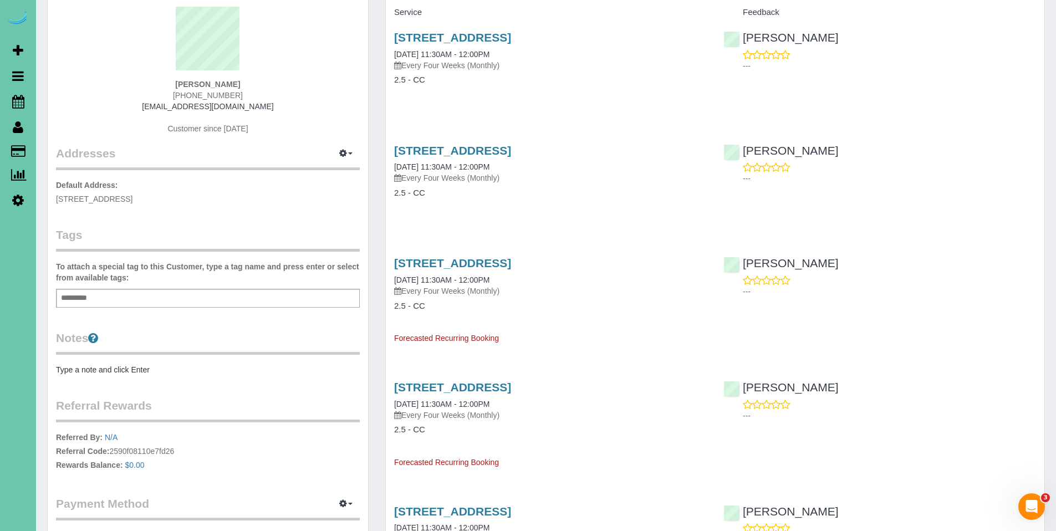
scroll to position [442, 0]
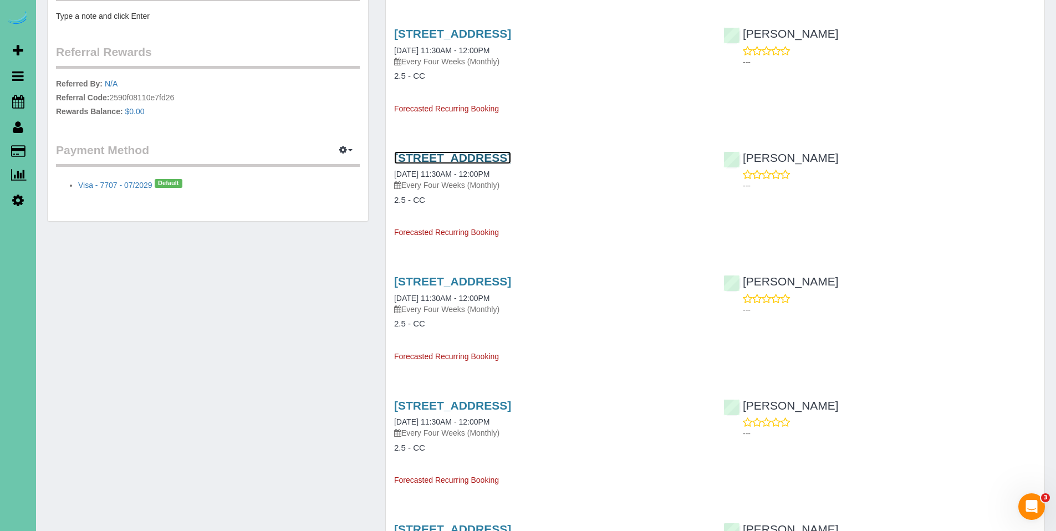
click at [469, 159] on link "[STREET_ADDRESS]" at bounding box center [452, 157] width 117 height 13
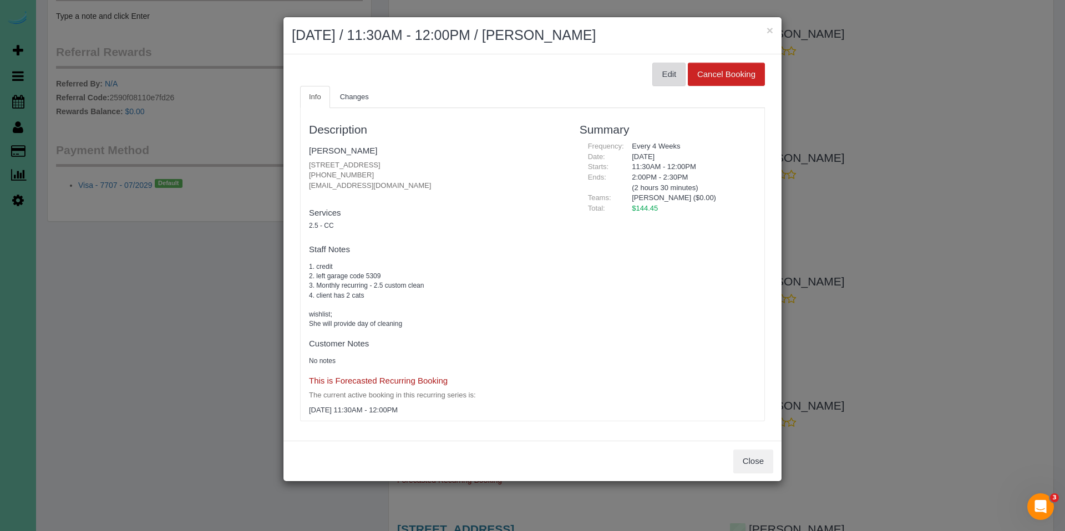
click at [660, 75] on button "Edit" at bounding box center [668, 74] width 33 height 23
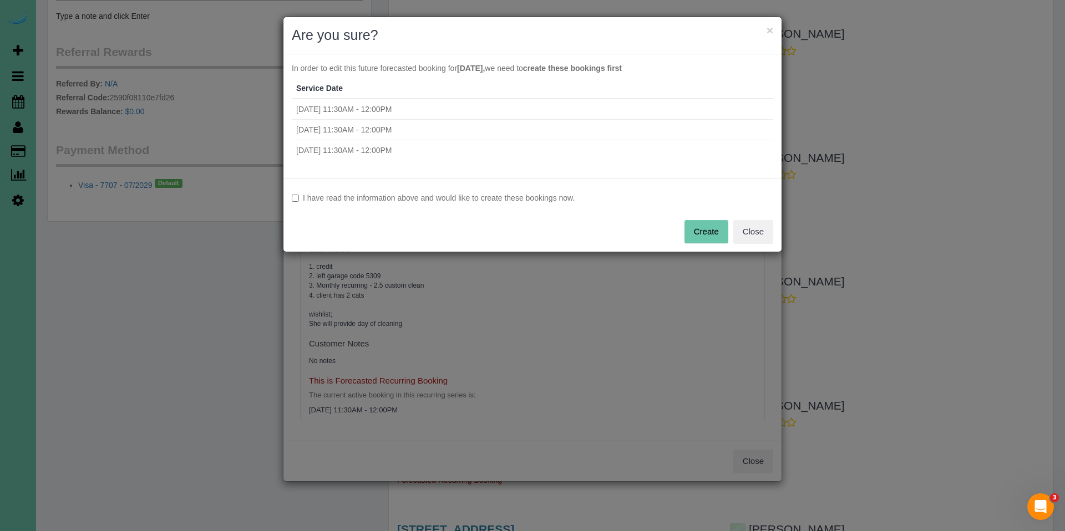
click at [365, 198] on label "I have read the information above and would like to create these bookings now." at bounding box center [532, 197] width 481 height 11
click at [703, 240] on button "Create" at bounding box center [706, 231] width 44 height 23
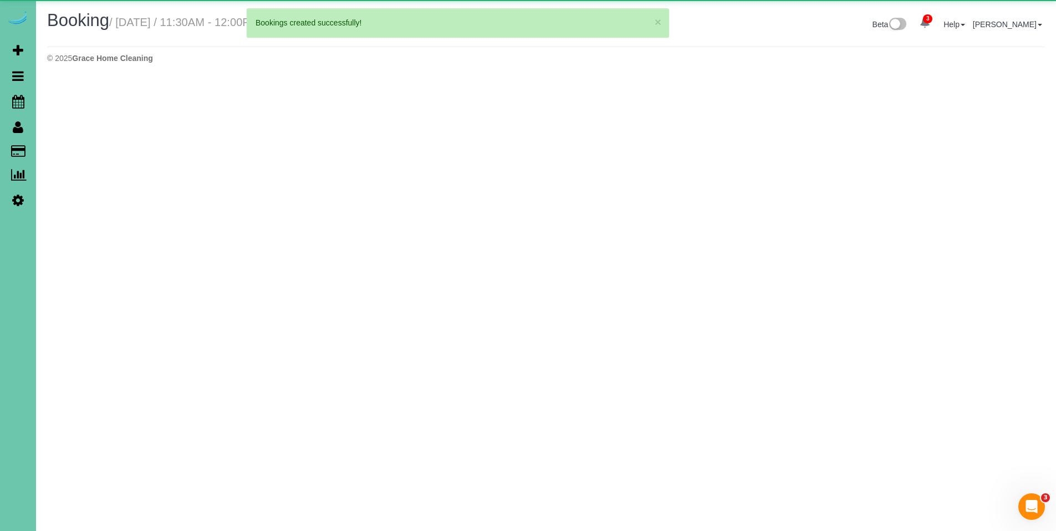
select select "NE"
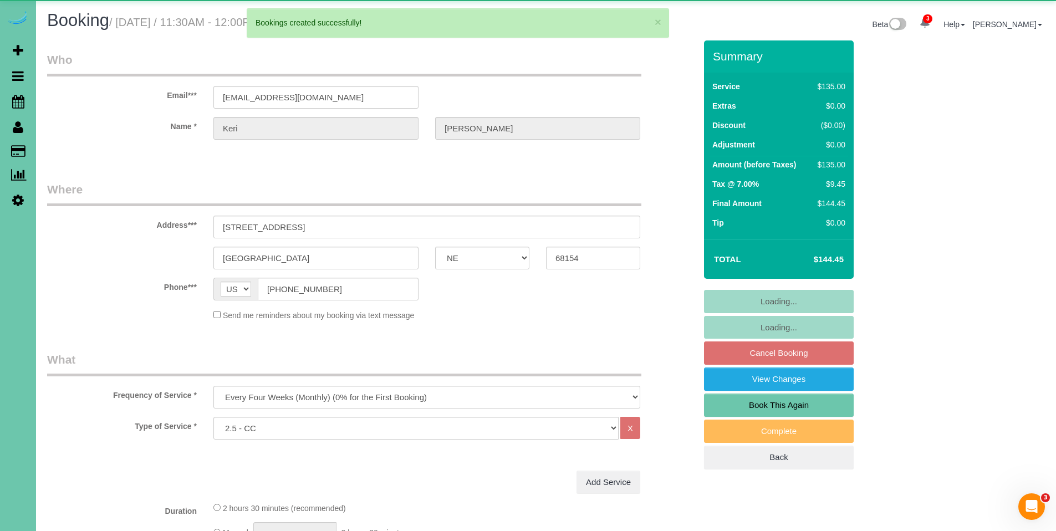
select select "object:1713"
select select "number:34"
select select "number:41"
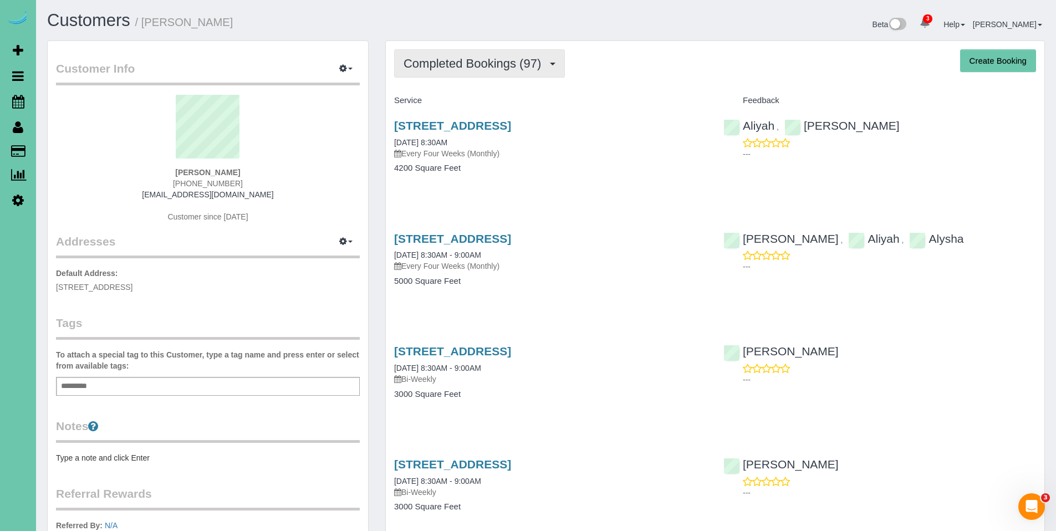
click at [491, 67] on span "Completed Bookings (97)" at bounding box center [475, 64] width 143 height 14
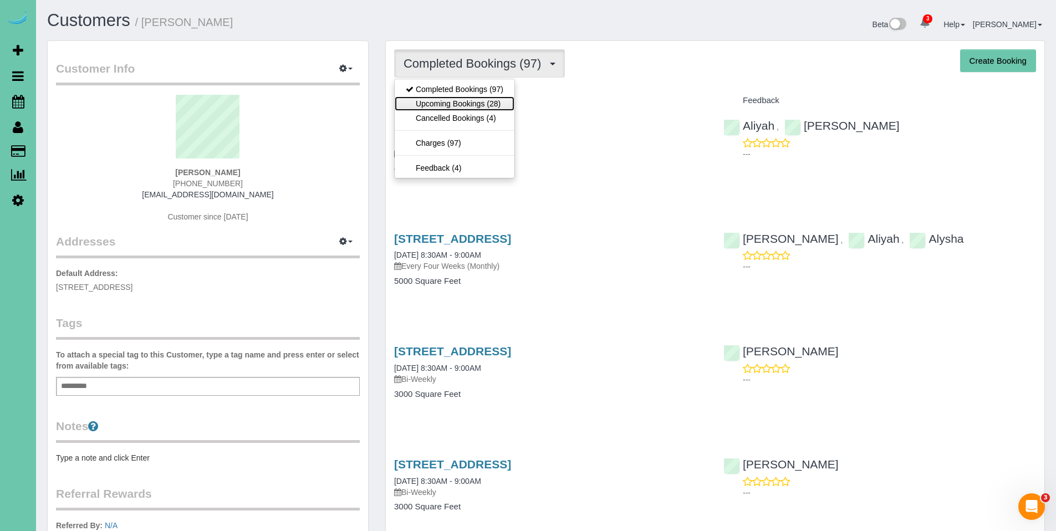
click at [464, 105] on link "Upcoming Bookings (28)" at bounding box center [455, 103] width 120 height 14
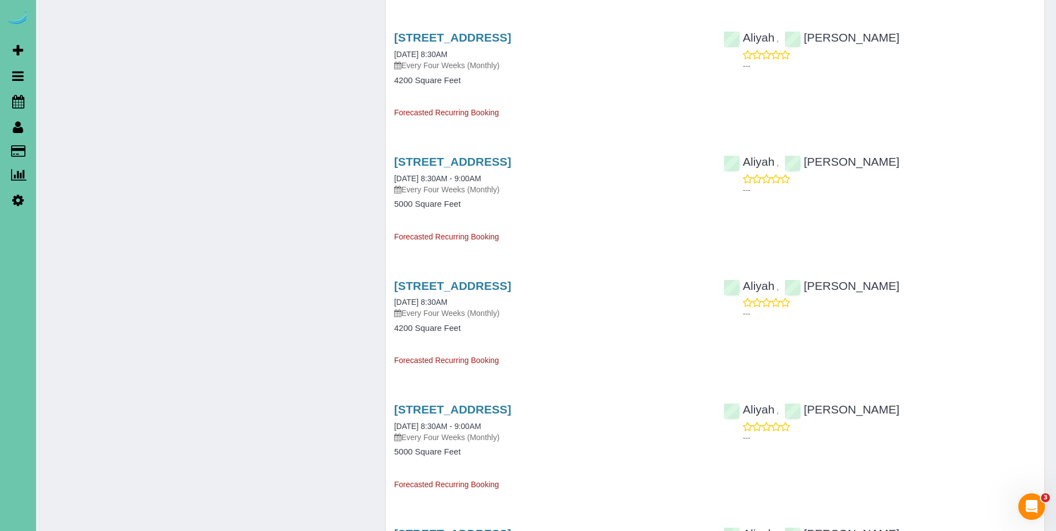
scroll to position [927, 0]
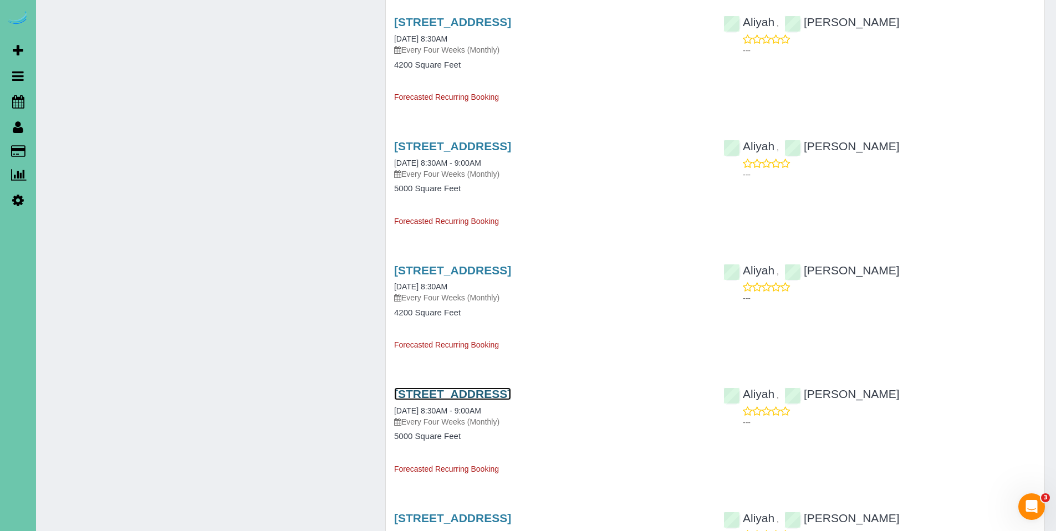
click at [453, 390] on link "[STREET_ADDRESS]" at bounding box center [452, 394] width 117 height 13
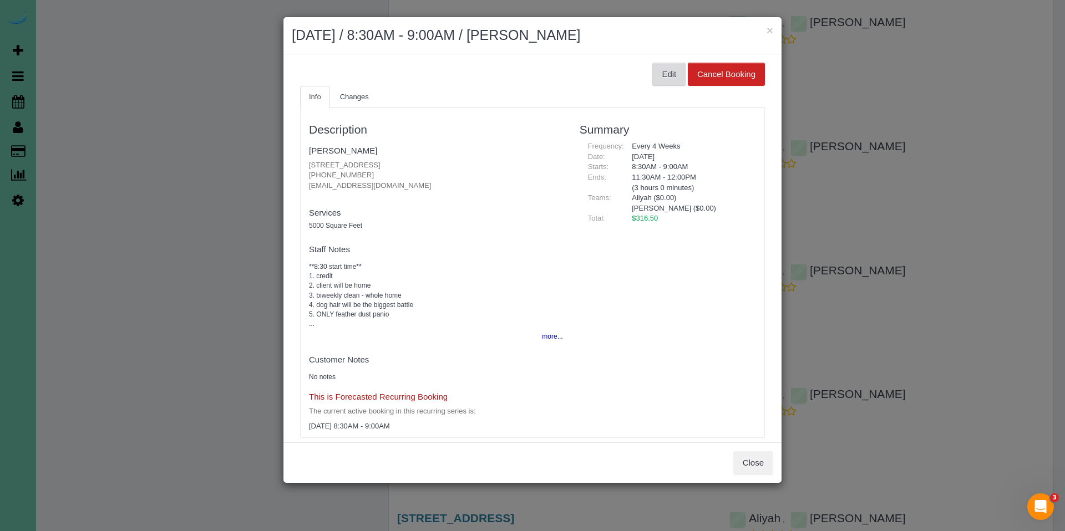
click at [669, 71] on button "Edit" at bounding box center [668, 74] width 33 height 23
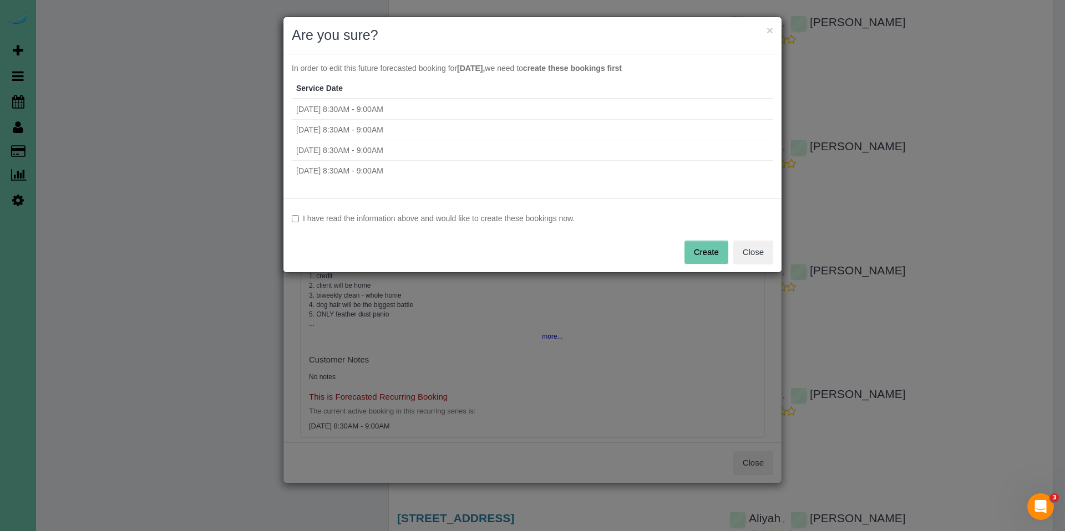
click at [492, 218] on label "I have read the information above and would like to create these bookings now." at bounding box center [532, 218] width 481 height 11
click at [710, 258] on button "Create" at bounding box center [706, 252] width 44 height 23
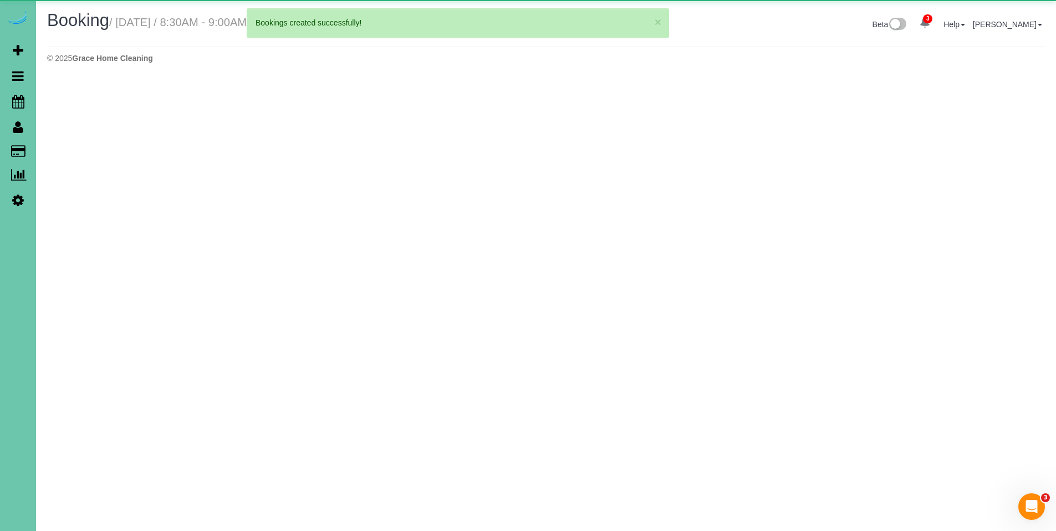
select select "NE"
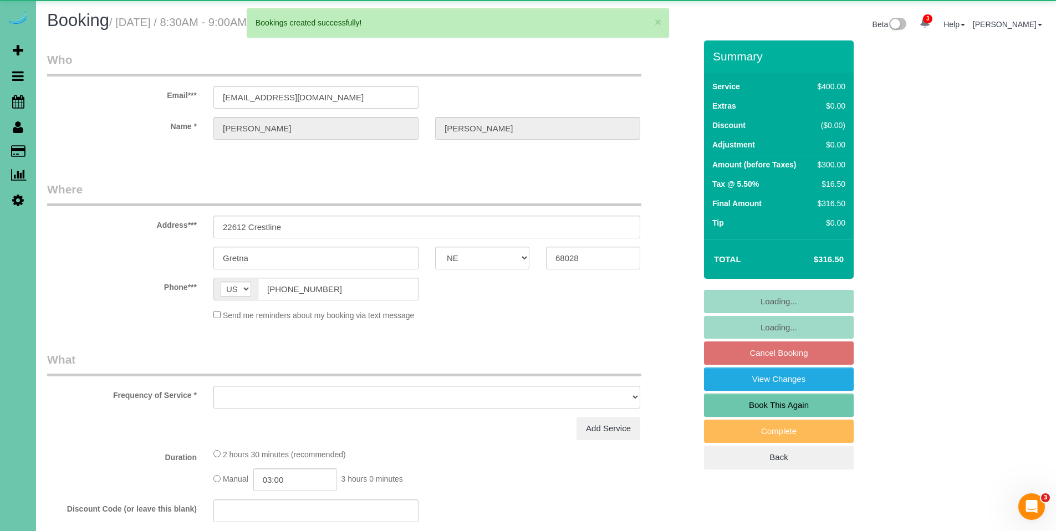
select select "object:3119"
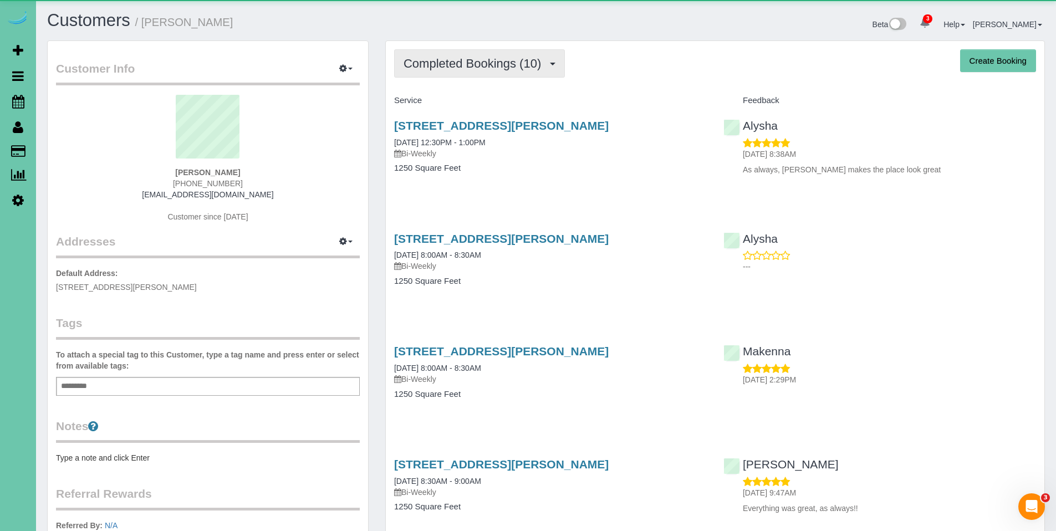
click at [495, 73] on button "Completed Bookings (10)" at bounding box center [479, 63] width 171 height 28
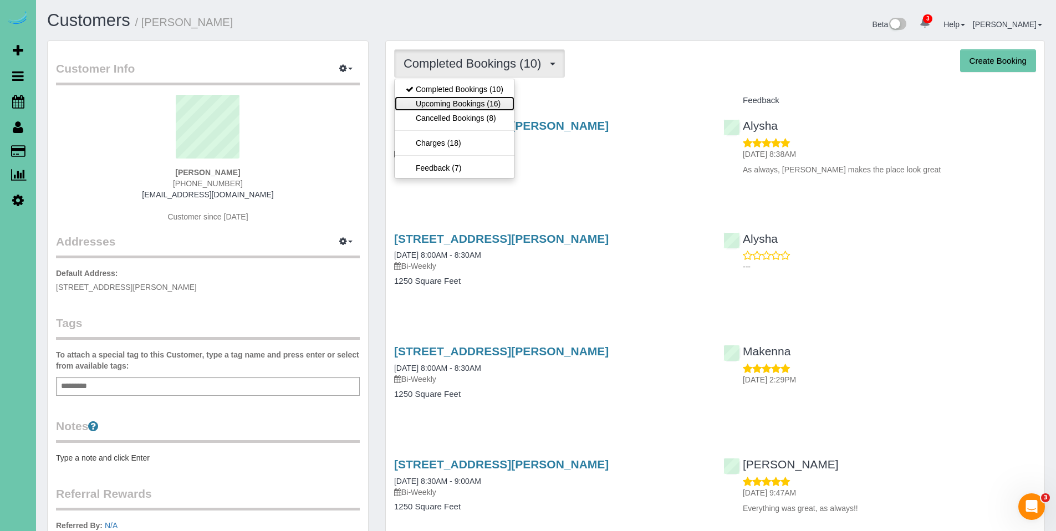
click at [469, 105] on link "Upcoming Bookings (16)" at bounding box center [455, 103] width 120 height 14
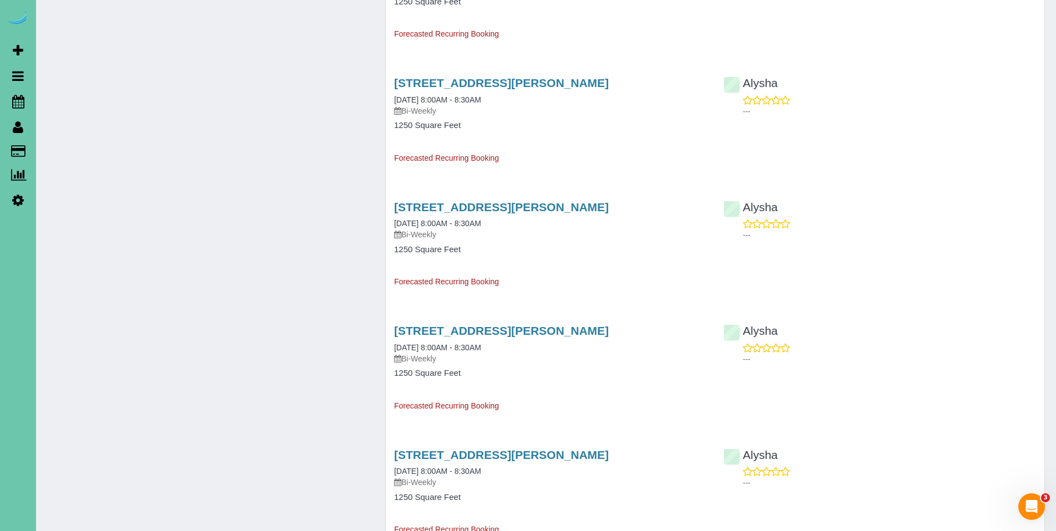
scroll to position [994, 0]
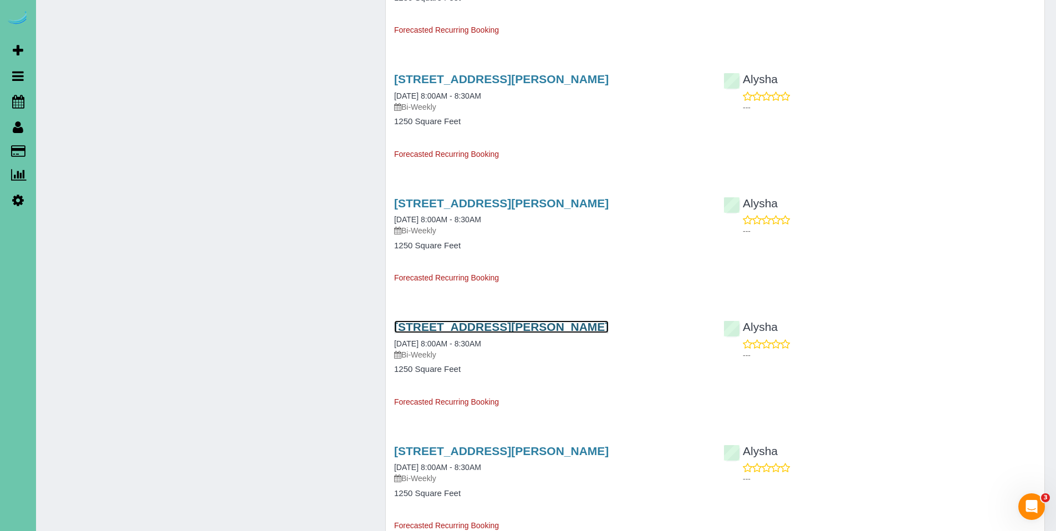
click at [483, 330] on link "[STREET_ADDRESS][PERSON_NAME]" at bounding box center [501, 327] width 215 height 13
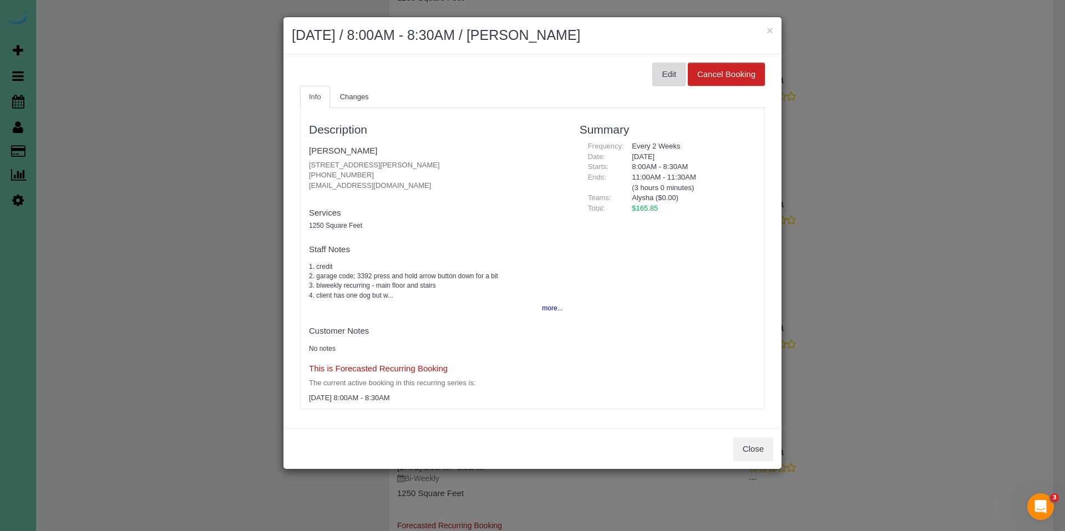
click at [667, 71] on button "Edit" at bounding box center [668, 74] width 33 height 23
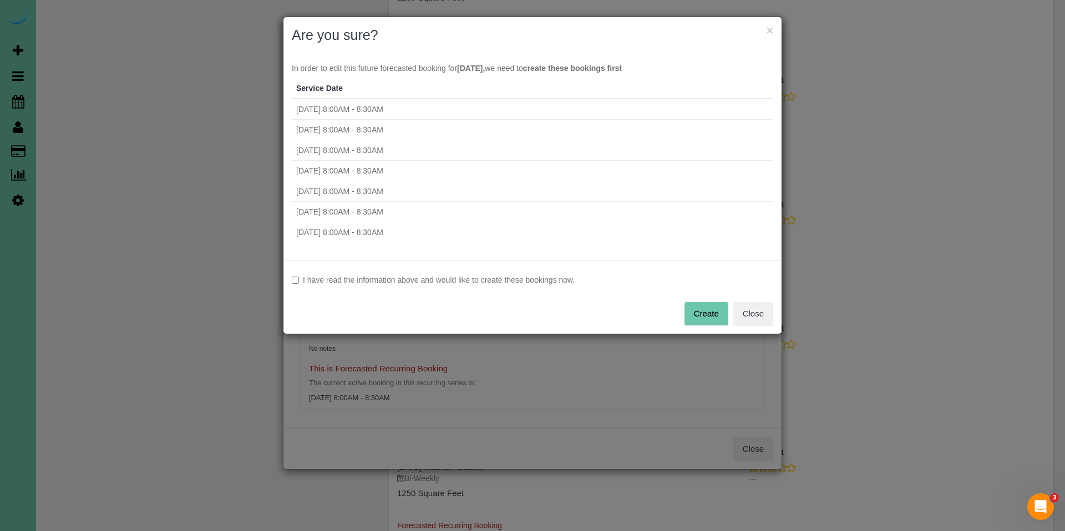
click at [382, 282] on label "I have read the information above and would like to create these bookings now." at bounding box center [532, 280] width 481 height 11
click at [704, 318] on button "Create" at bounding box center [706, 313] width 44 height 23
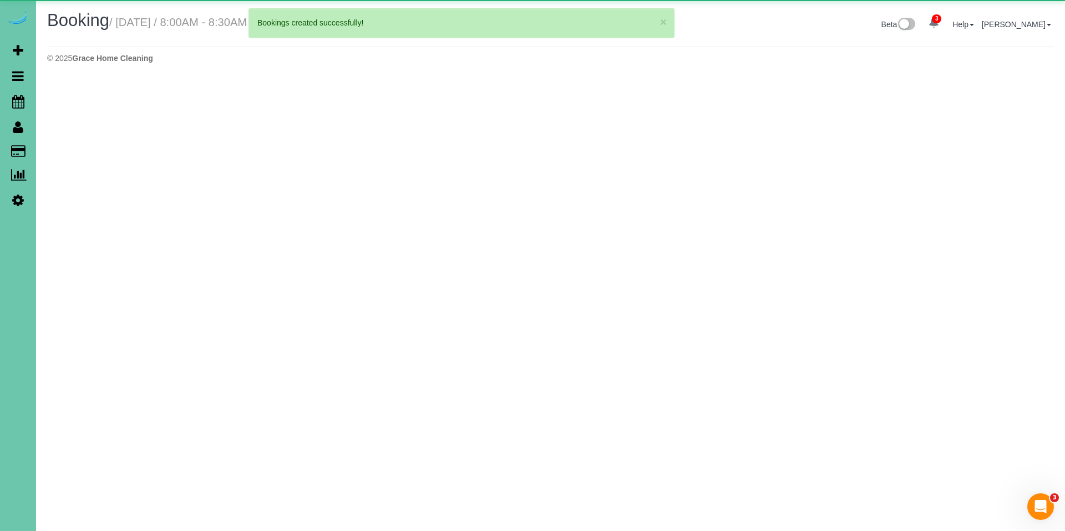
select select "NE"
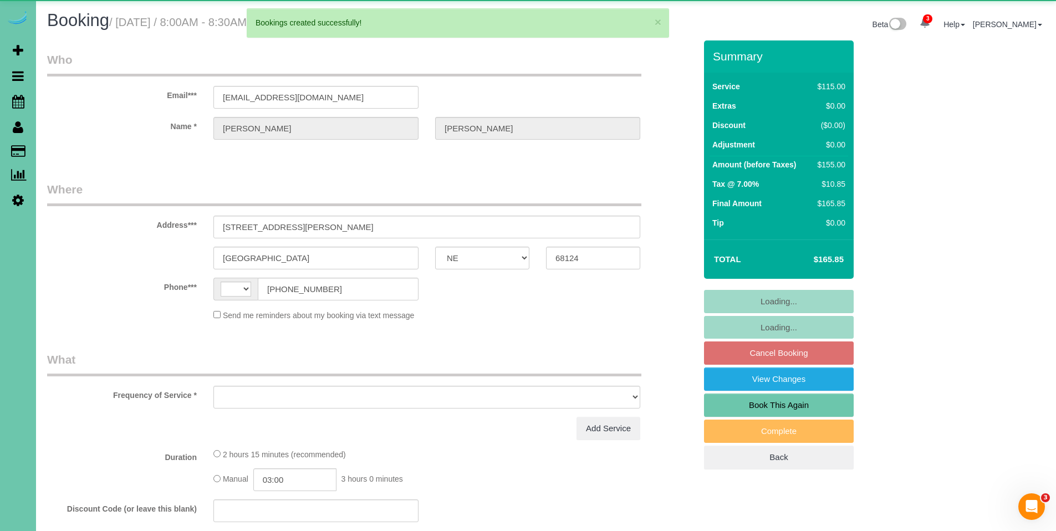
select select "string:[GEOGRAPHIC_DATA]"
select select "string:fspay-0485710a-d409-4084-9040-b9d637629ac6"
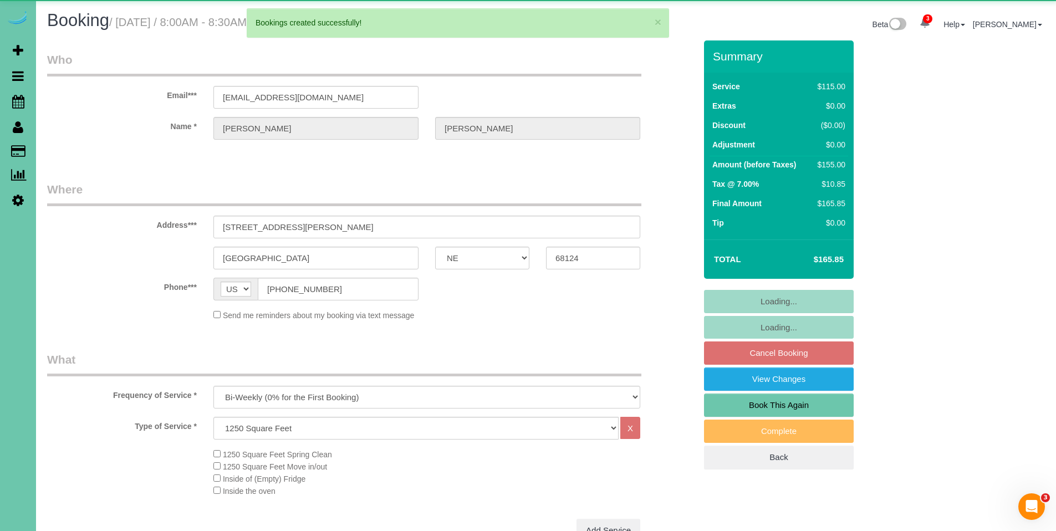
select select "object:1948"
select select "number:34"
select select "number:40"
